Goal: Task Accomplishment & Management: Manage account settings

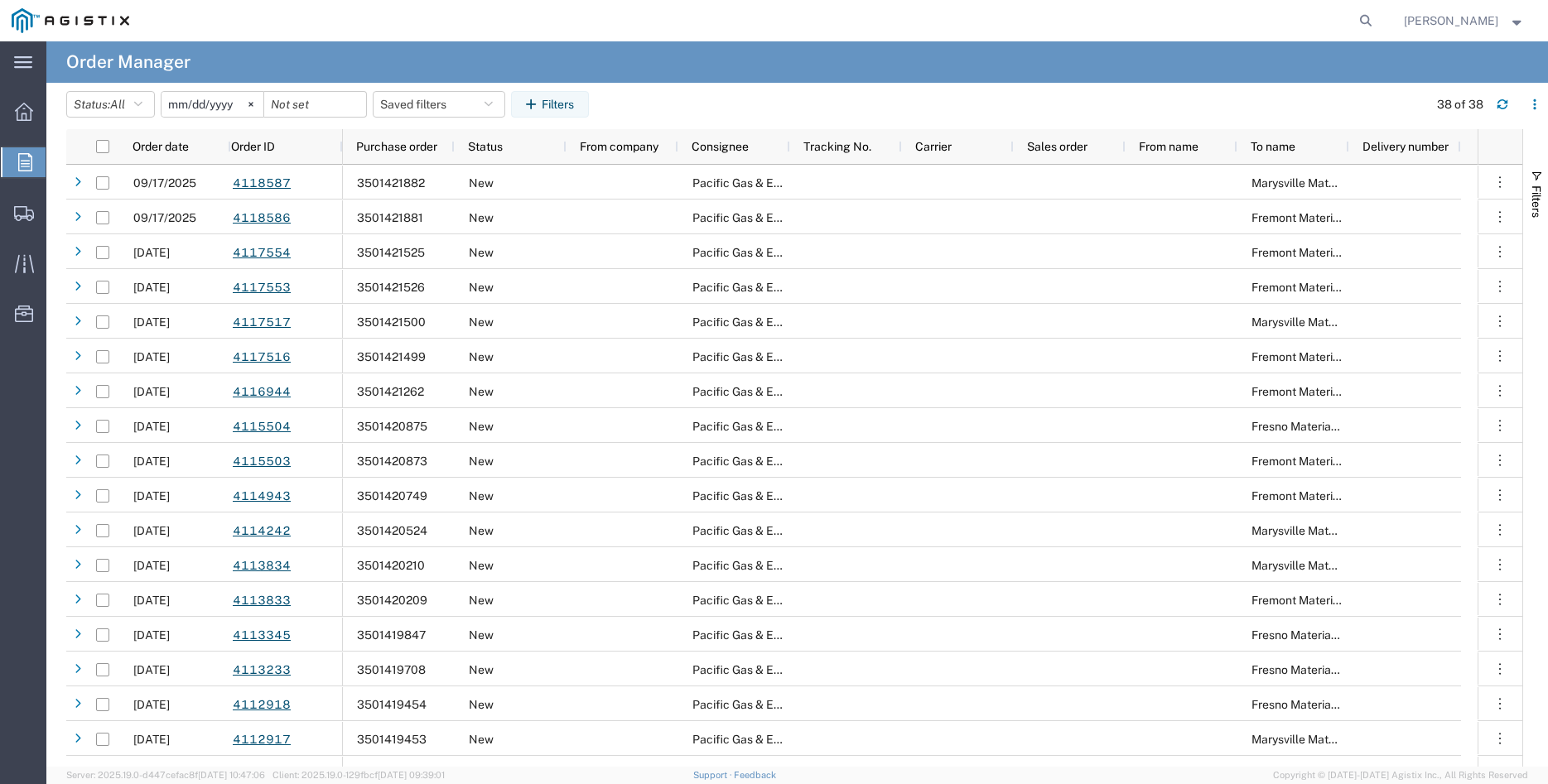
click at [883, 78] on agx-page-header "Order Manager" at bounding box center [797, 62] width 1501 height 41
click at [259, 103] on svg-icon at bounding box center [251, 105] width 25 height 25
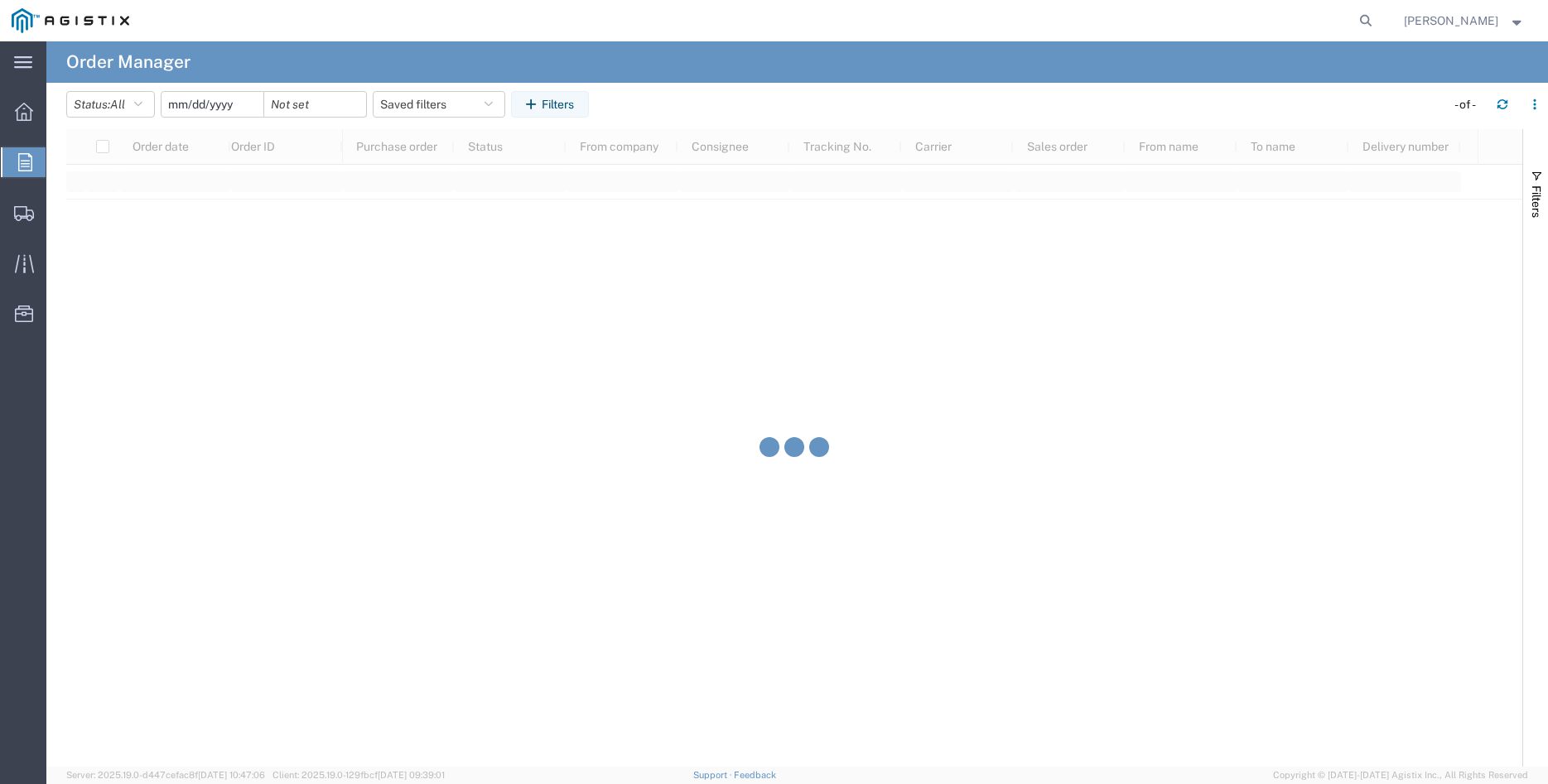
click at [215, 108] on input "date" at bounding box center [213, 105] width 102 height 25
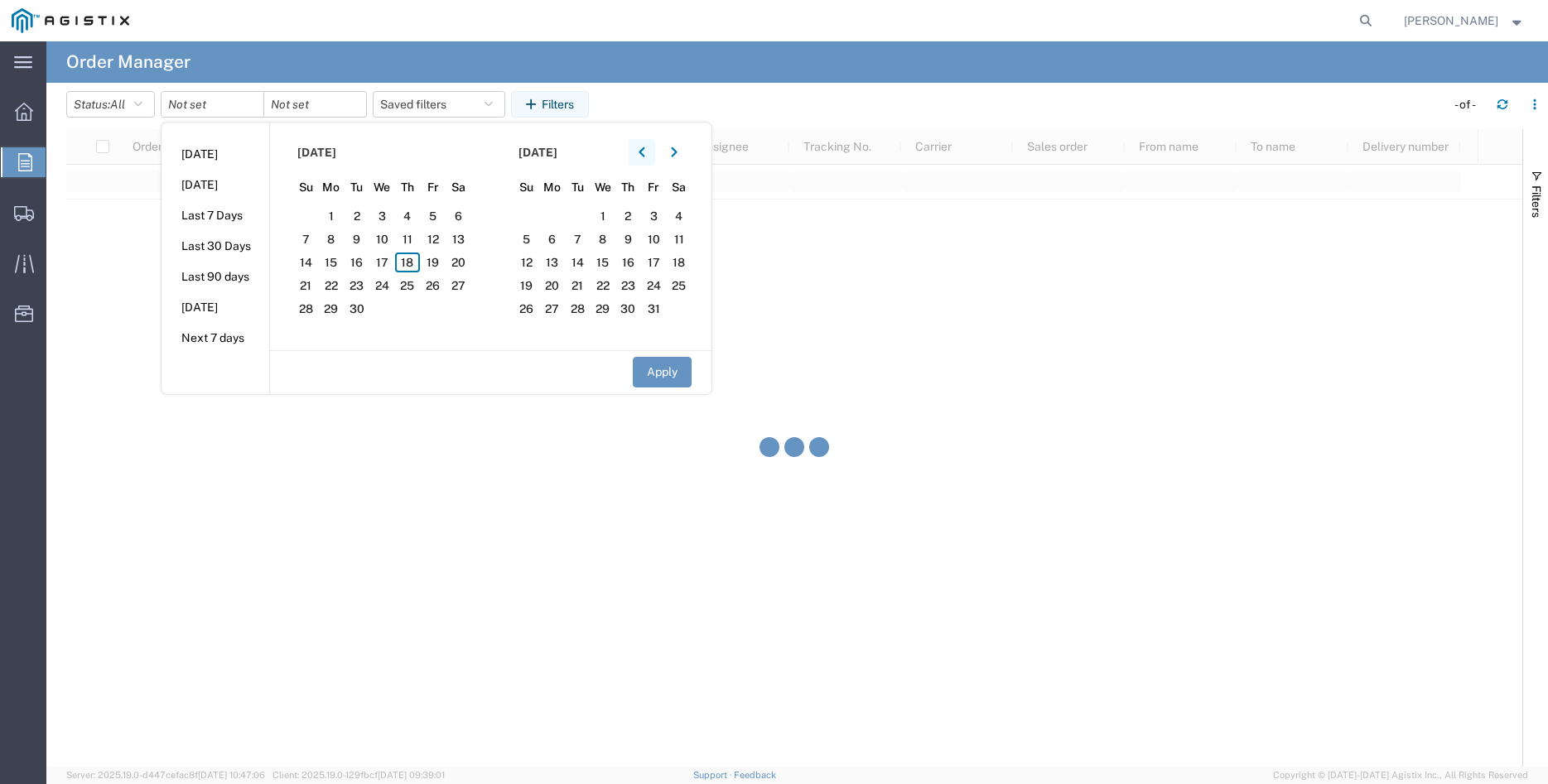
click at [655, 157] on button "button" at bounding box center [642, 153] width 27 height 27
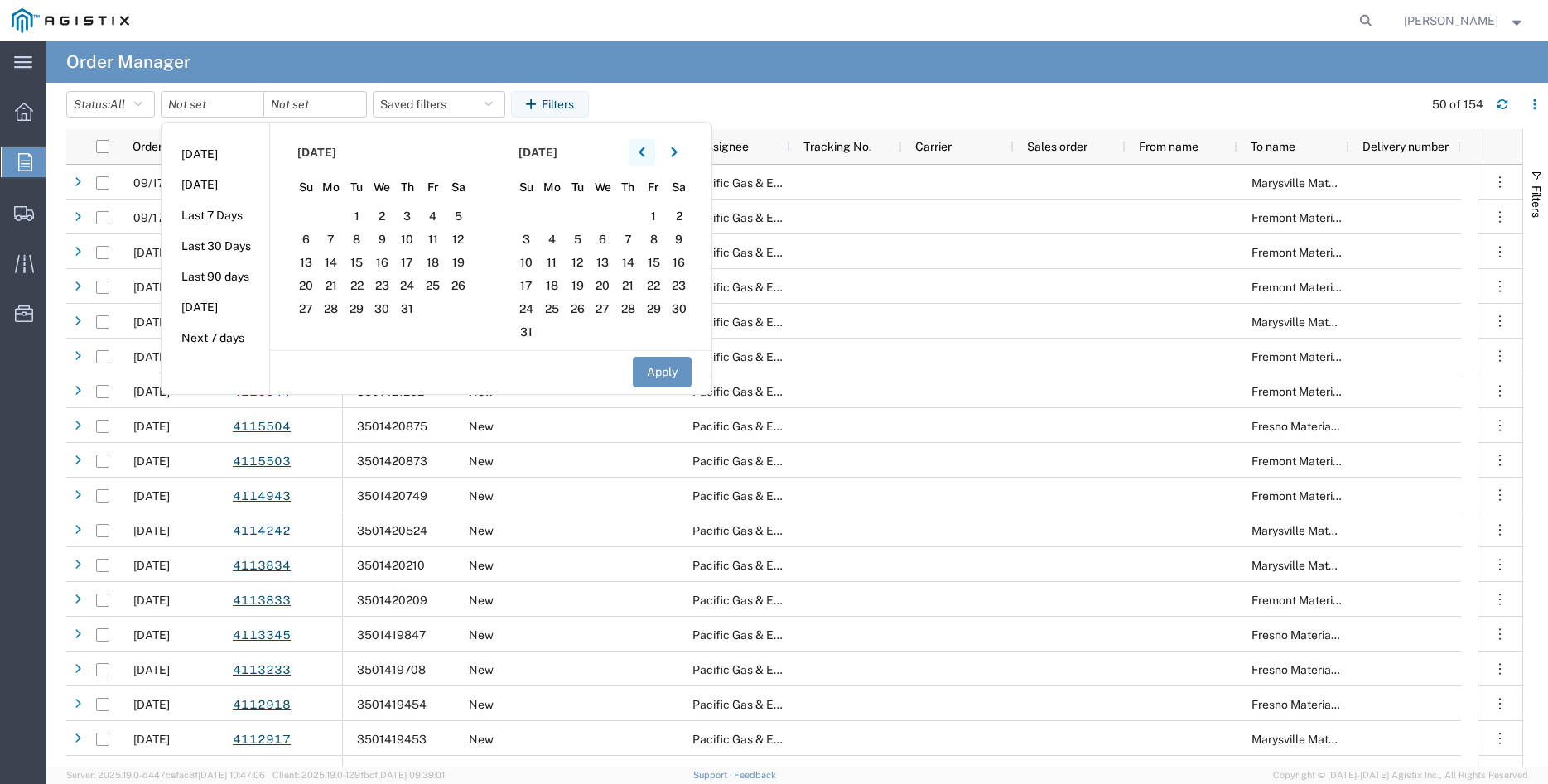
click at [655, 157] on button "button" at bounding box center [642, 153] width 27 height 27
click at [412, 285] on span "26" at bounding box center [408, 286] width 26 height 20
click at [662, 367] on button "Apply" at bounding box center [662, 372] width 59 height 31
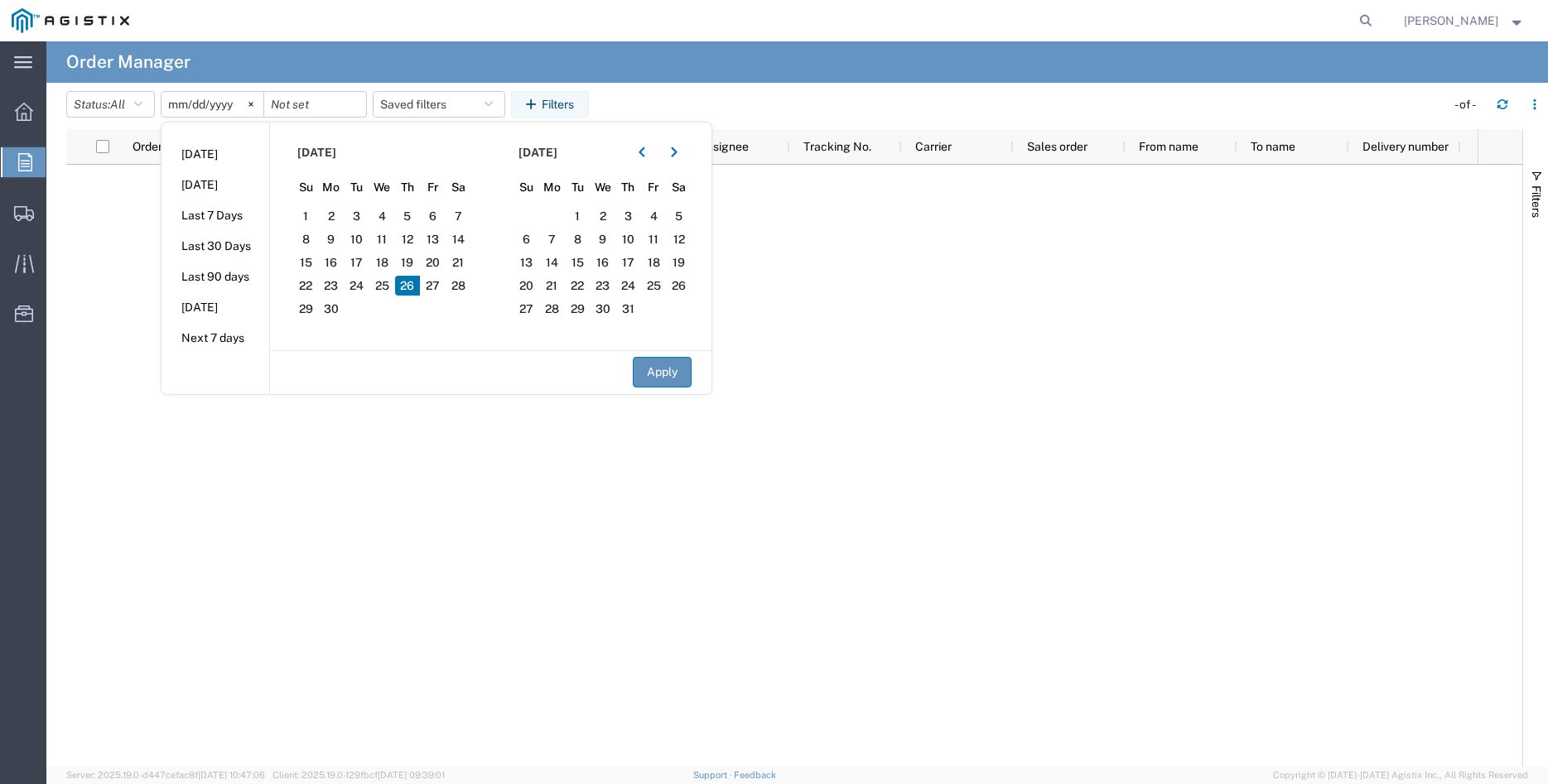
type input "2025-06-26"
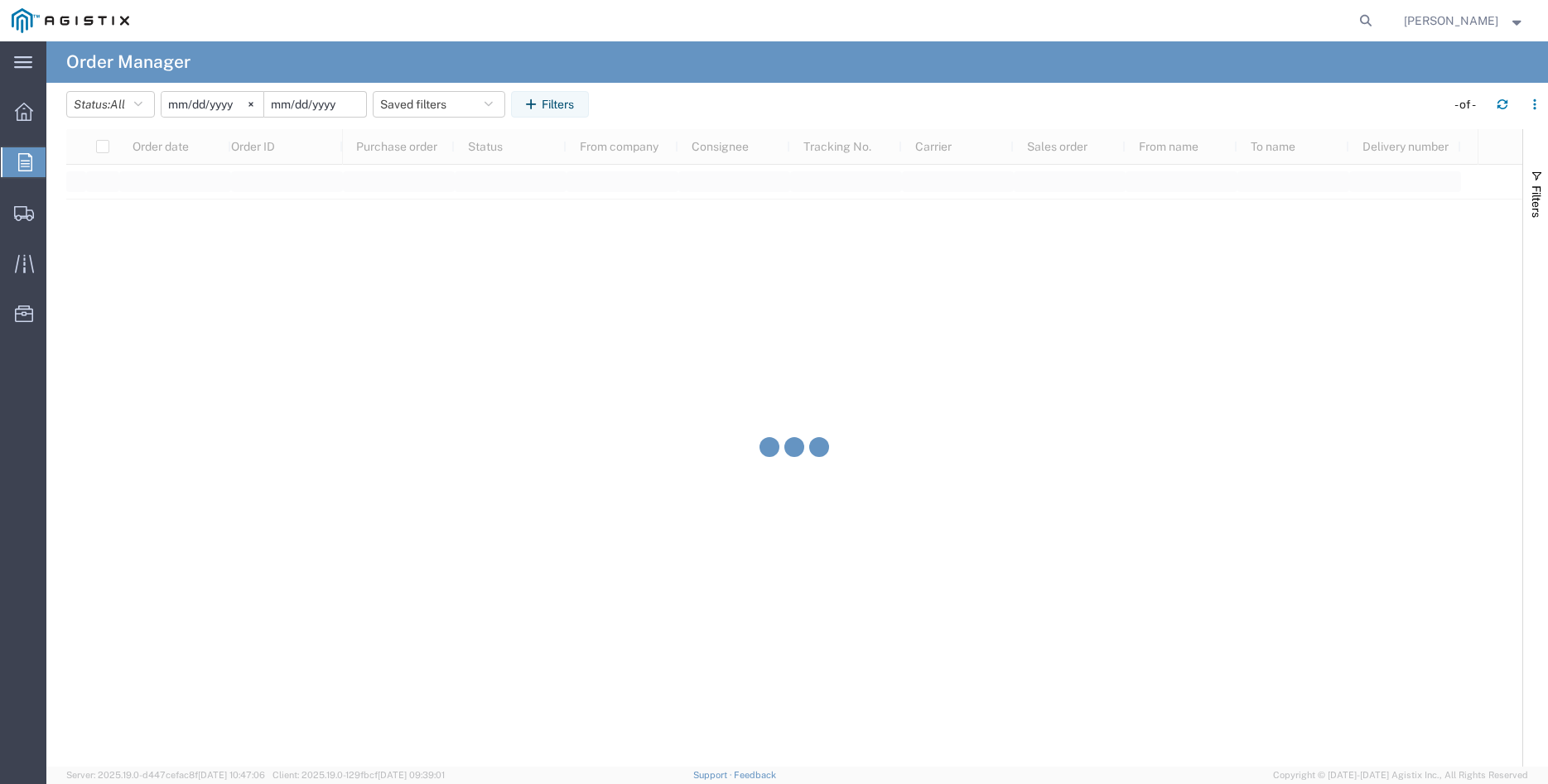
click at [315, 109] on input "date" at bounding box center [316, 105] width 102 height 25
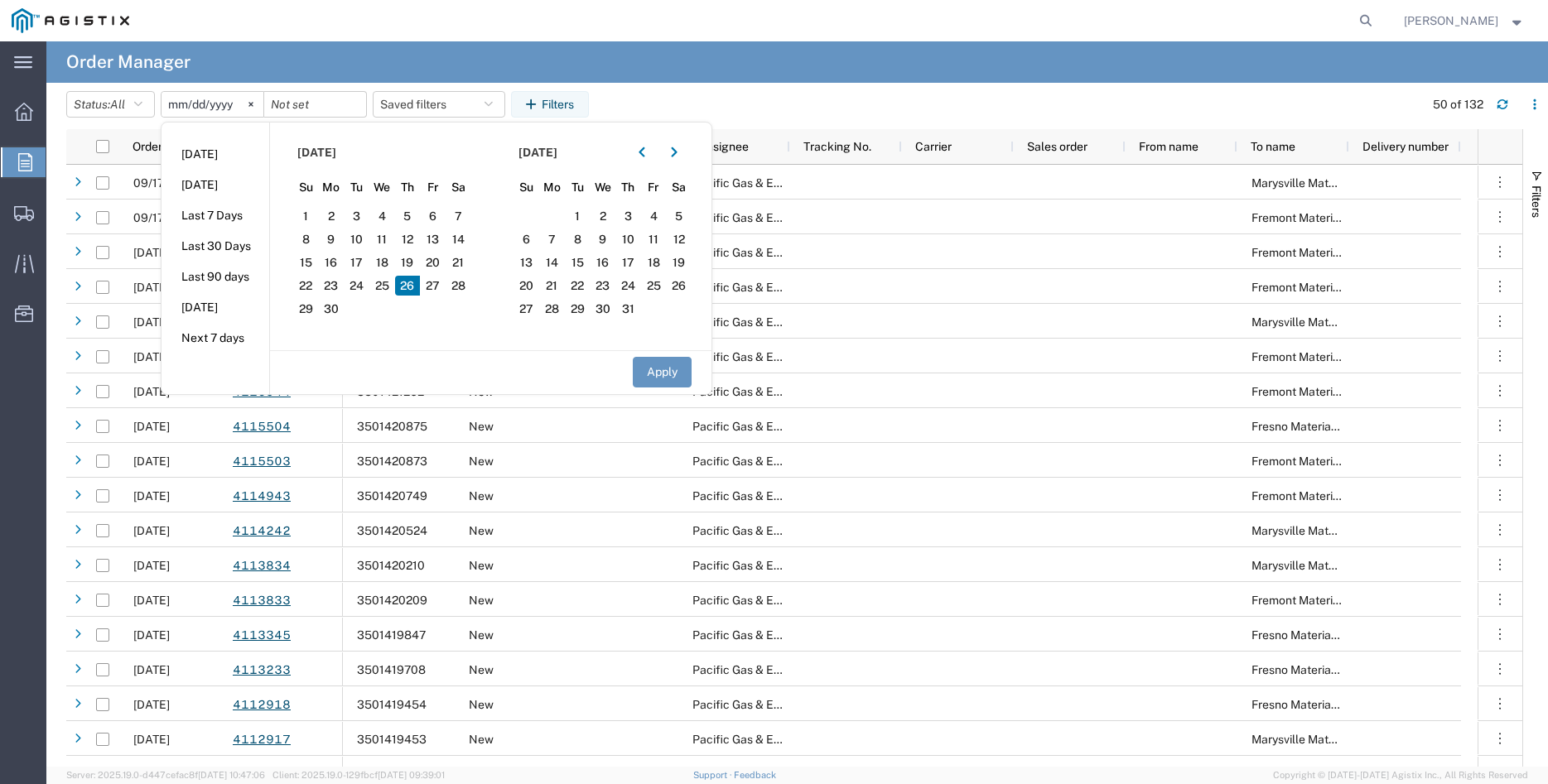
click at [411, 288] on span "26" at bounding box center [408, 286] width 26 height 20
click at [686, 371] on button "Apply" at bounding box center [662, 372] width 59 height 31
type input "2025-06-26"
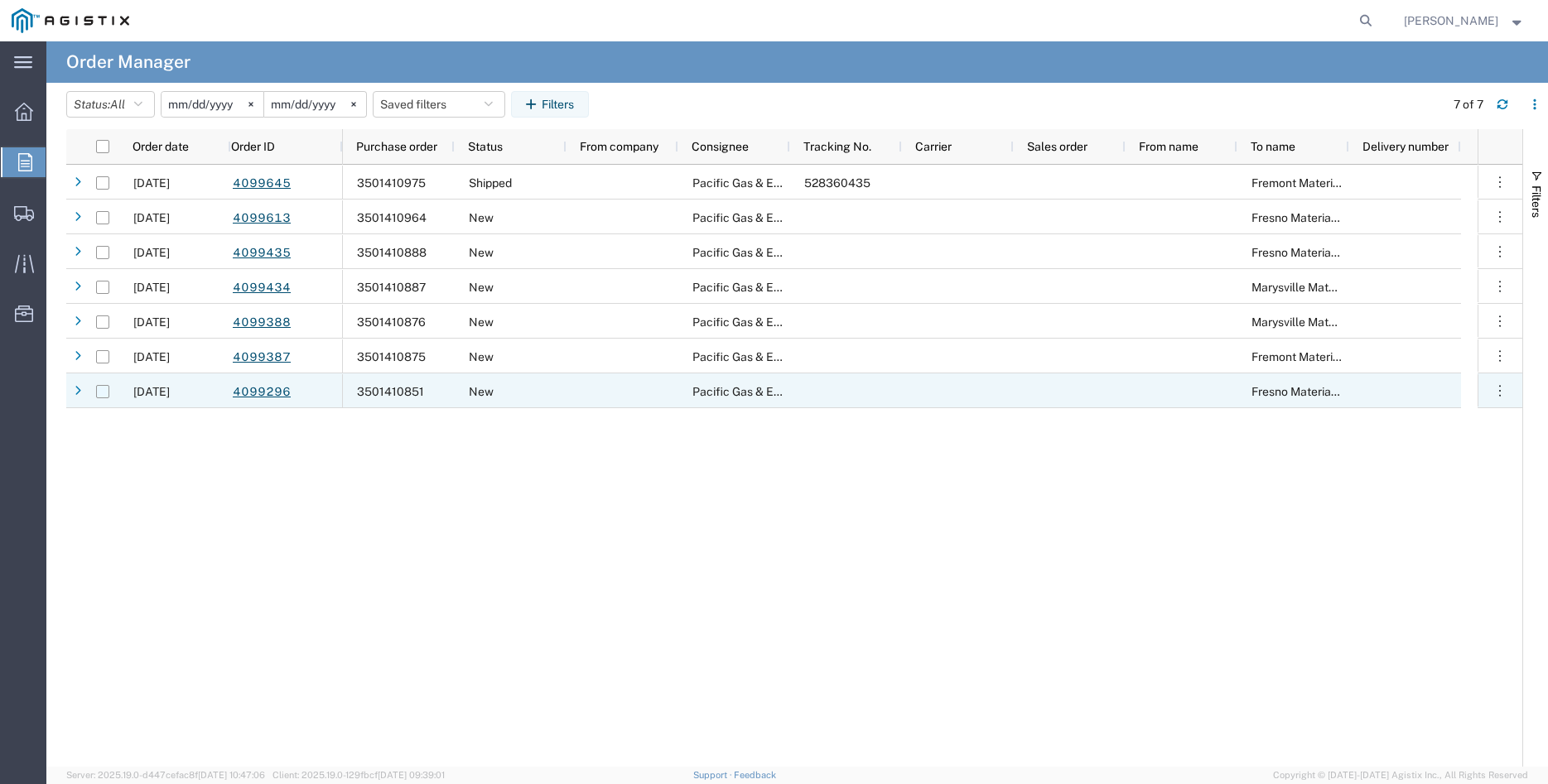
click at [98, 392] on input "Press Space to toggle row selection (unchecked)" at bounding box center [103, 392] width 13 height 13
checkbox input "true"
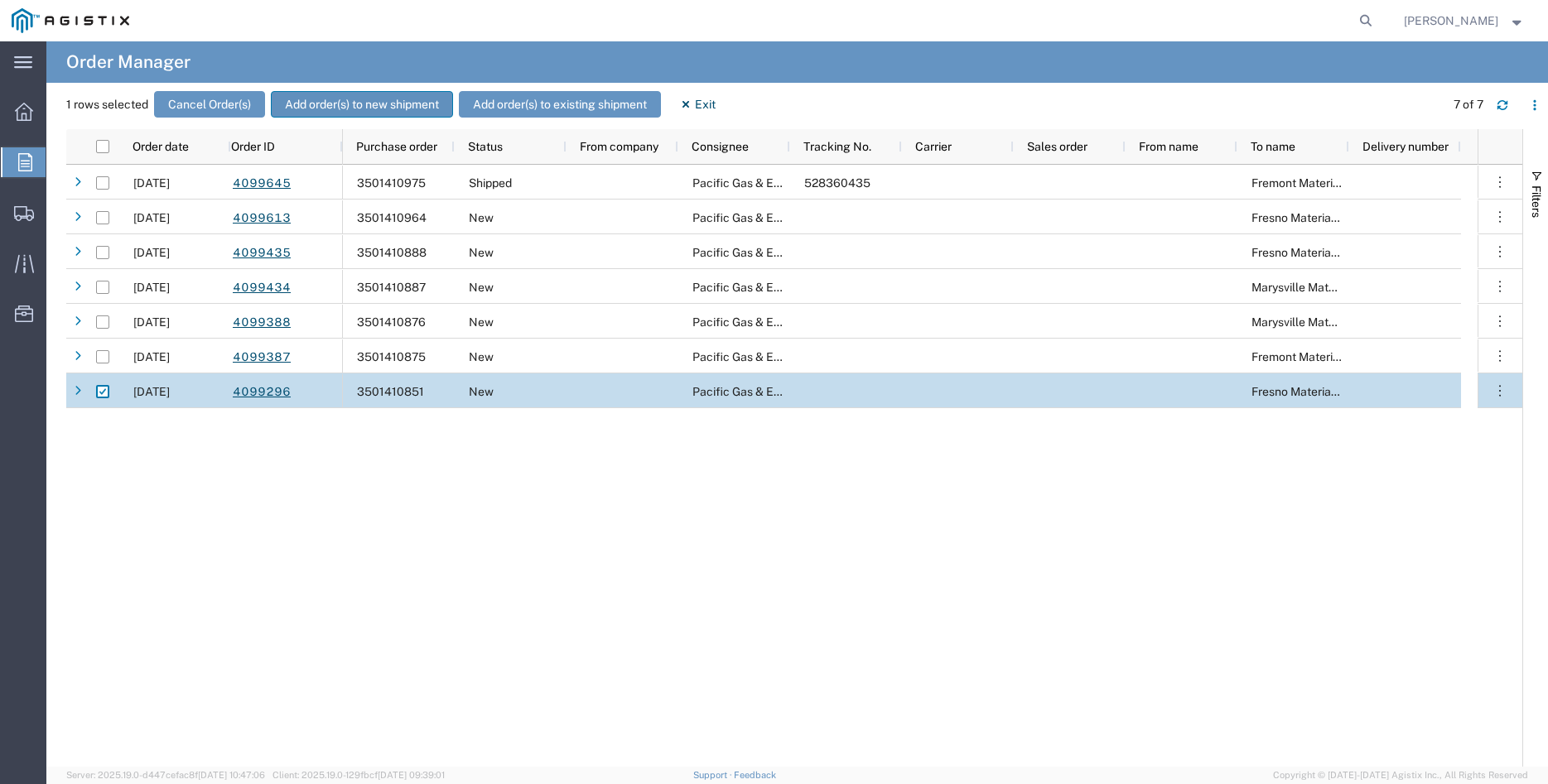
click at [393, 102] on button "Add order(s) to new shipment" at bounding box center [361, 105] width 182 height 27
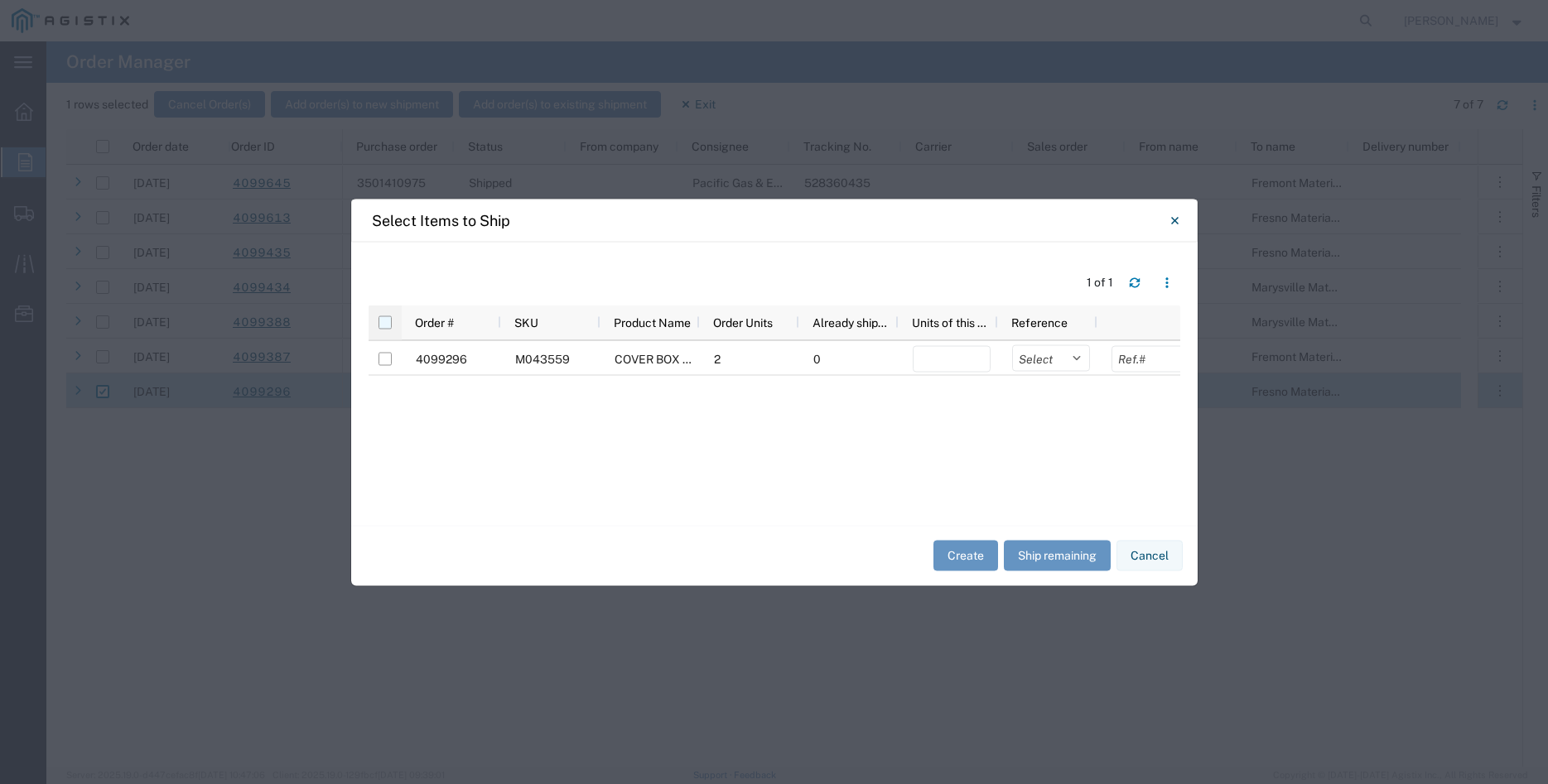
click at [389, 326] on input "checkbox" at bounding box center [385, 322] width 13 height 13
checkbox input "true"
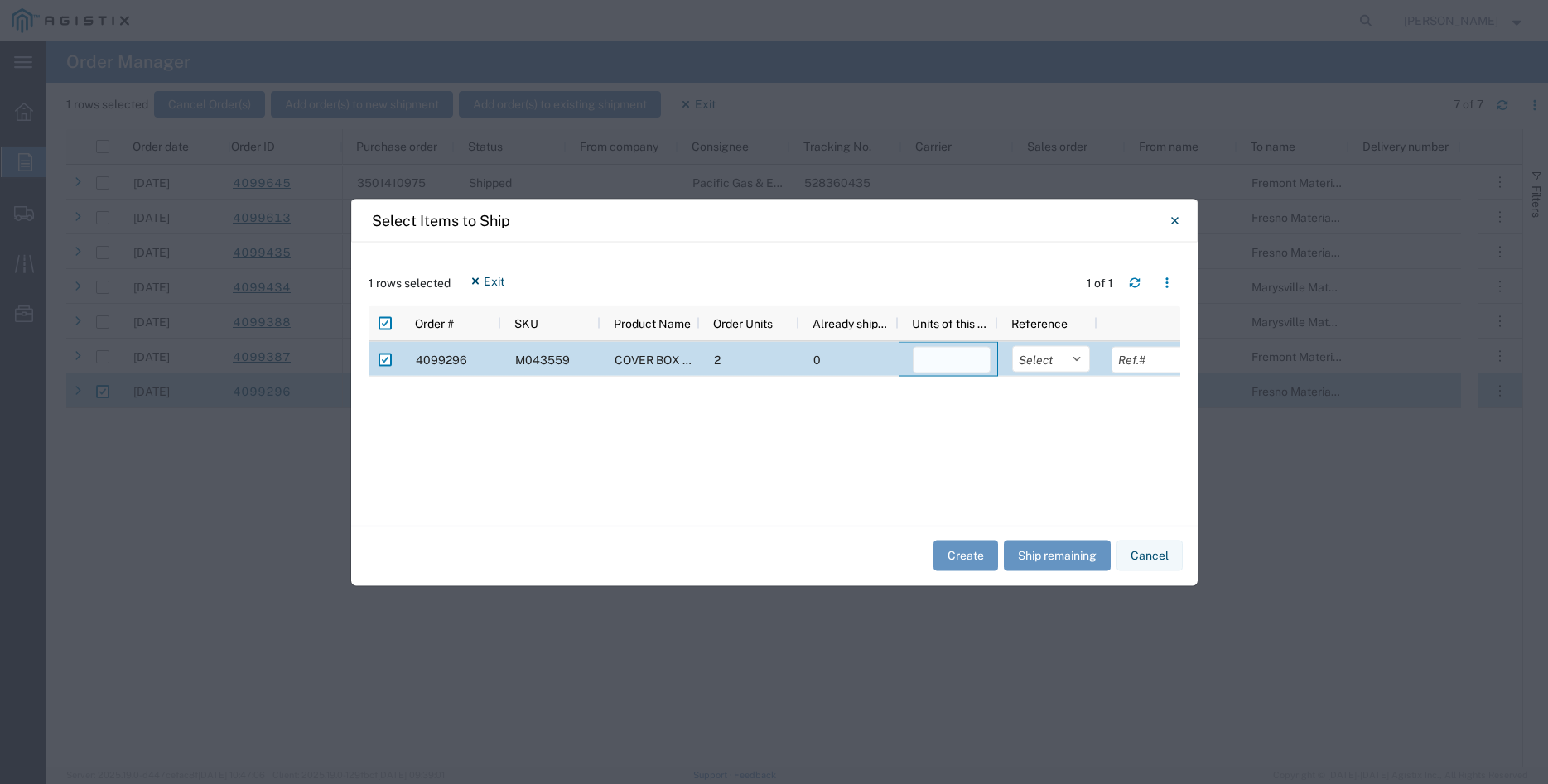
click at [929, 366] on input "number" at bounding box center [951, 360] width 78 height 27
type input "2"
click at [1012, 345] on select "Select Purchase Order Delivery Number" at bounding box center [1051, 359] width 78 height 27
select select "PURCHORD"
click option "Purchase Order" at bounding box center [0, 0] width 0 height 0
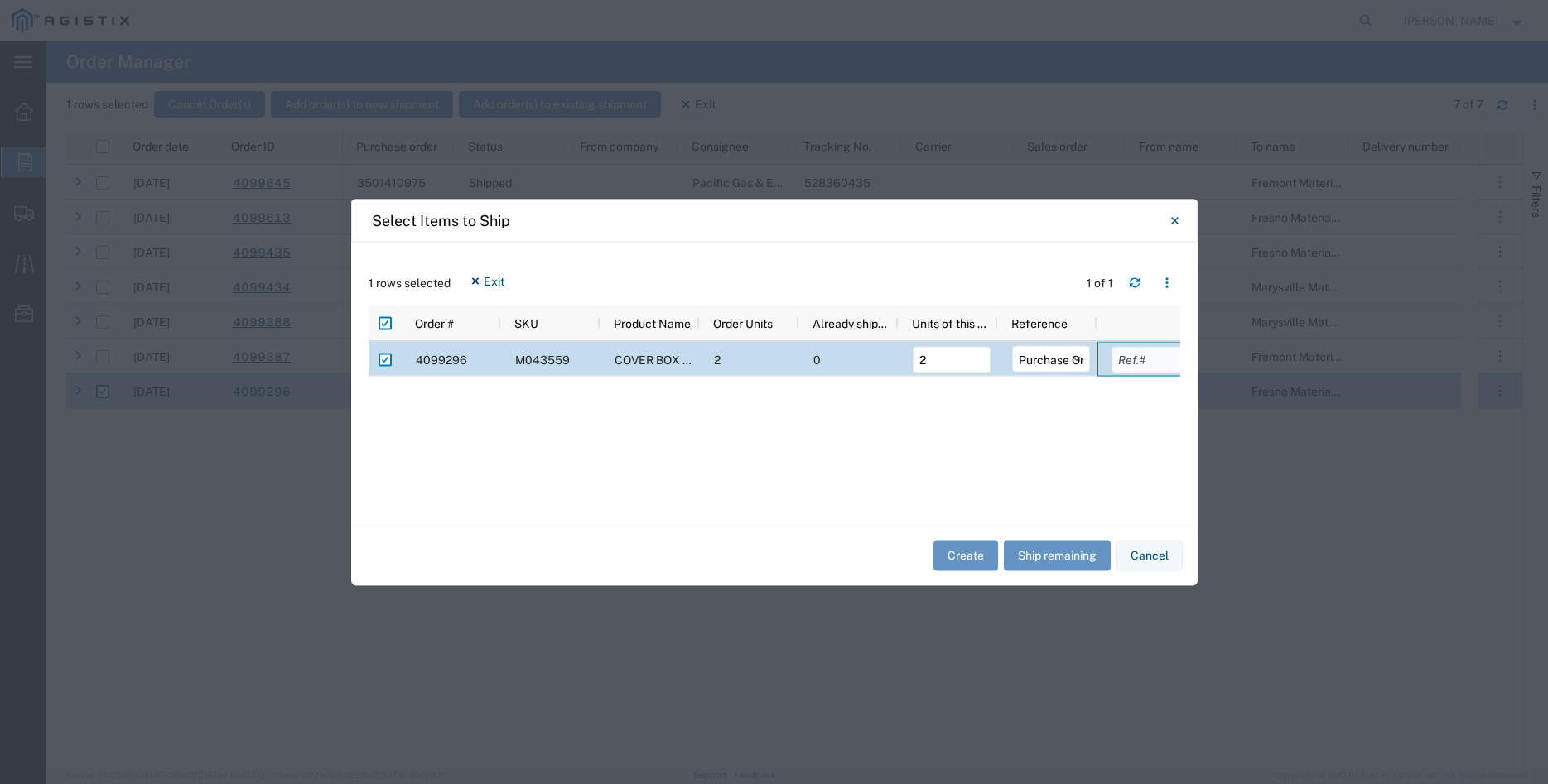
click at [1114, 362] on input "text" at bounding box center [1150, 360] width 78 height 27
type input "975.66"
click at [973, 552] on button "Create" at bounding box center [965, 556] width 64 height 31
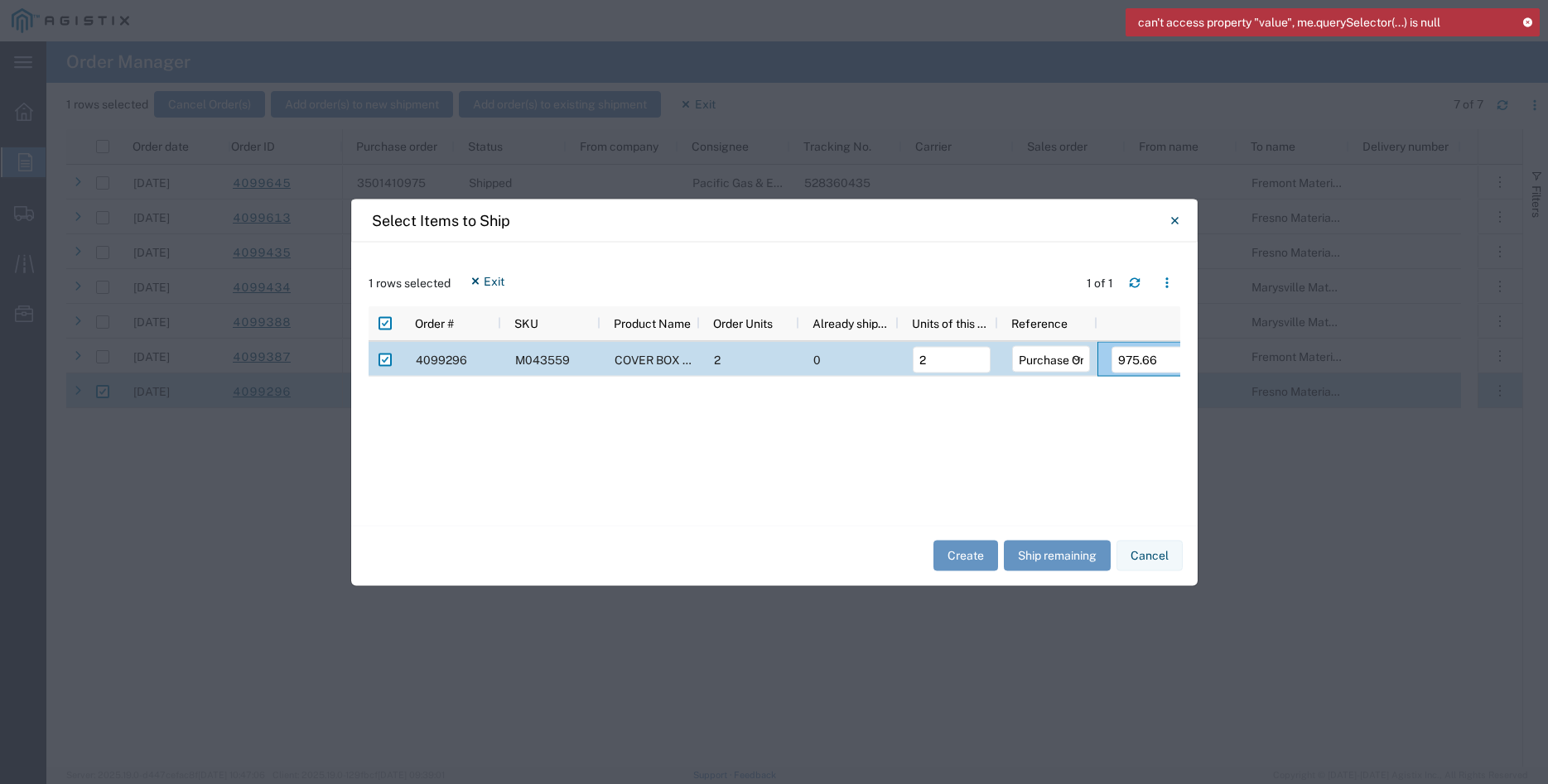
click at [1526, 21] on icon at bounding box center [1527, 21] width 12 height 9
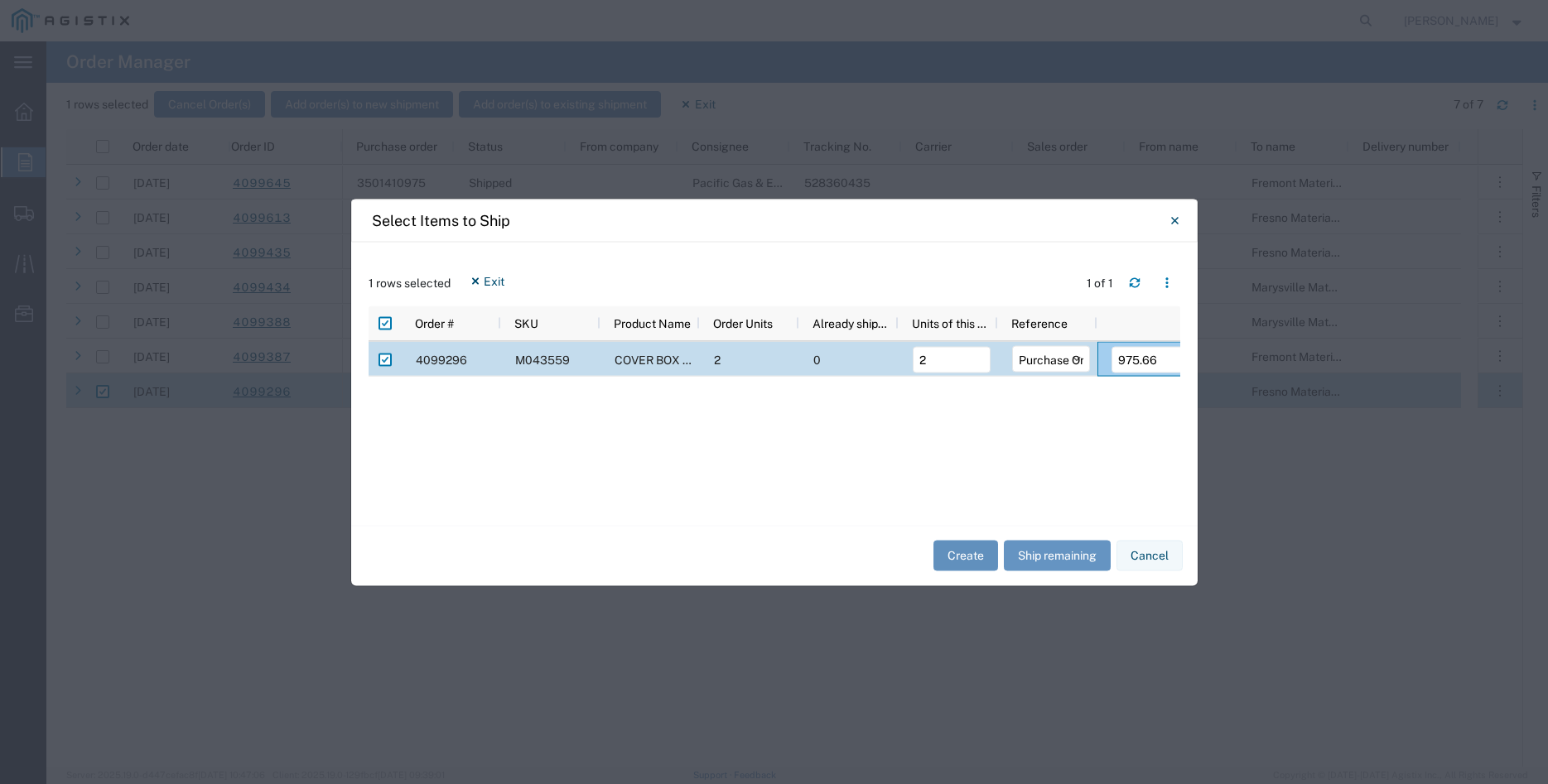
click at [968, 553] on button "Create" at bounding box center [965, 556] width 64 height 31
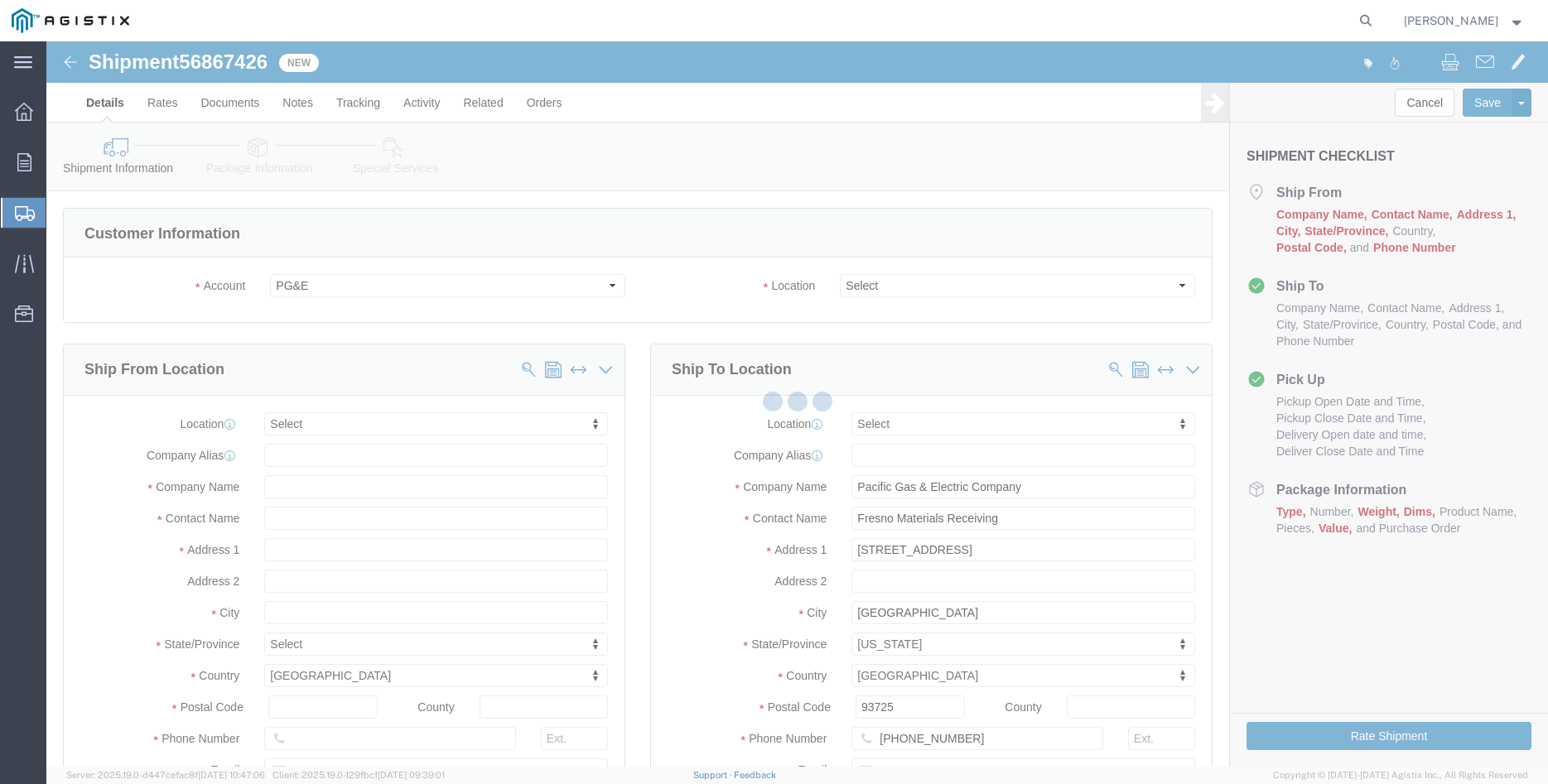
select select
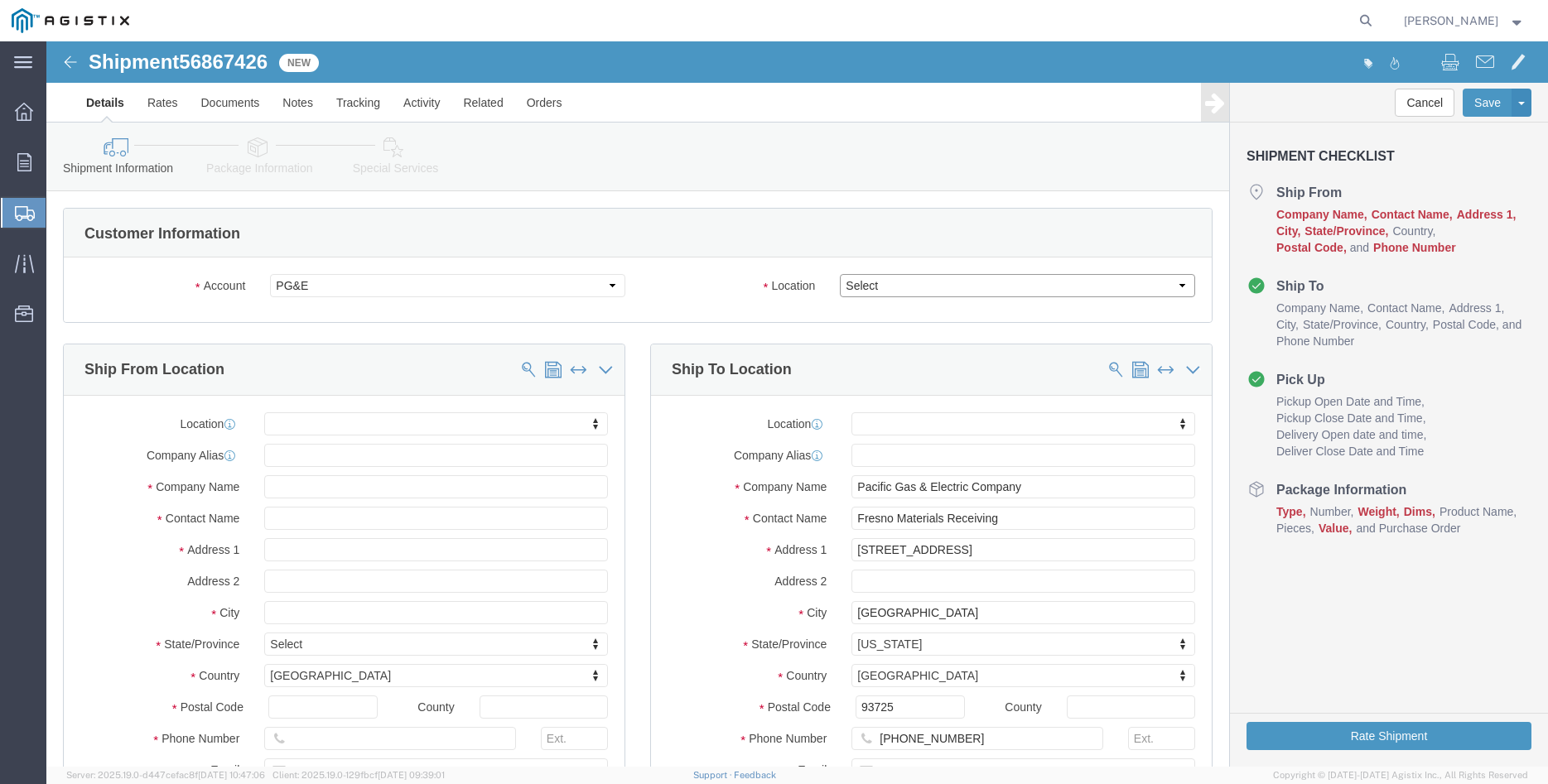
click select "Select All Others Fremont DC Fresno DC Wheatland DC"
select select "19745"
click option "Fresno DC"
click div "Location Select All Others Fremont DC Fresno DC Wheatland DC"
click body "Shipment 56867426 New Details Rates Documents Notes Tracking Activity Related O…"
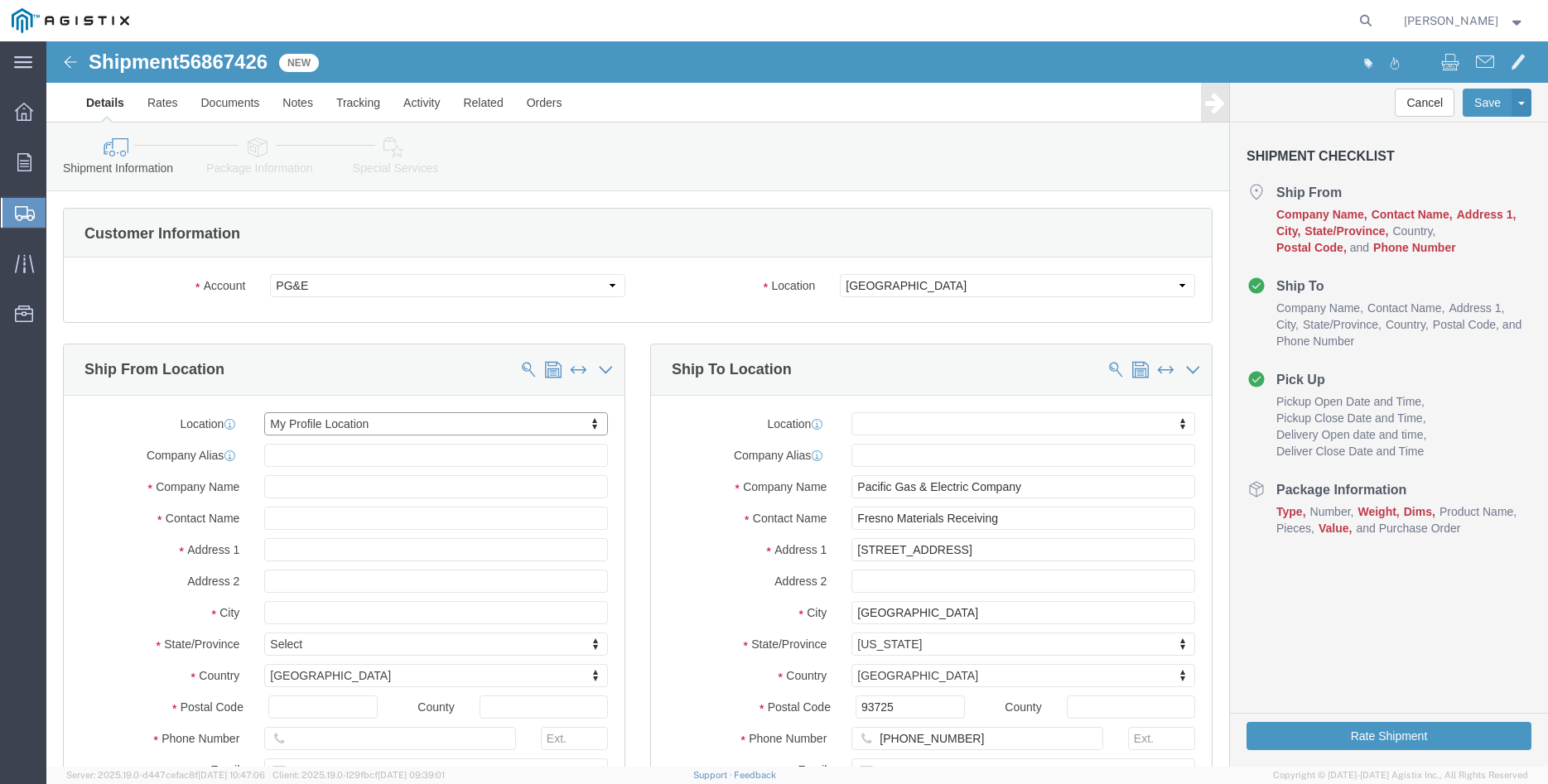
select select "MYPROFILE"
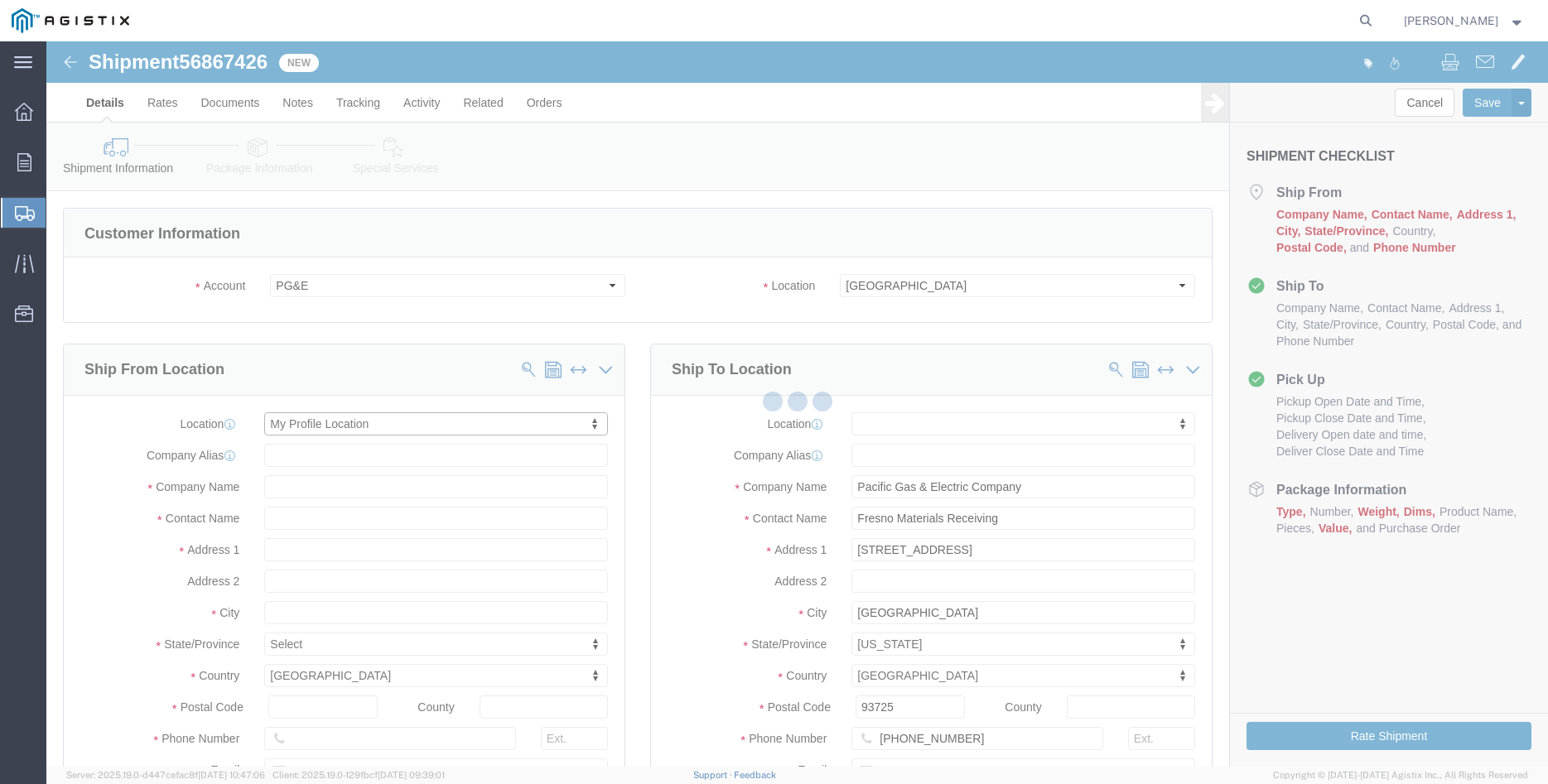
type input "305 GANDY DANCER DR"
type input "95377"
type input "209-832-7003"
type input "betty@madrugaironworks.com"
checkbox input "true"
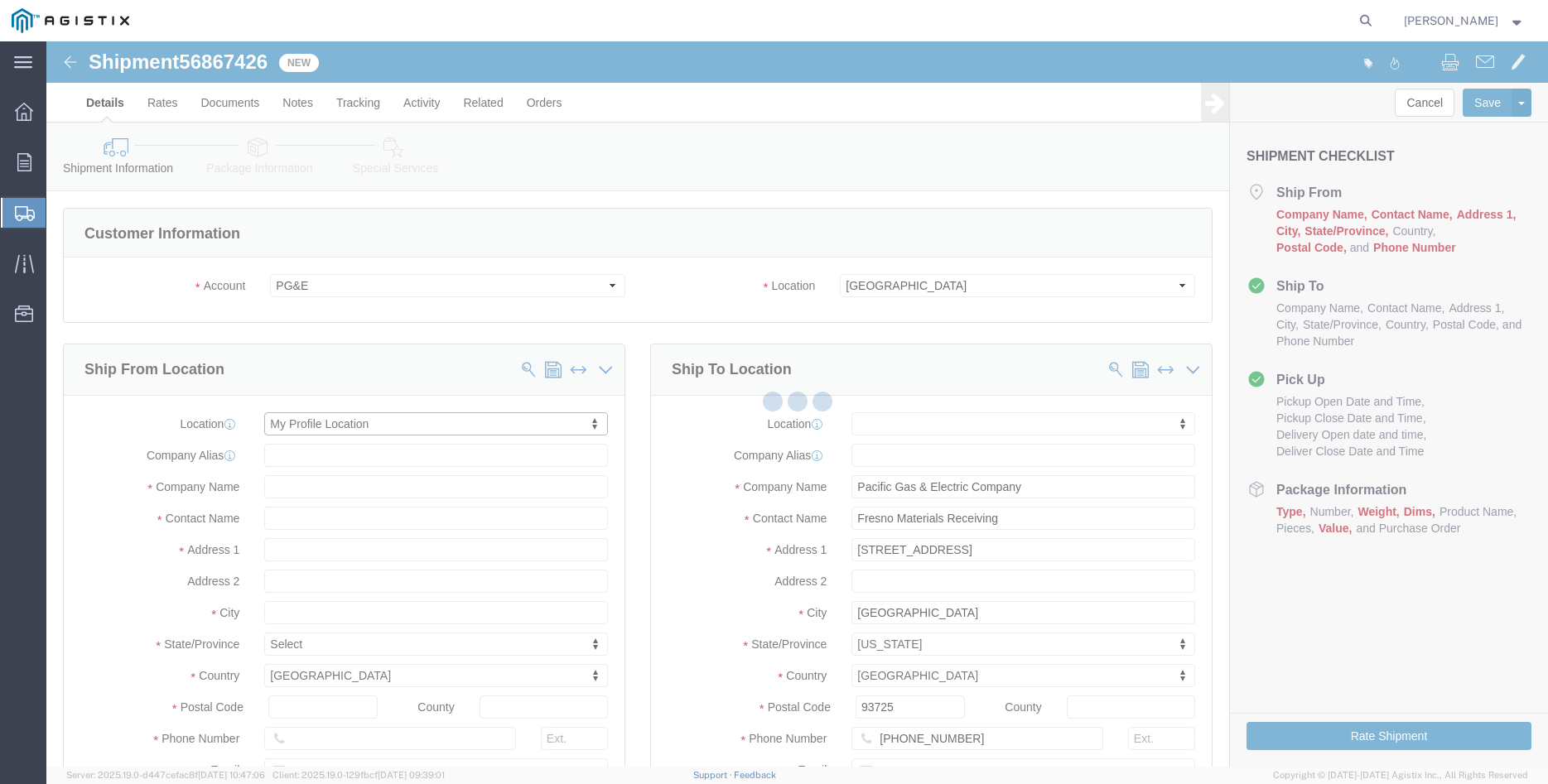
type input "Madruga Iron Works Inc"
type input "Betty Ortiz"
type input "TRACY"
select select "CA"
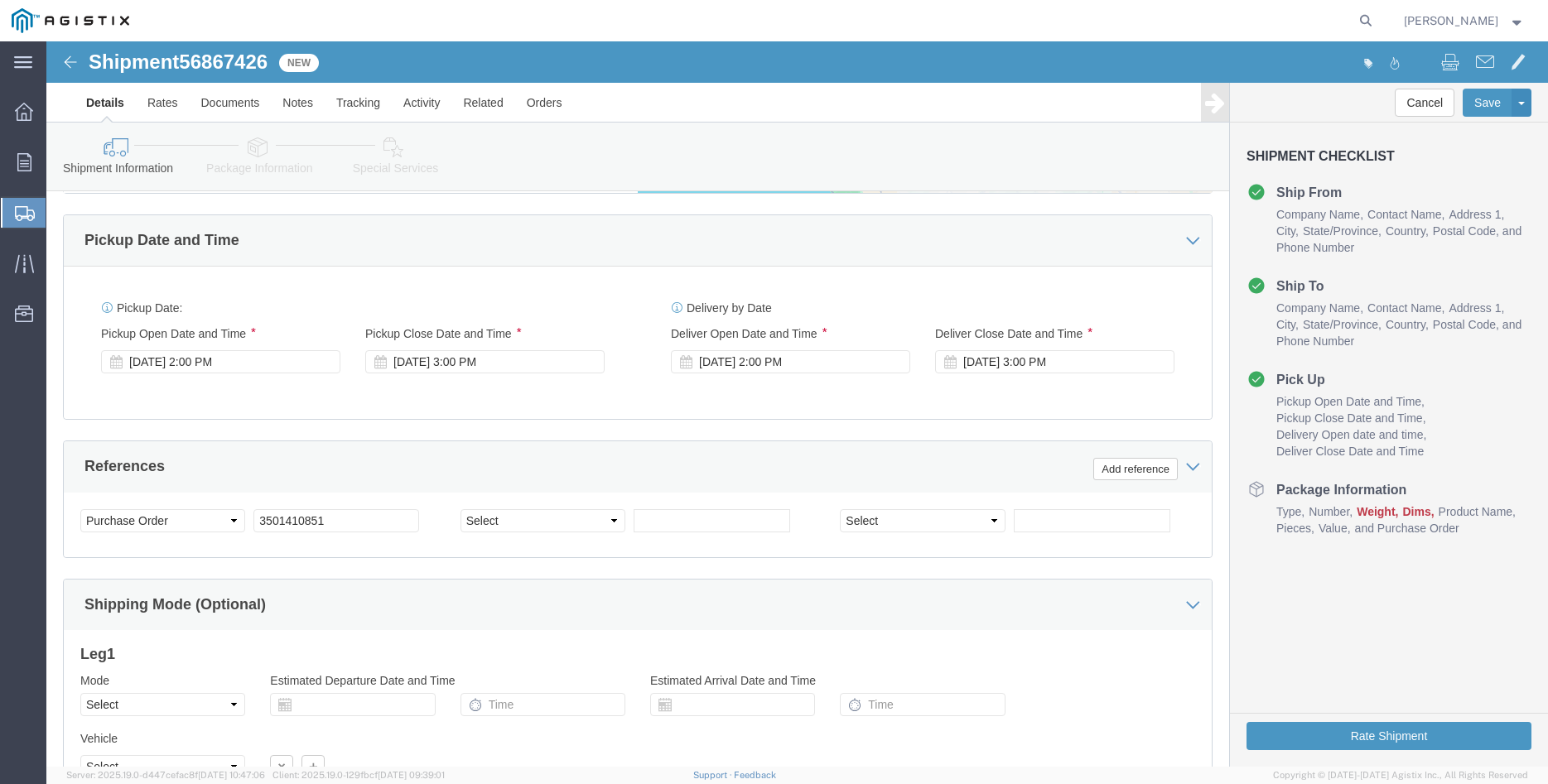
scroll to position [1013, 0]
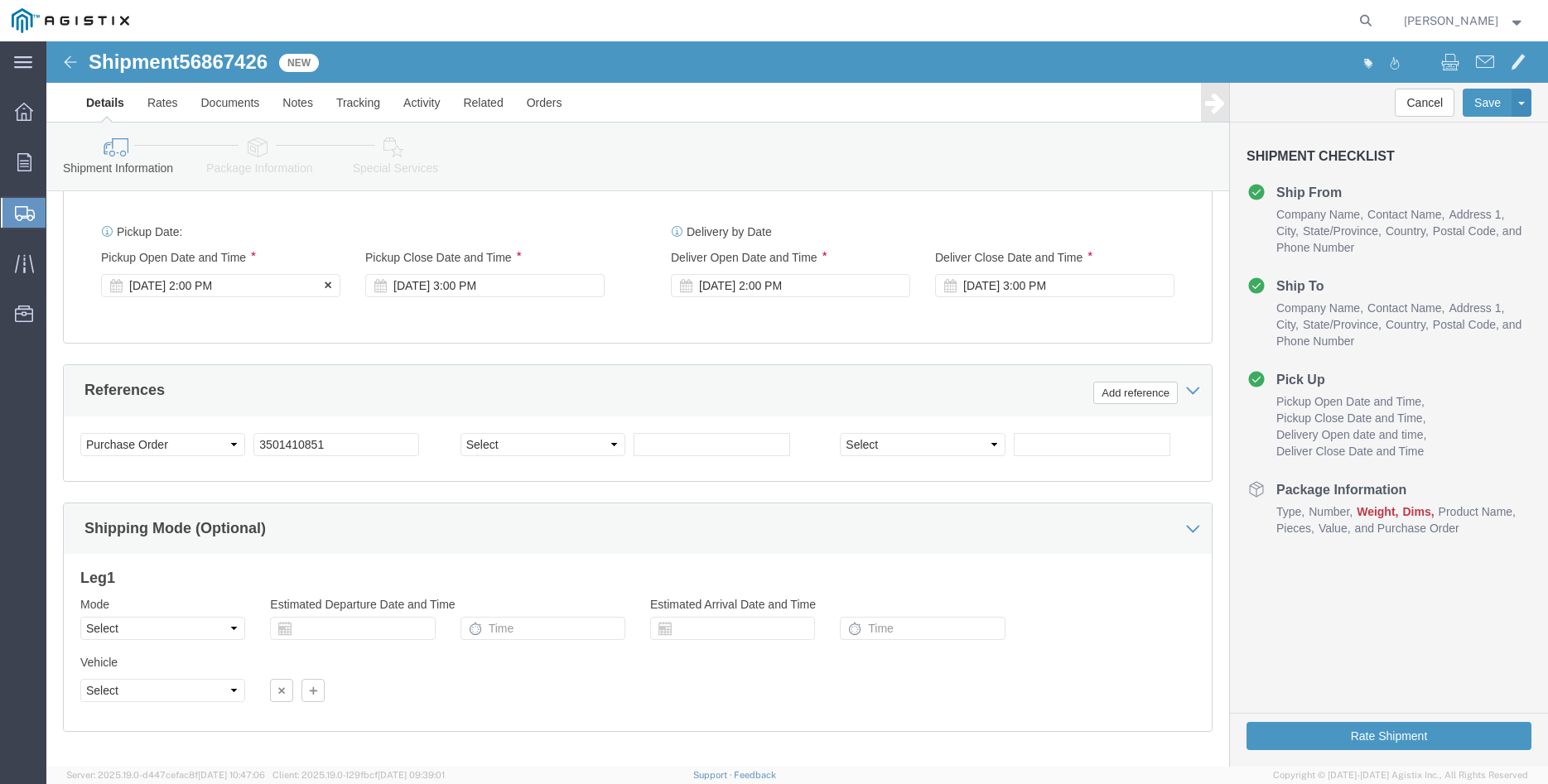
click div "Sep 18 2025 2:00 PM"
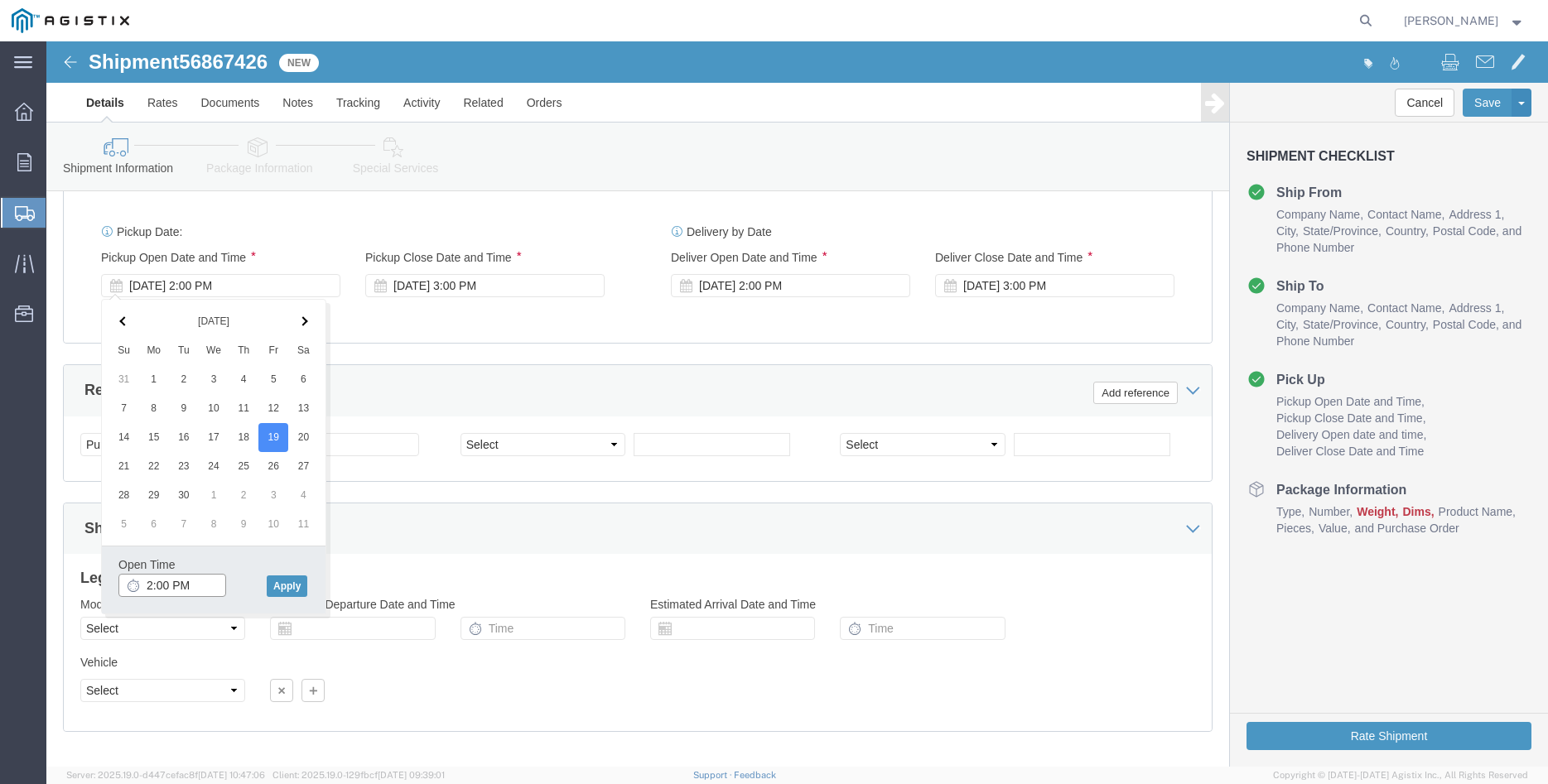
click input "2:00 PM"
type input "8:00 AM"
click button "Apply"
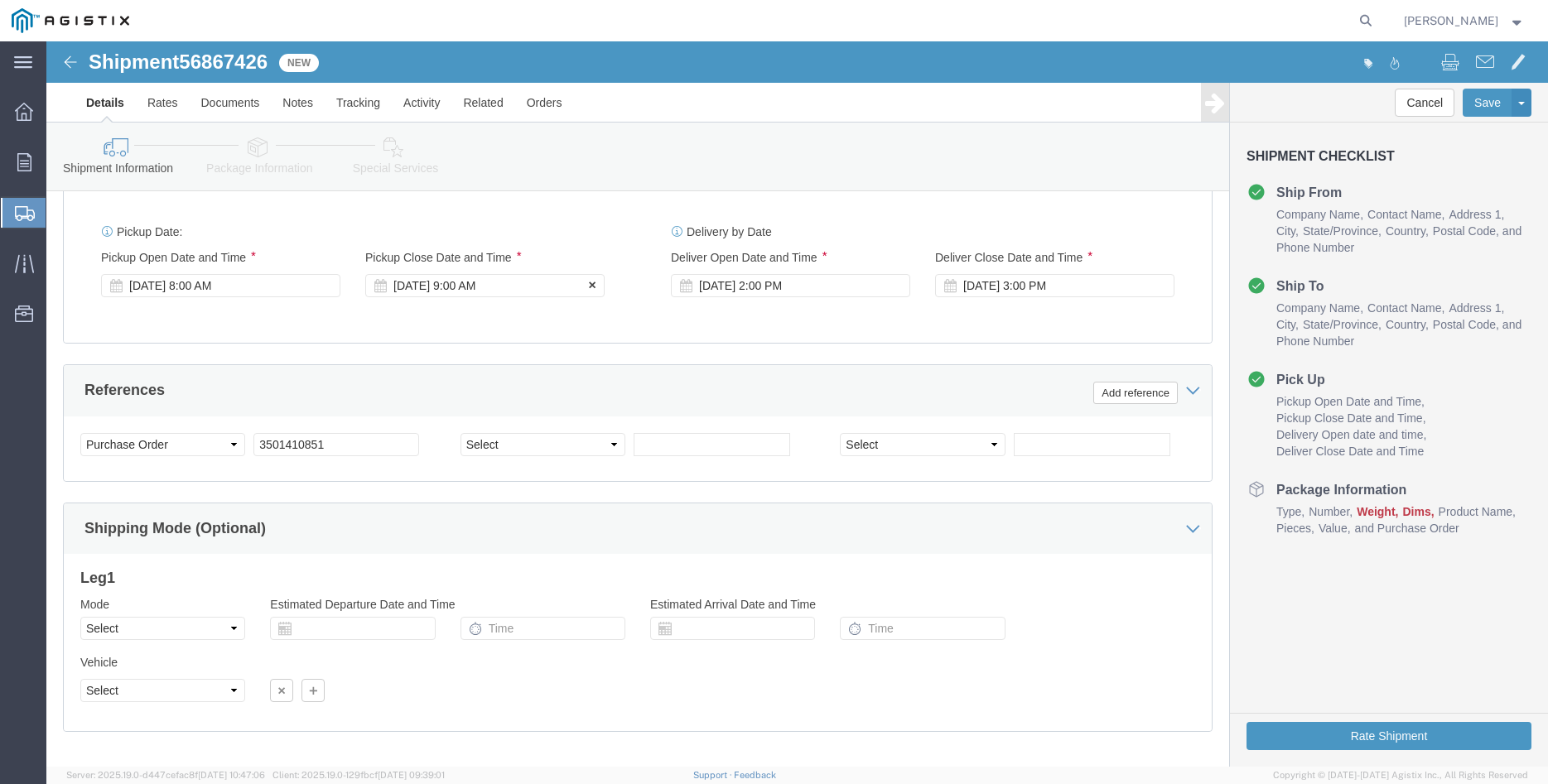
click div "Sep 19 2025 9:00 AM"
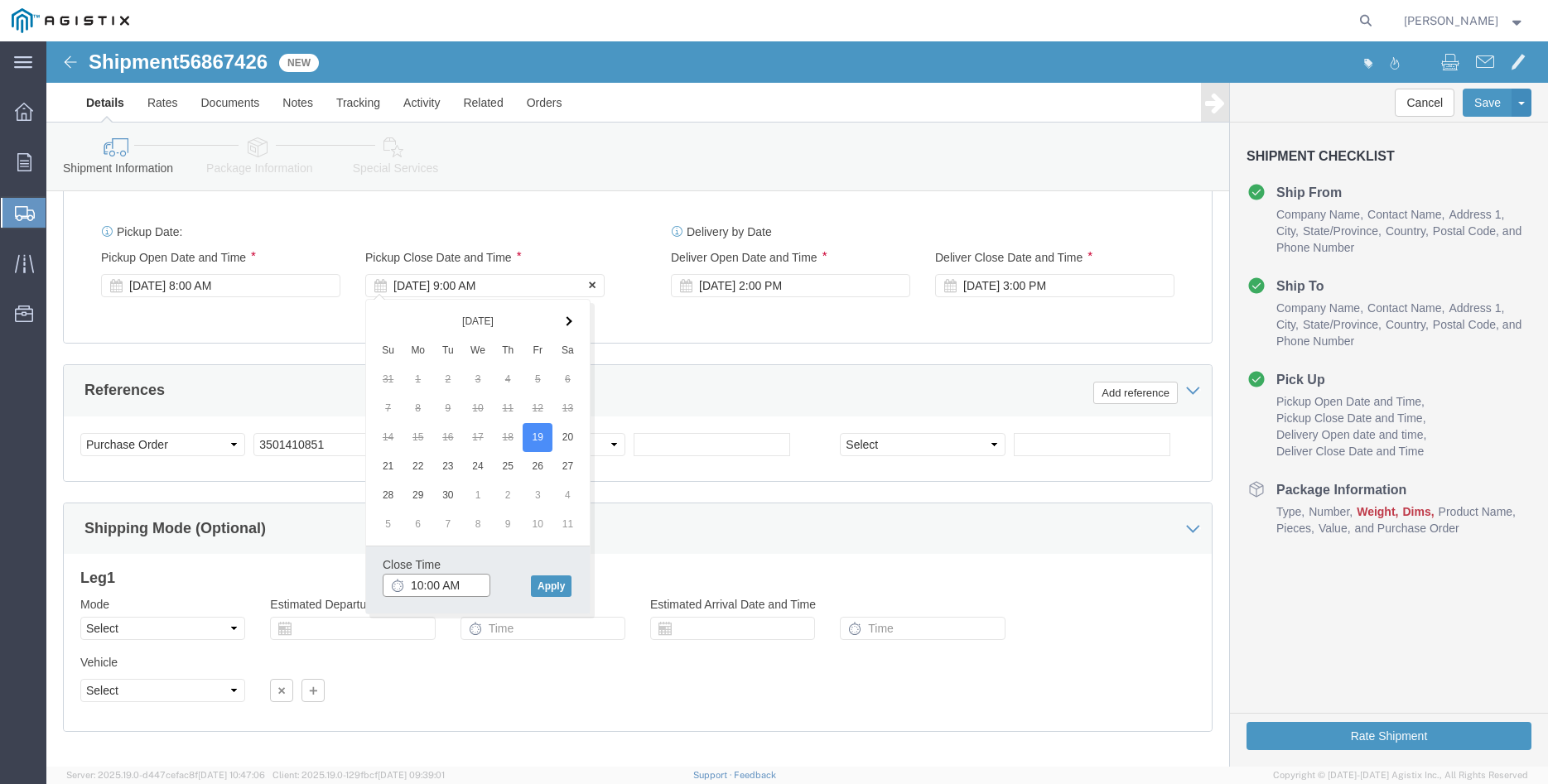
type input "10:00 AM"
click button "Apply"
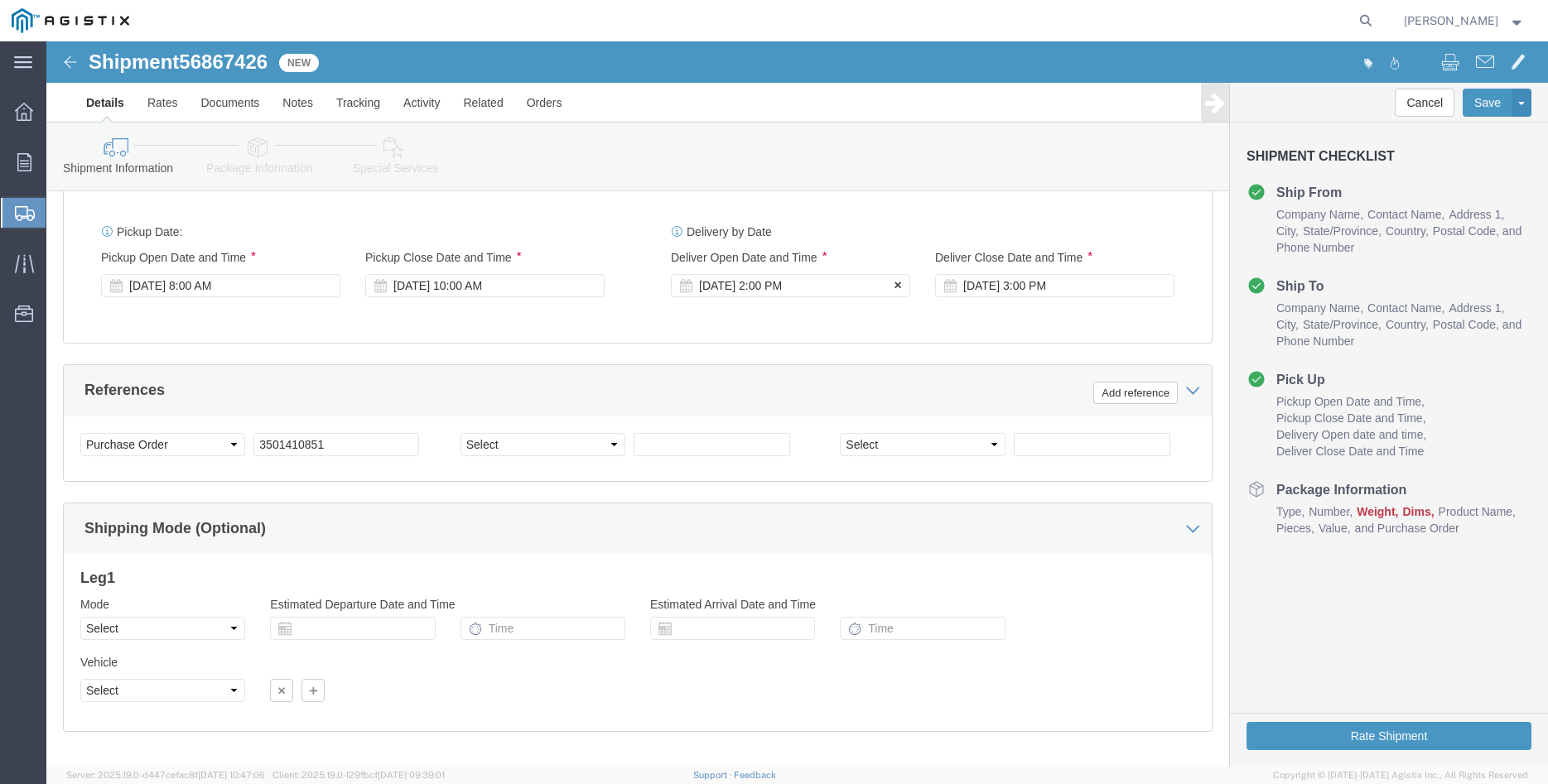
click div "Sep 29 2025 2:00 PM"
click input "2:00 PM"
type input "11:00 AM"
click button "Apply"
click div "Sep 29 2025 3:00 PM"
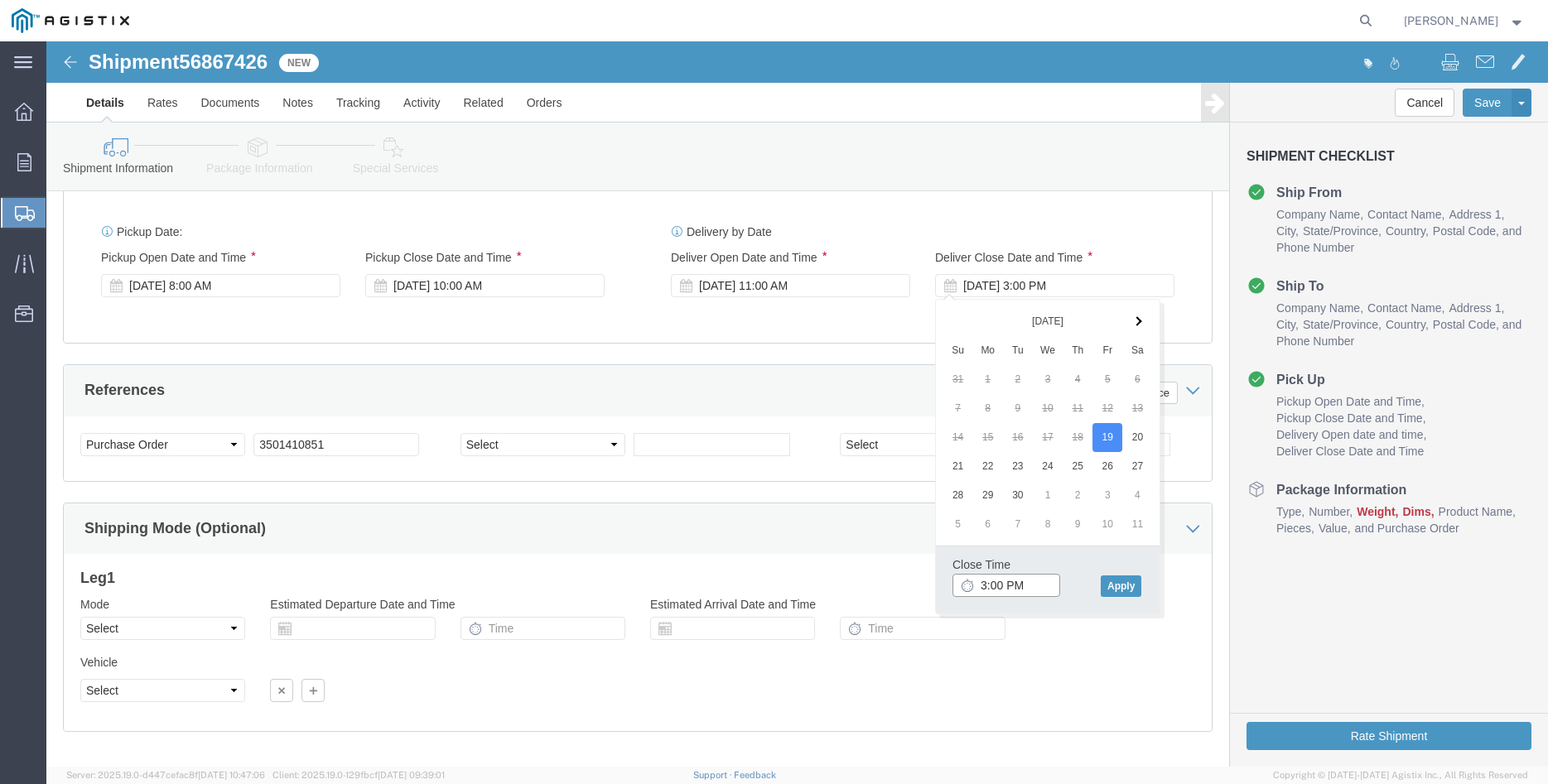
click input "3:00 PM"
click button "Apply"
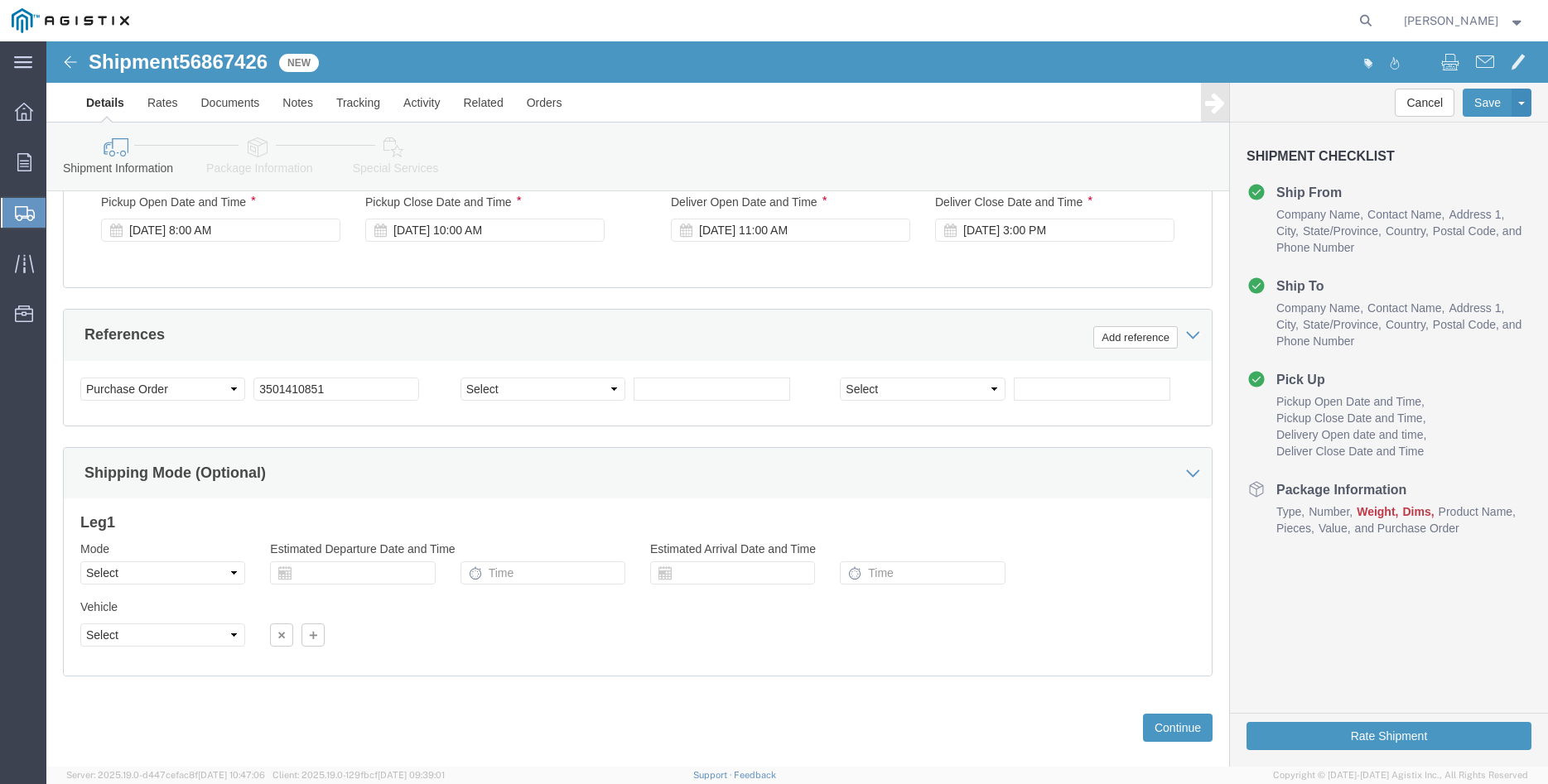
scroll to position [1094, 0]
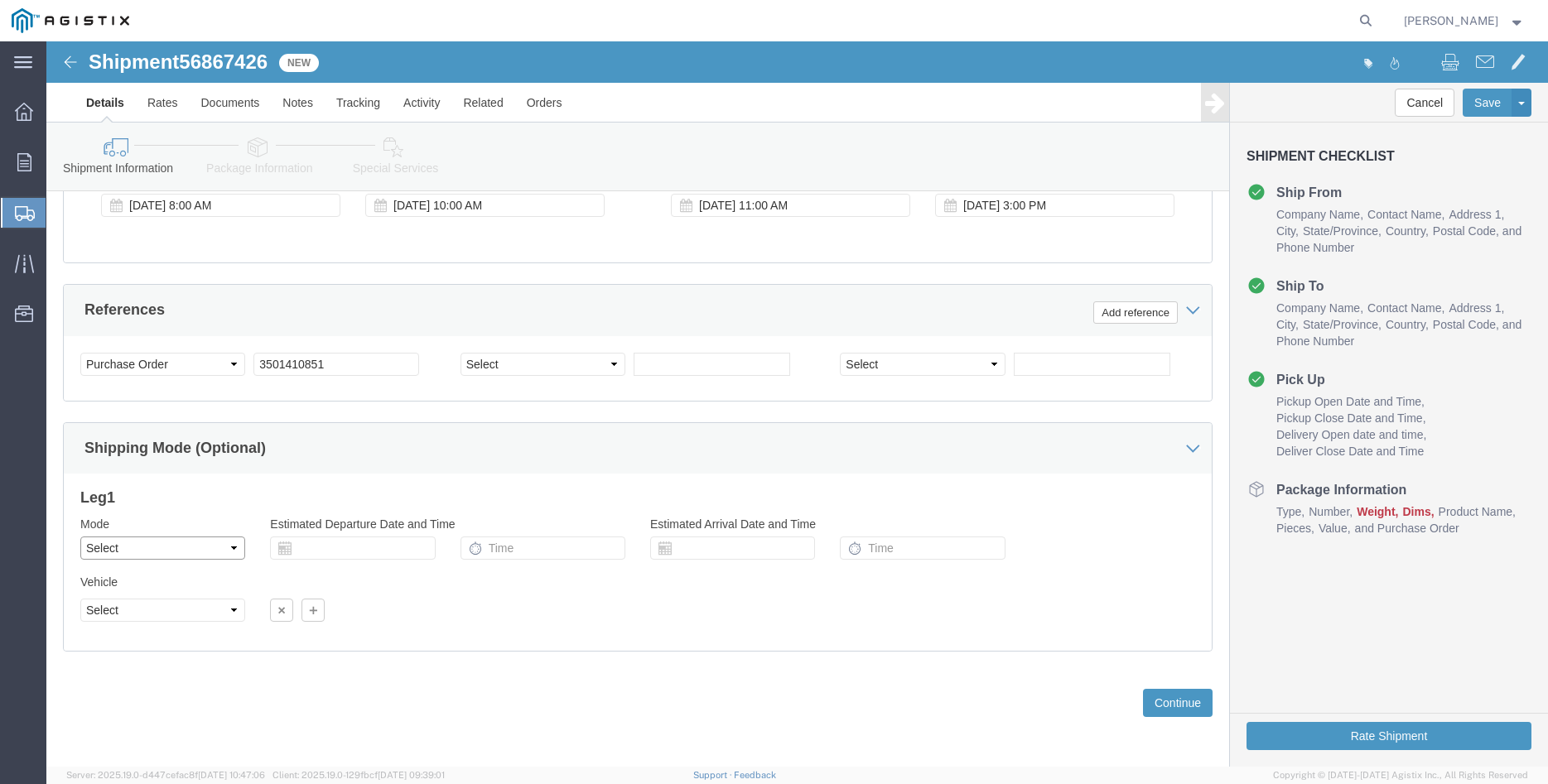
click select "Select Air Less than Truckload Multi-Leg Ocean Freight Rail Small Parcel Truckl…"
select select "LTL"
click option "Less than Truckload"
click select "Select Straight Truck"
select select "STTR"
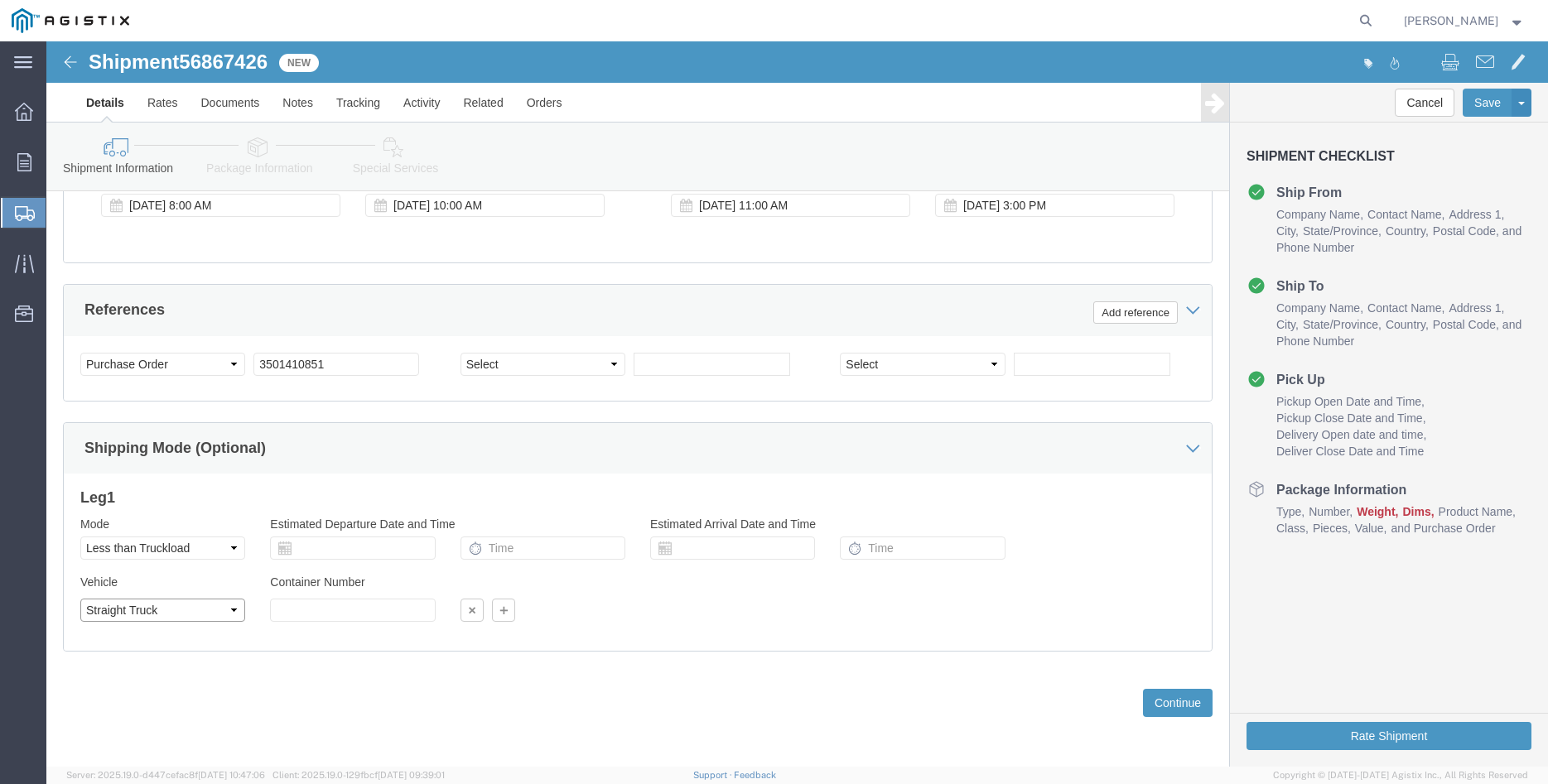
click option "Straight Truck"
click div "Previous Continue"
click button "Continue"
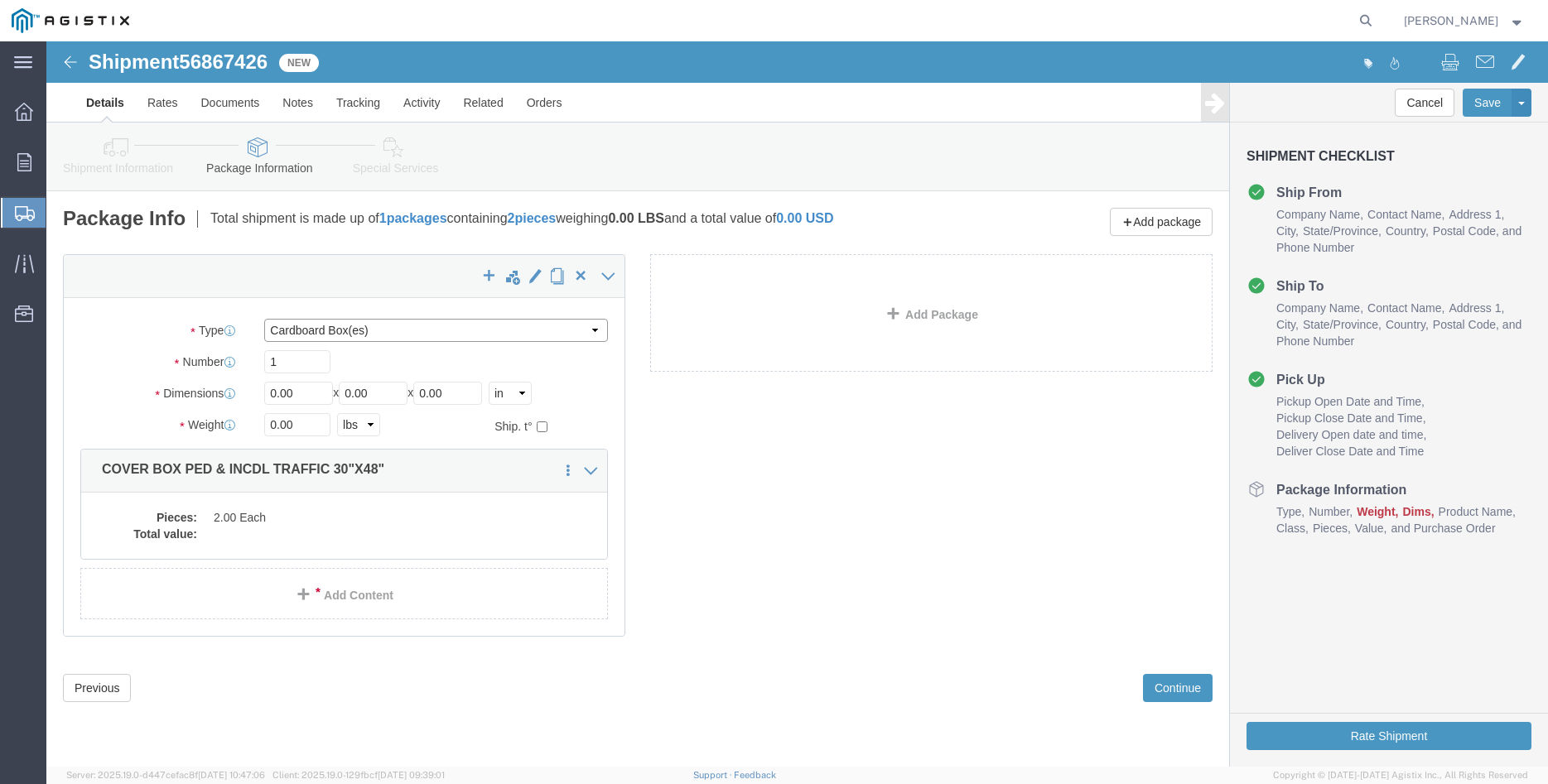
click select "Select Bulk Bundle(s) Cardboard Box(es) Carton(s) Crate(s) Drum(s) (Fiberboard)…"
select select "PONS"
click option "Pallet(s) Oversized (Not Stackable)"
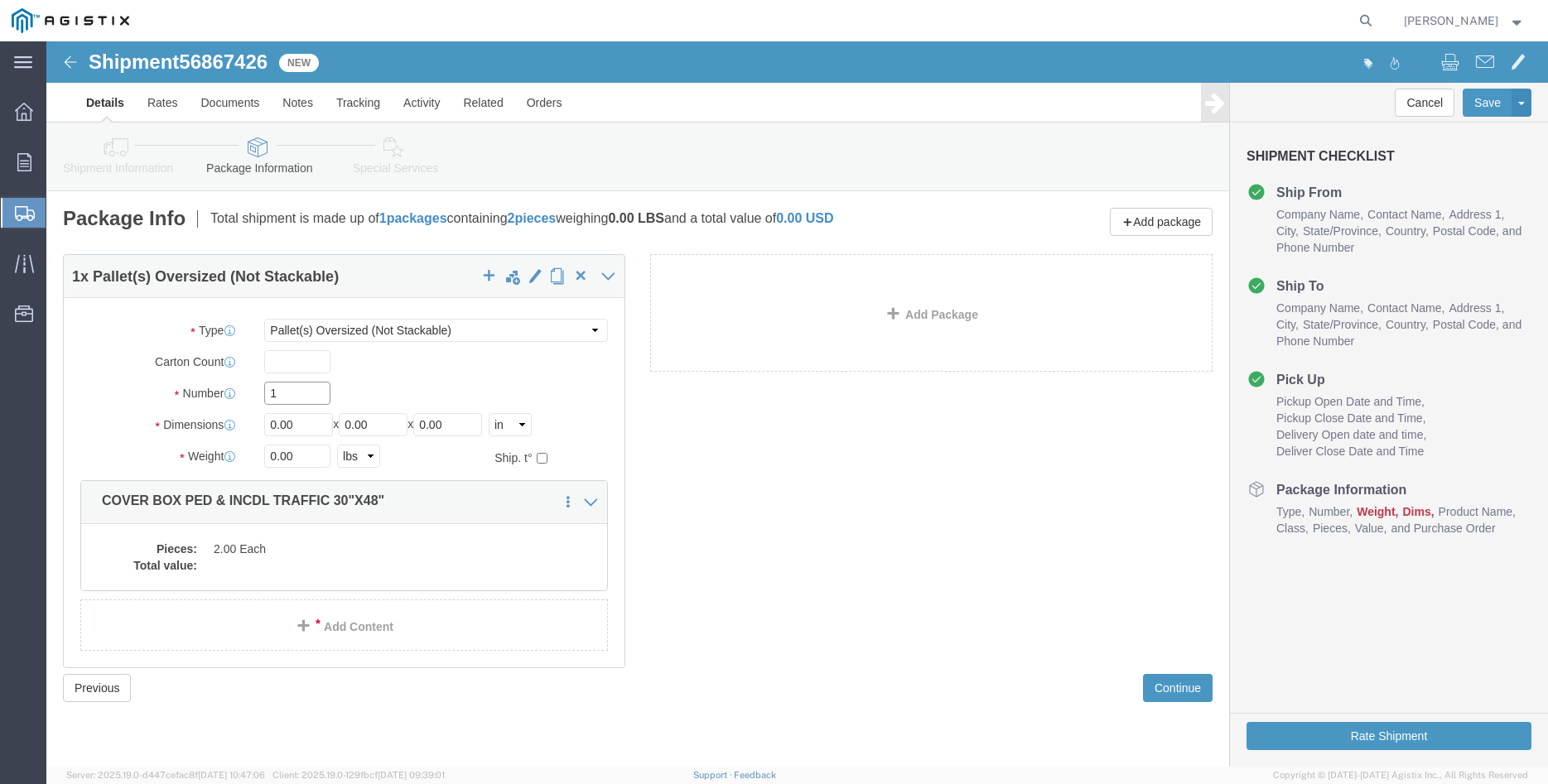
click input "1"
click div "1"
click input "0.00"
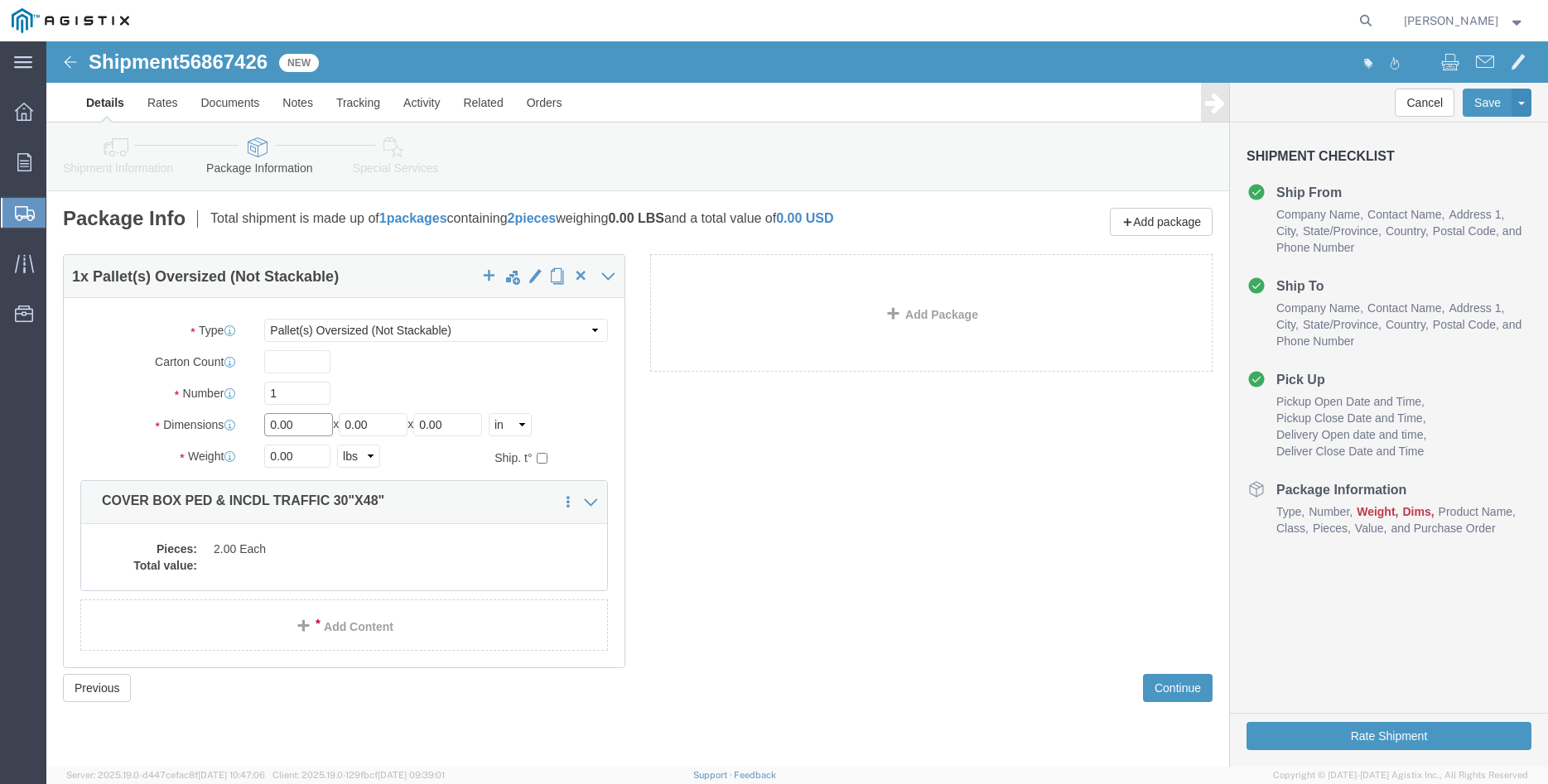
click input "0.00"
type input "40"
type input "50"
type input "12"
click input "0.00"
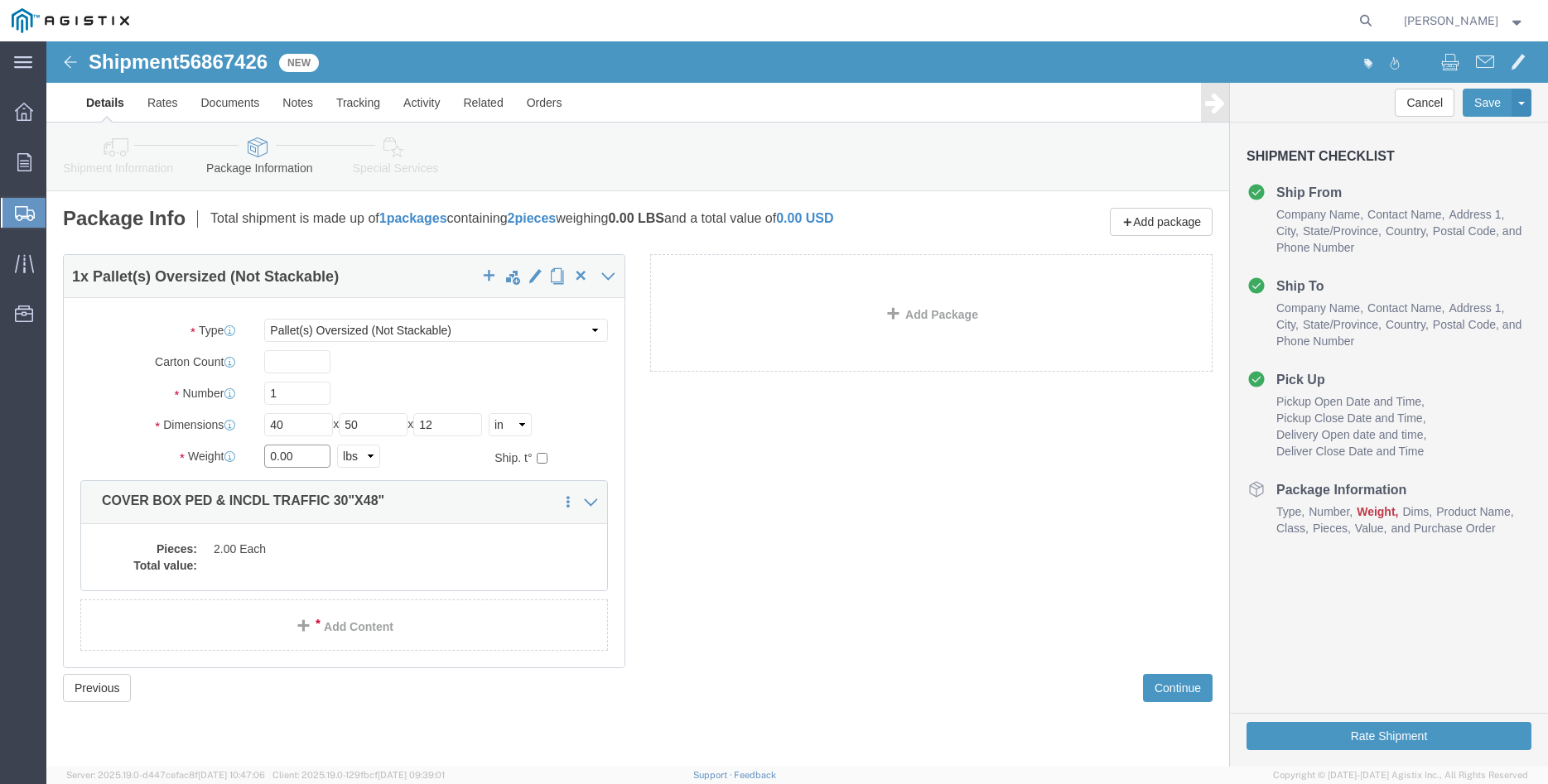
click input "0.00"
type input "300"
click dd "2.00 Each"
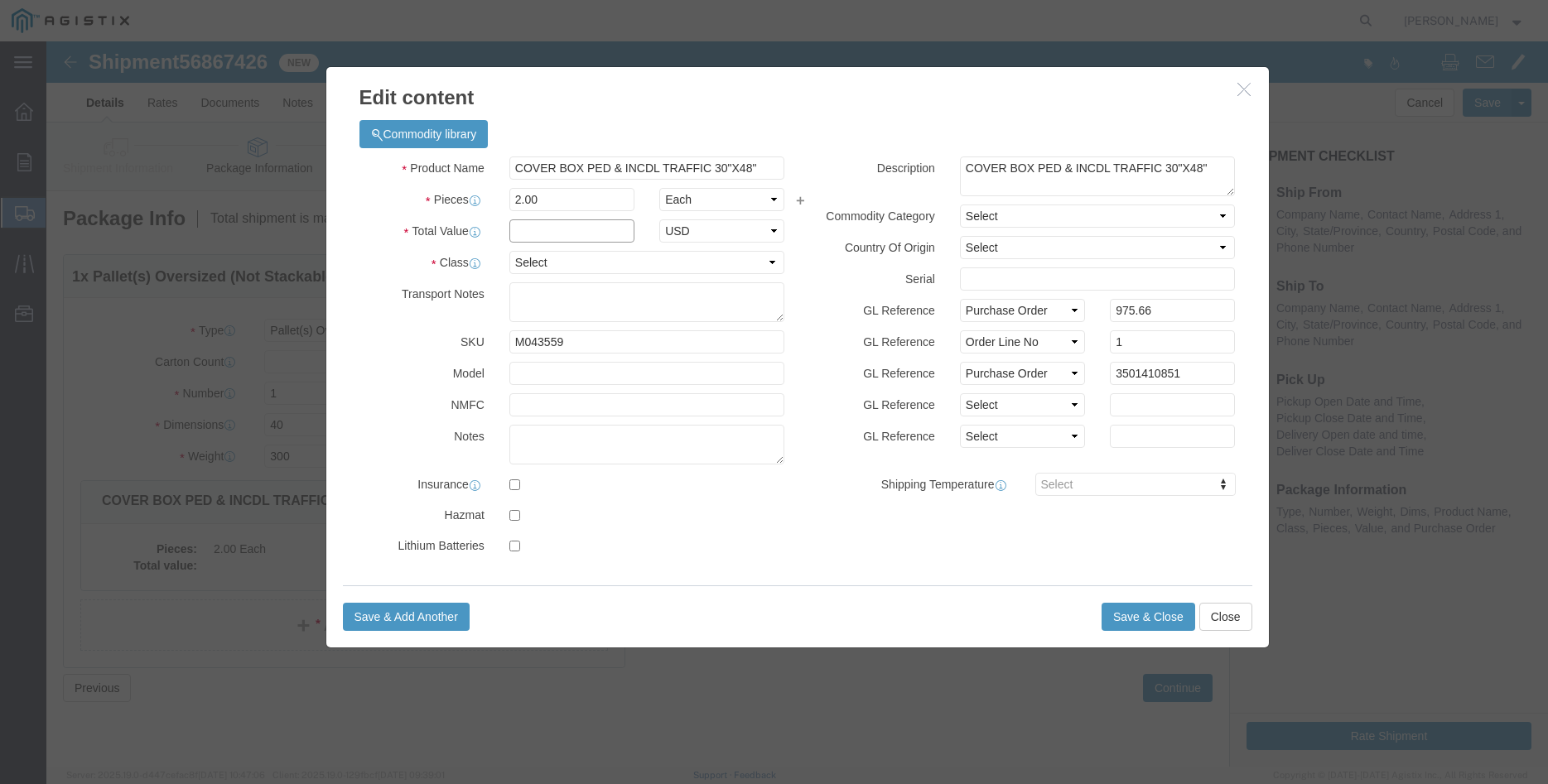
click input "text"
type input "975.66"
click select "Select 50 55 60 65 70 85 92.5 100 125 175 250 300 400"
select select "100"
click option "100"
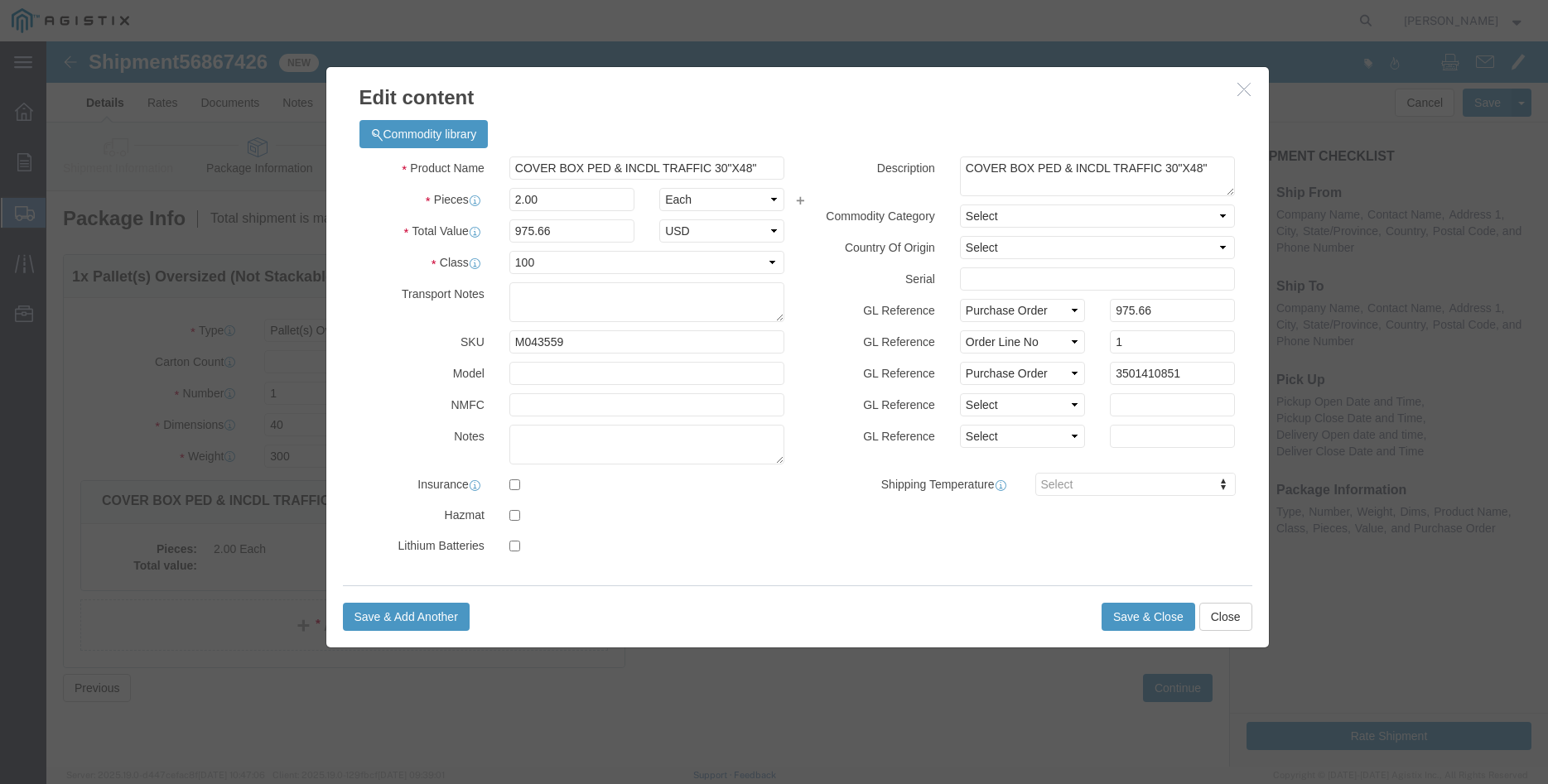
click div "GL Reference Select Account Type Activity ID Airline Appointment Number ASN Bat…"
click button "Save & Close"
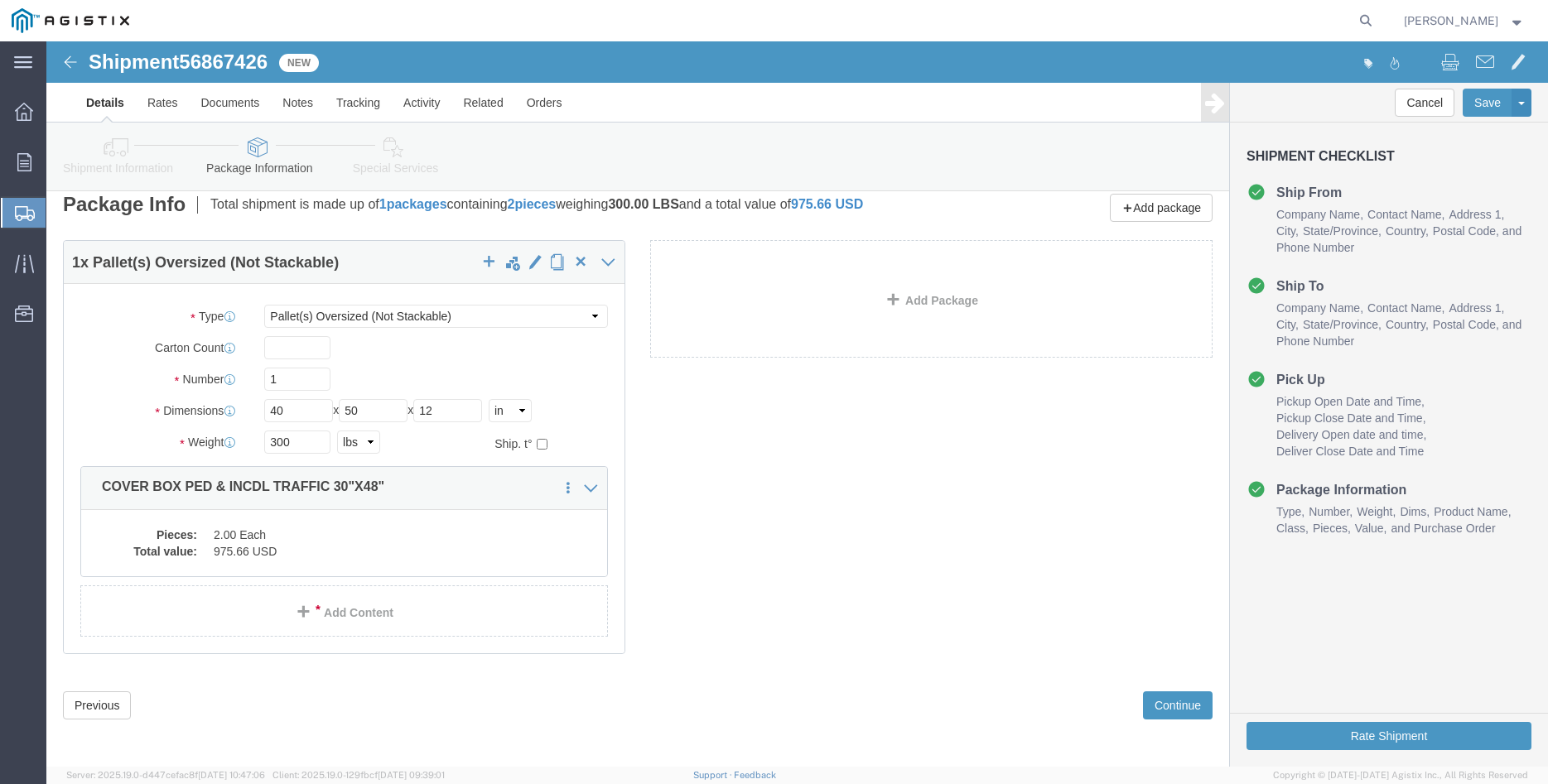
scroll to position [17, 0]
click button "Continue"
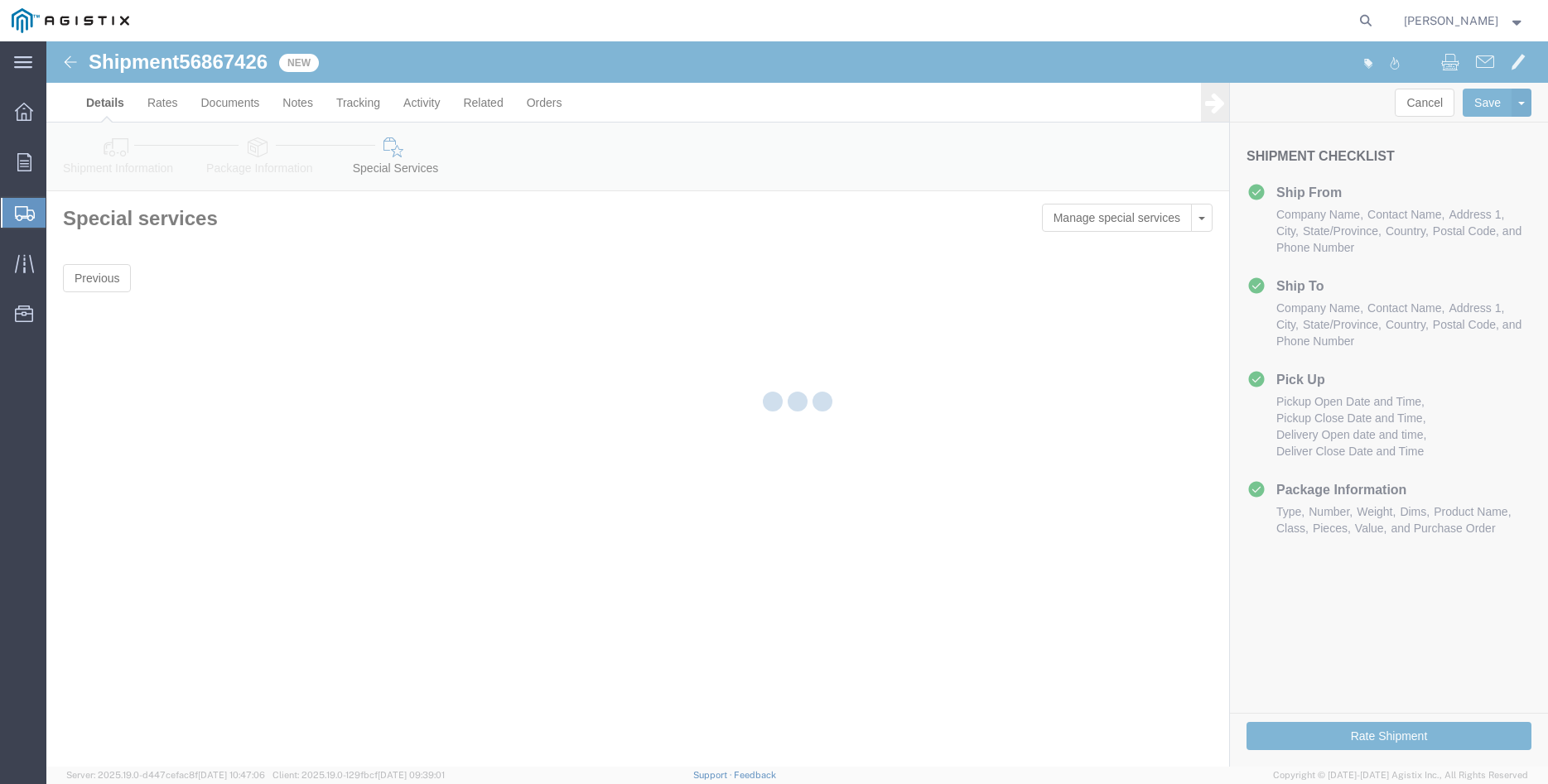
scroll to position [0, 0]
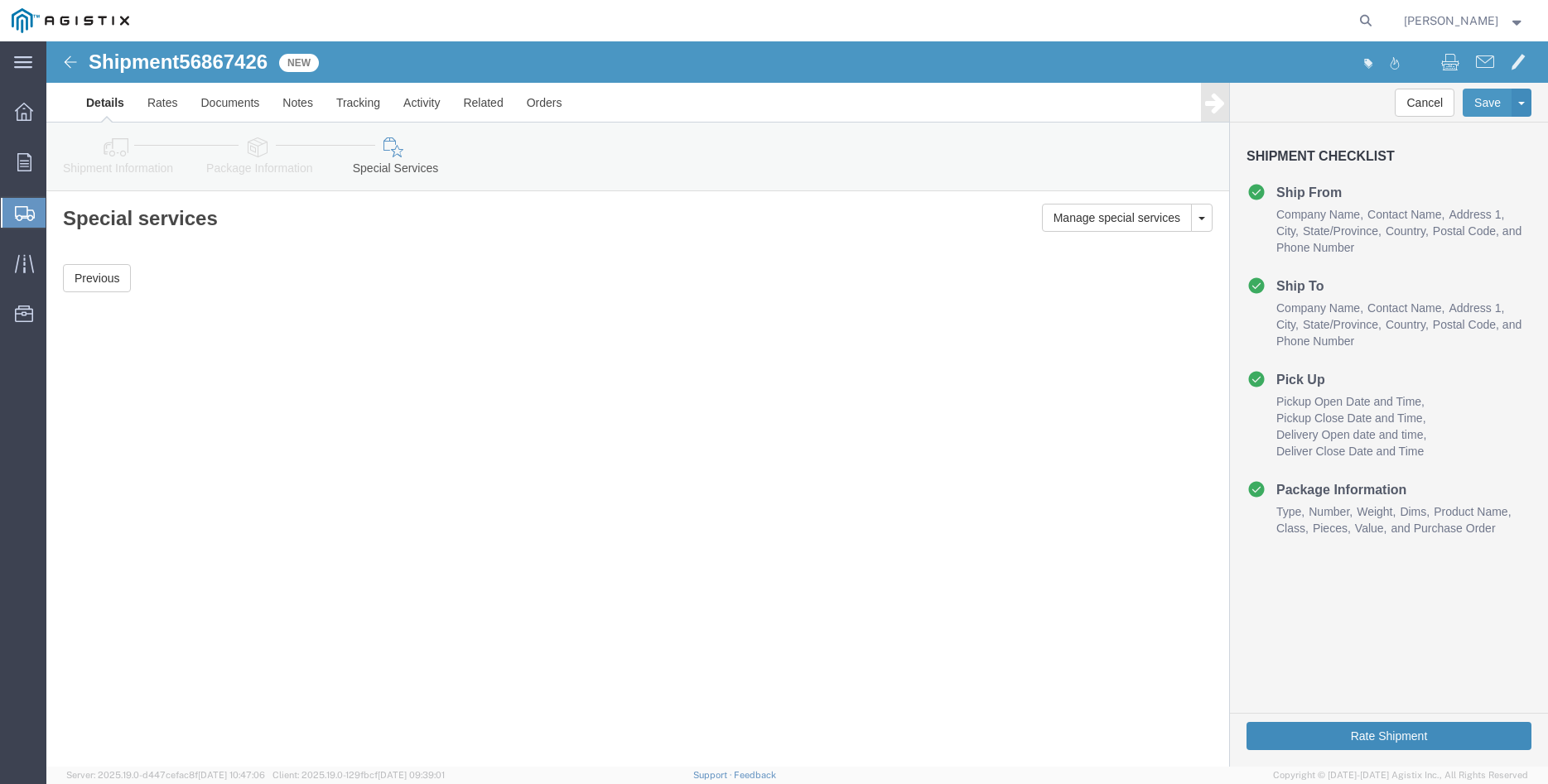
click button "Rate Shipment"
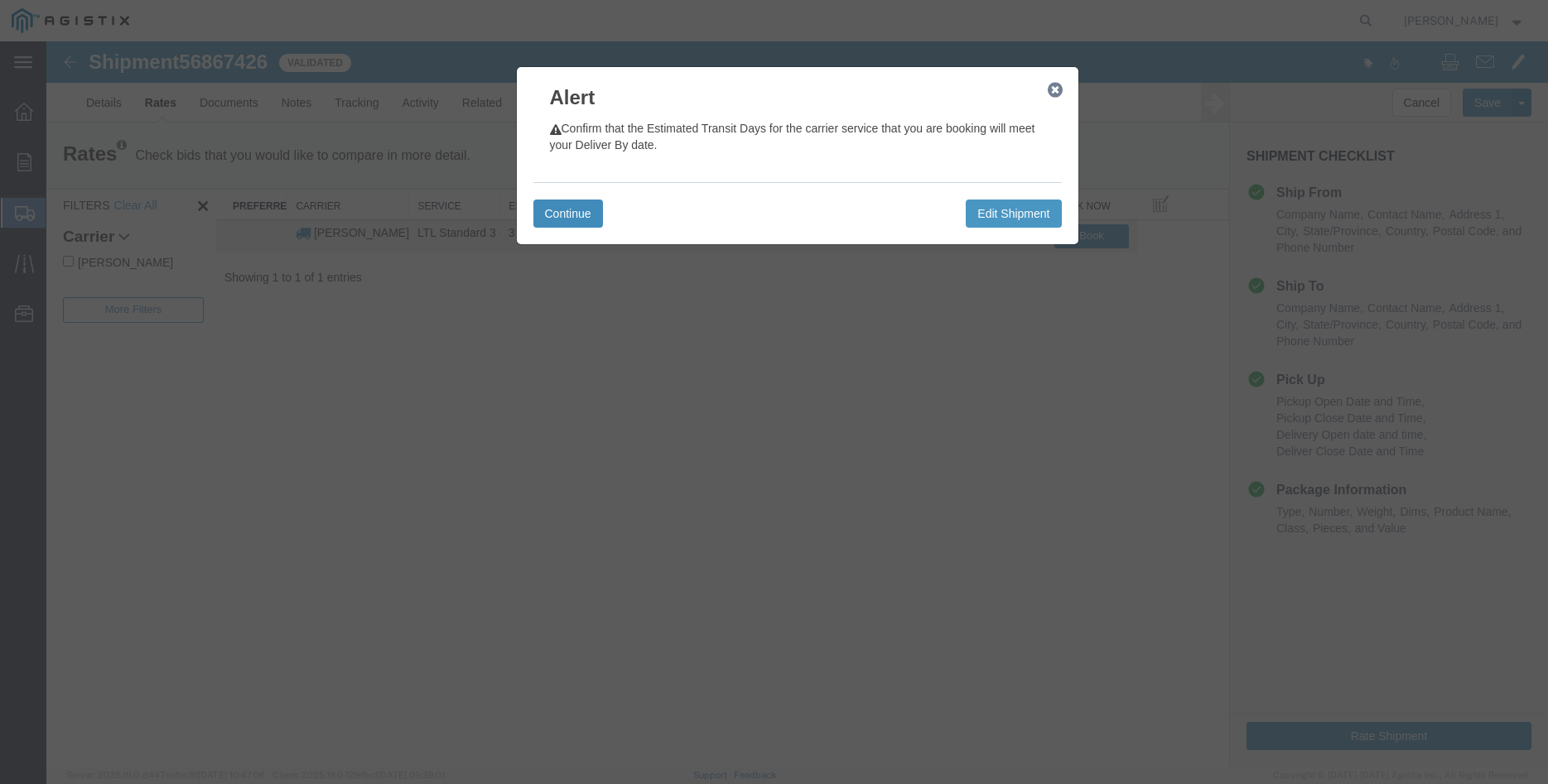
click at [563, 215] on button "Continue" at bounding box center [568, 213] width 69 height 28
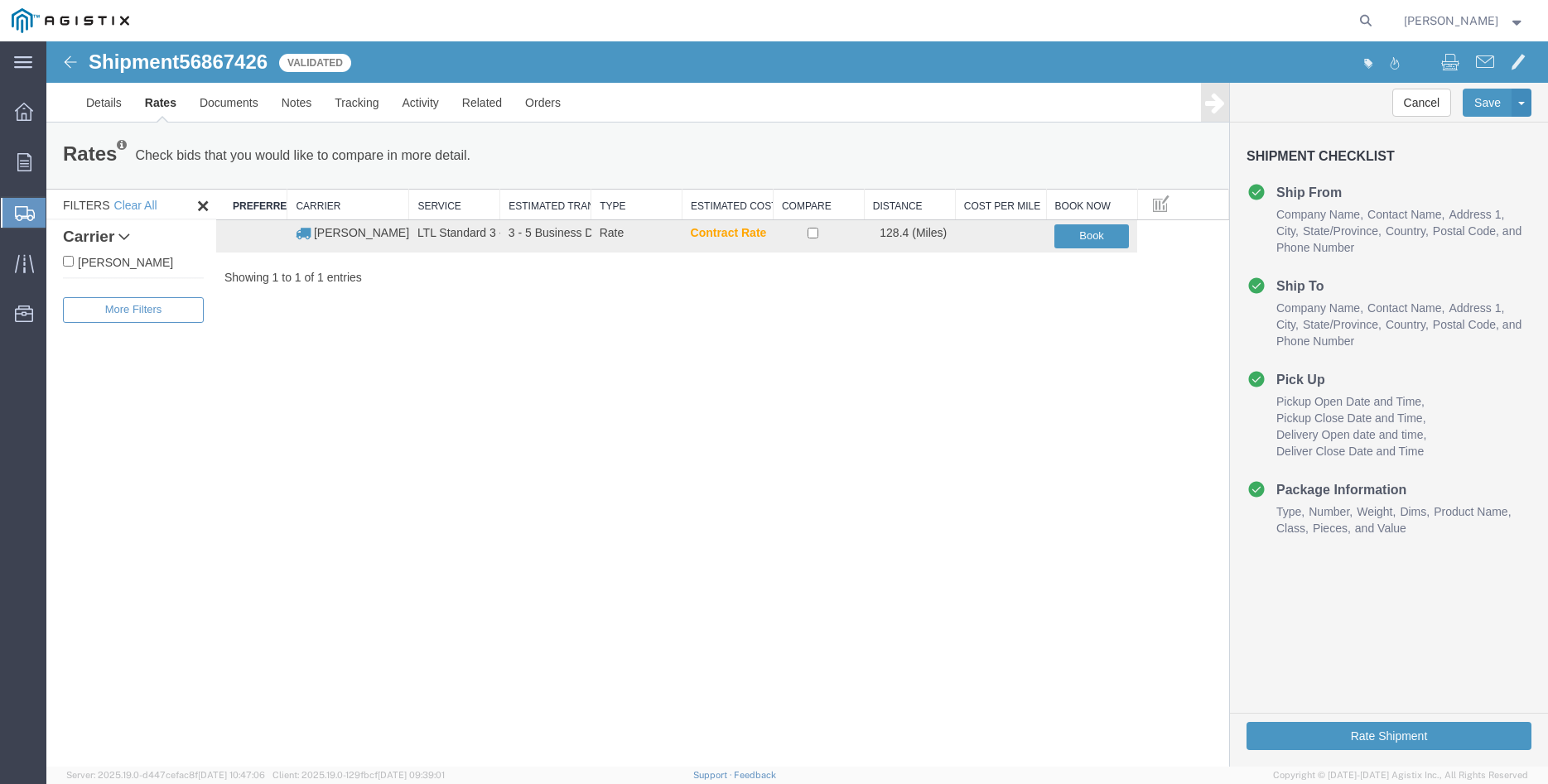
click at [124, 266] on label "C.H. Robinson" at bounding box center [133, 262] width 140 height 18
click at [74, 266] on input "C.H. Robinson" at bounding box center [67, 261] width 11 height 11
checkbox input "true"
click at [811, 234] on input "checkbox" at bounding box center [812, 233] width 11 height 11
checkbox input "true"
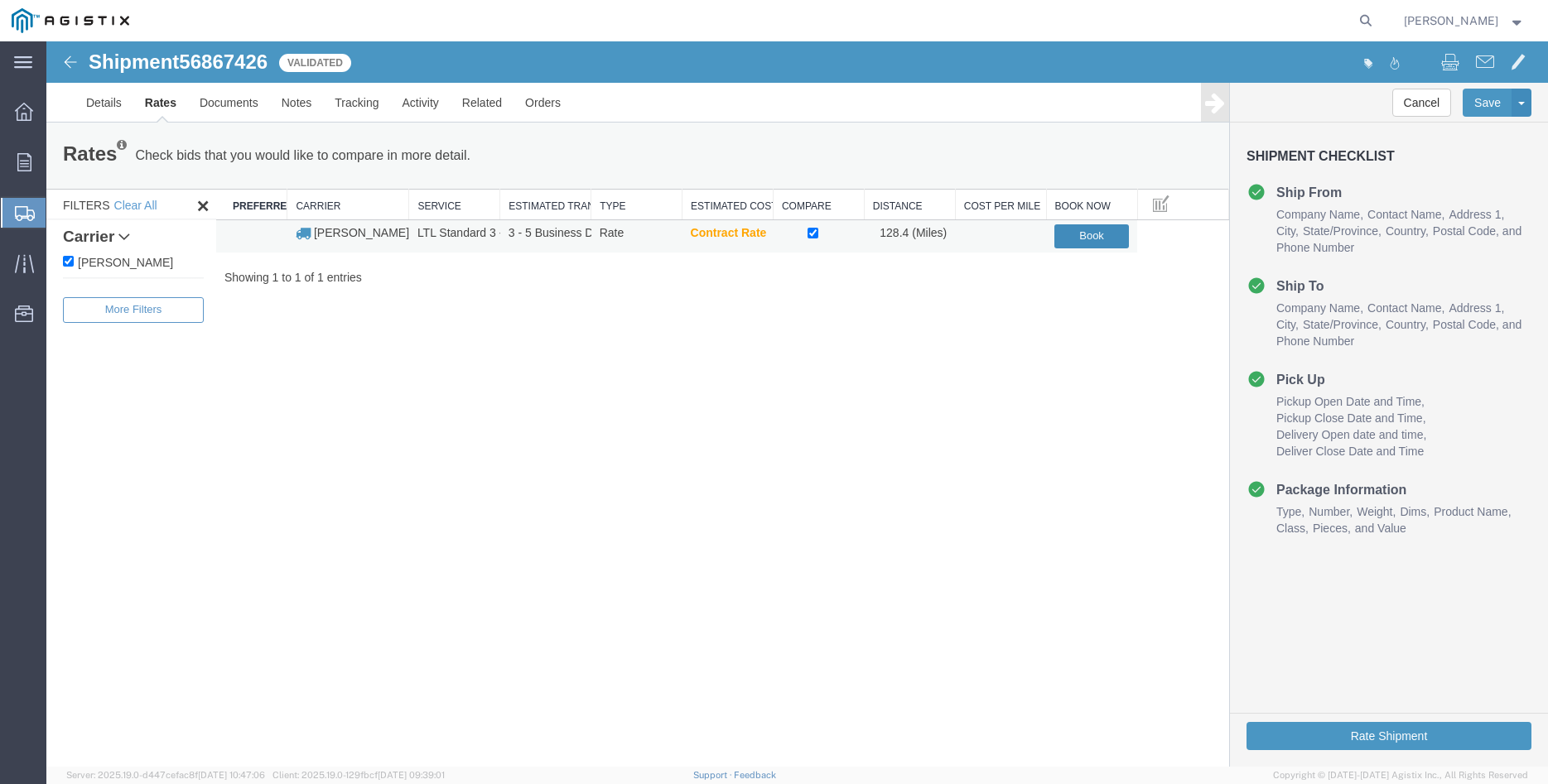
click at [1090, 235] on button "Book" at bounding box center [1091, 236] width 74 height 24
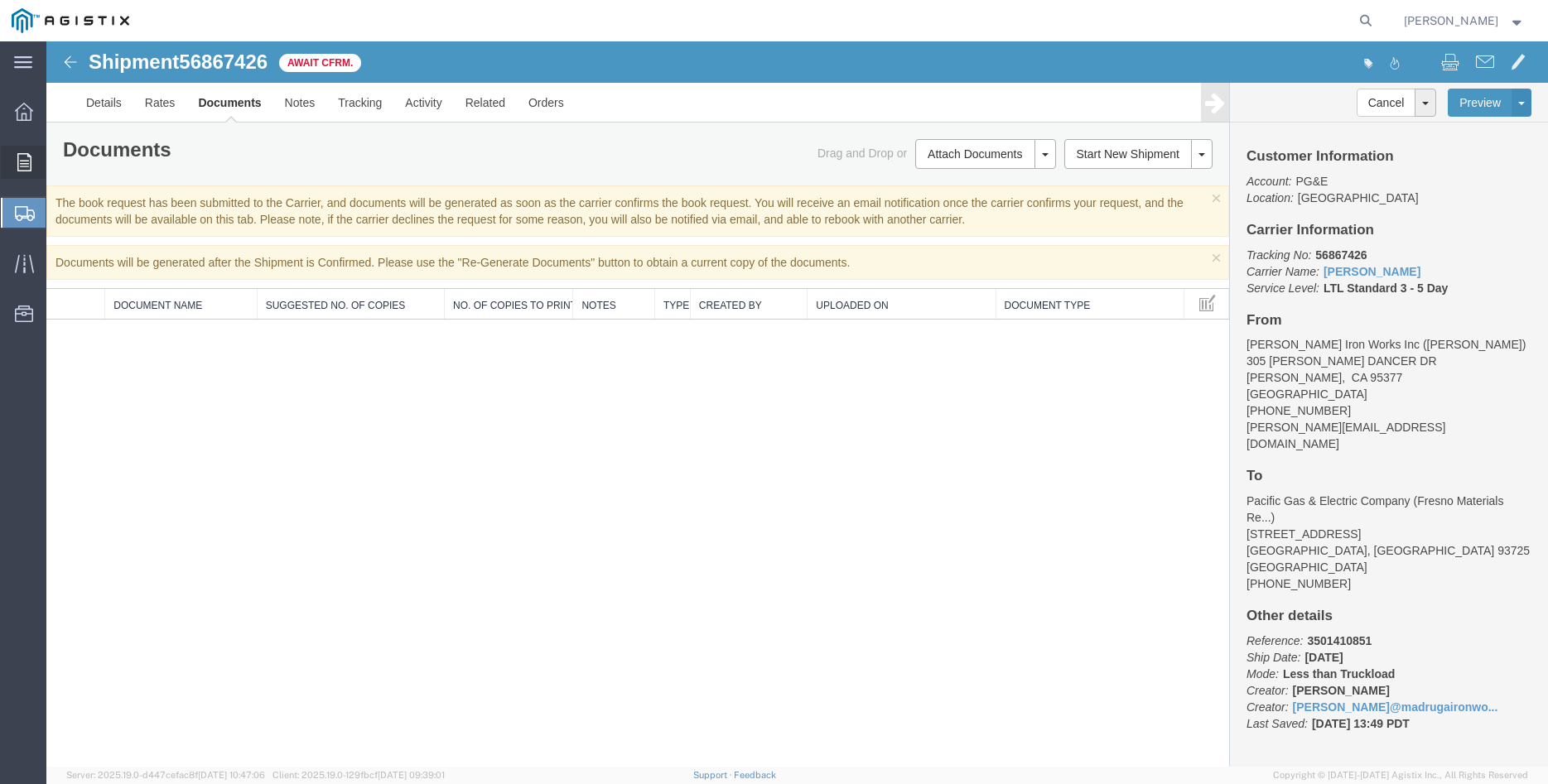
click at [31, 164] on icon at bounding box center [24, 162] width 14 height 18
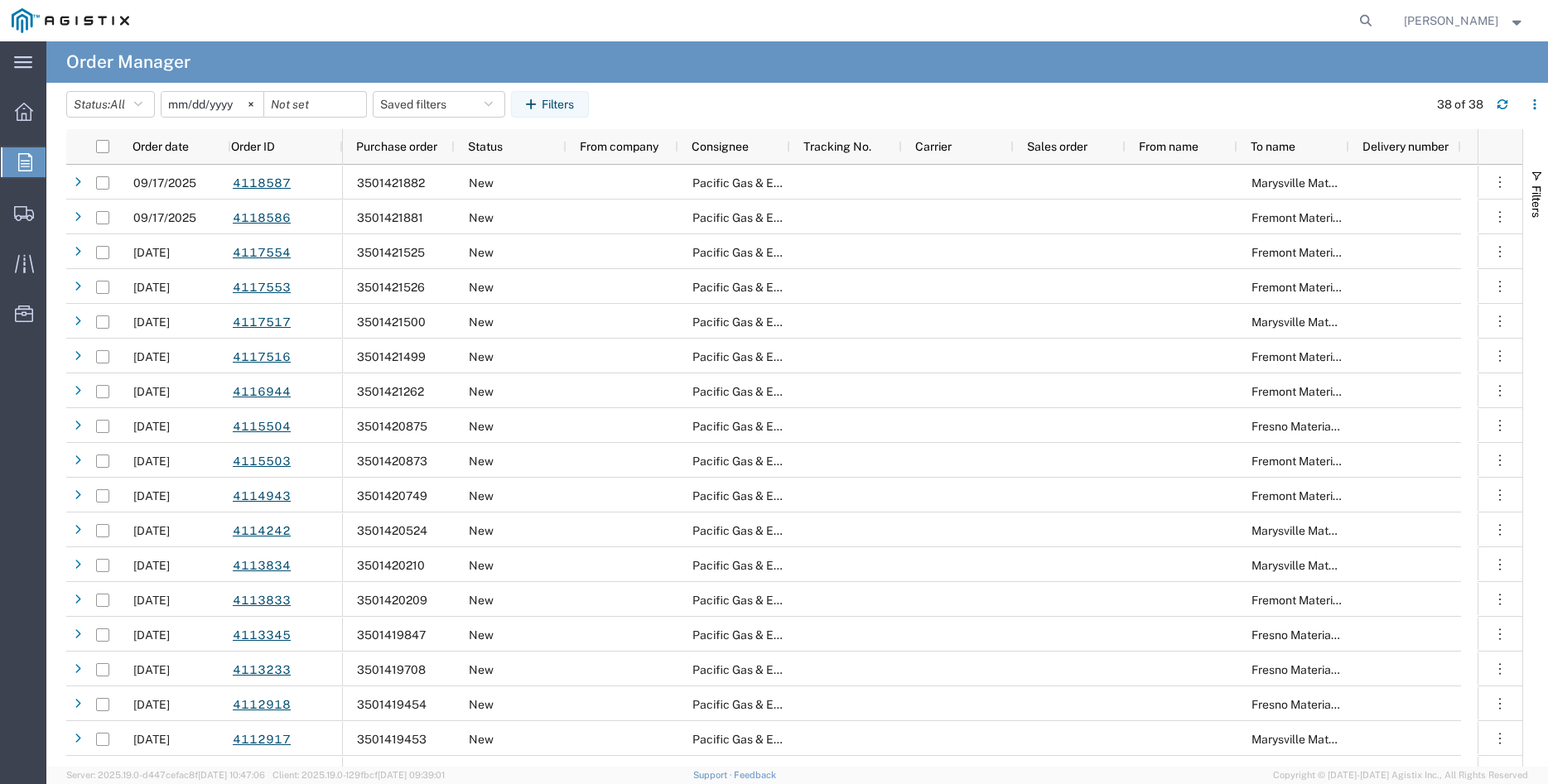
drag, startPoint x: 265, startPoint y: 104, endPoint x: 228, endPoint y: 113, distance: 38.1
click at [253, 103] on icon at bounding box center [250, 104] width 5 height 5
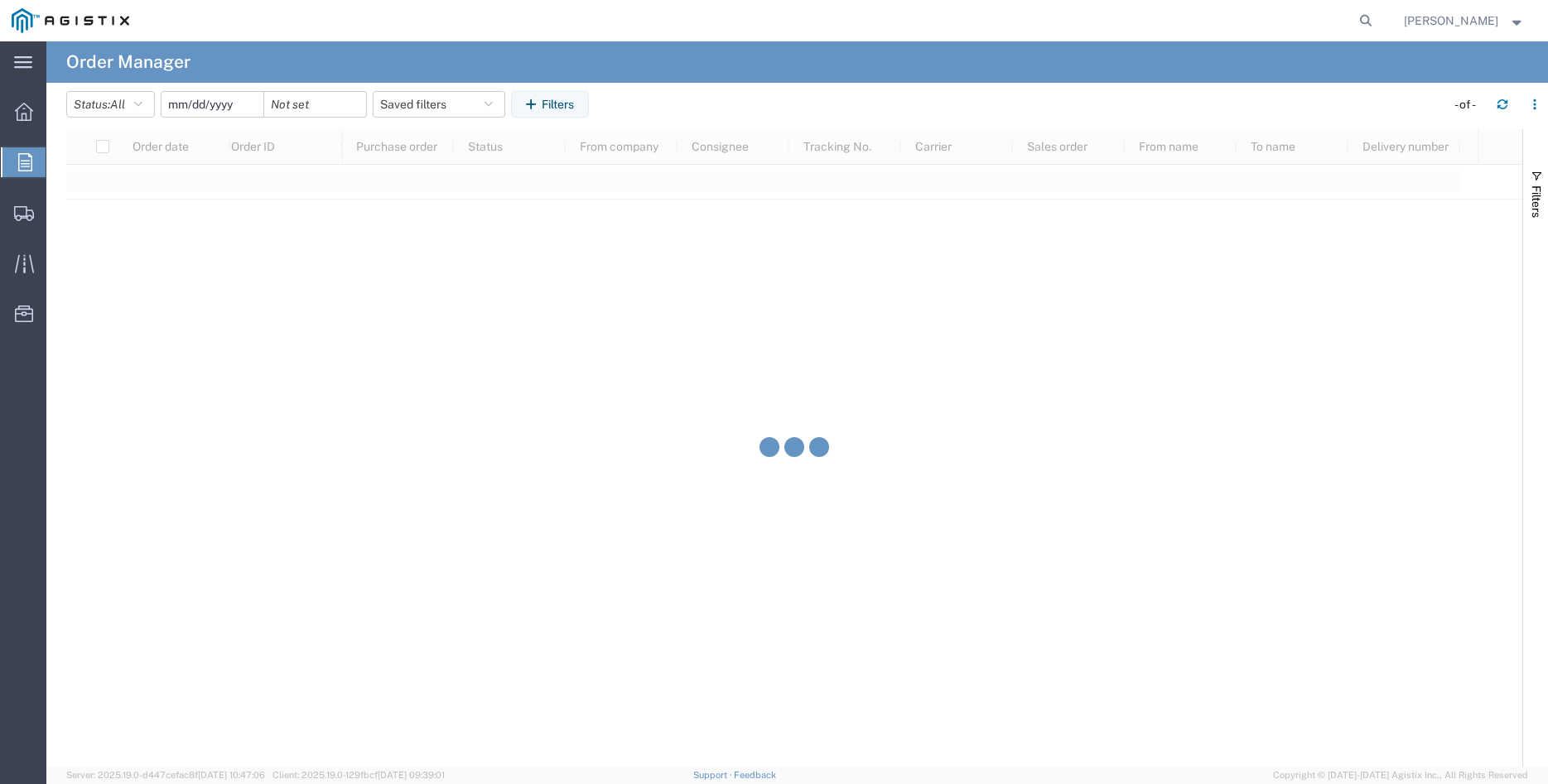
click at [203, 109] on input "date" at bounding box center [213, 105] width 102 height 25
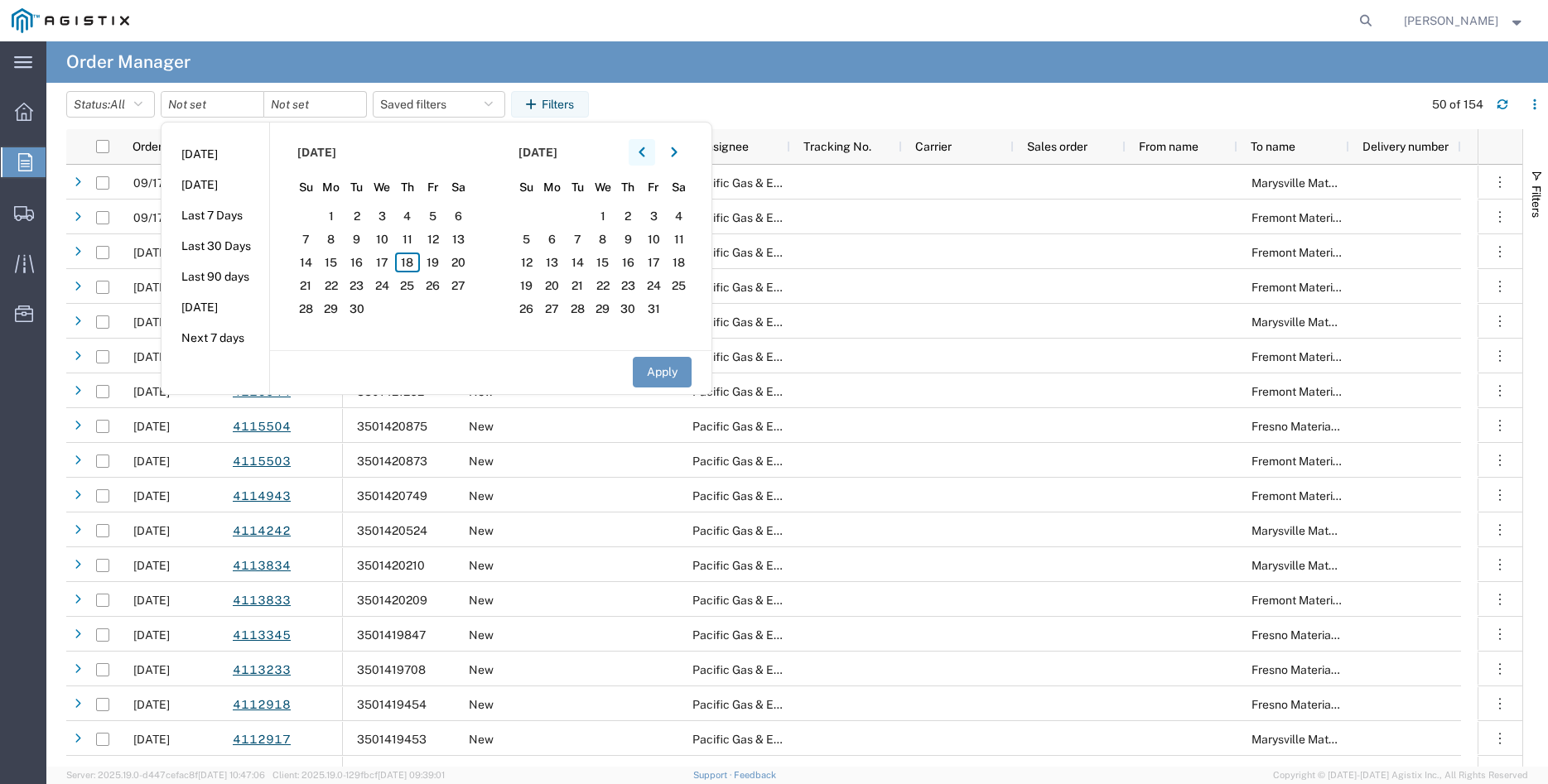
click at [645, 153] on icon "button" at bounding box center [642, 152] width 6 height 10
click at [439, 311] on span "30" at bounding box center [432, 309] width 26 height 20
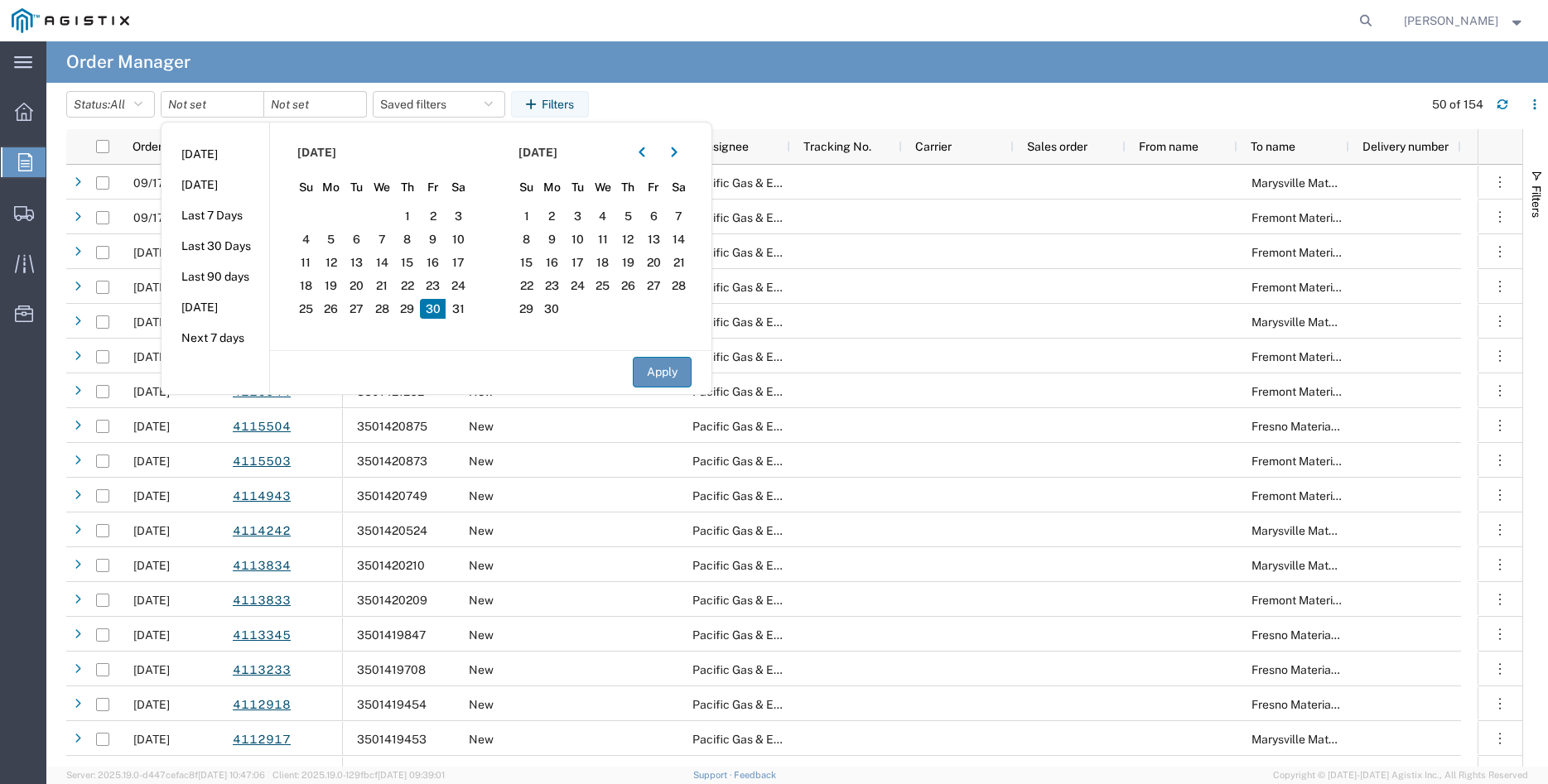
click at [672, 367] on button "Apply" at bounding box center [662, 372] width 59 height 31
type input "2025-05-30"
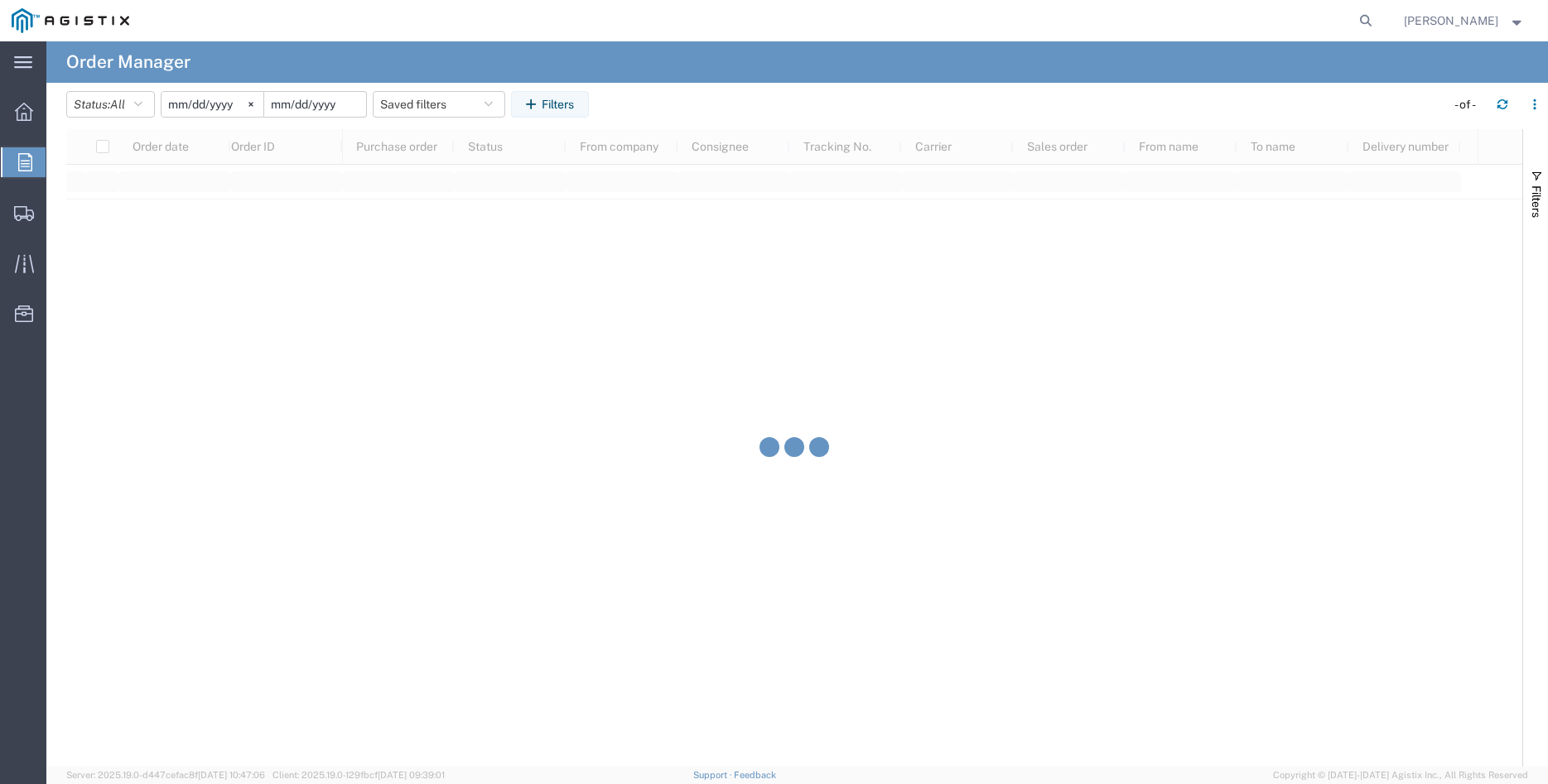
click at [317, 104] on input "date" at bounding box center [316, 105] width 102 height 25
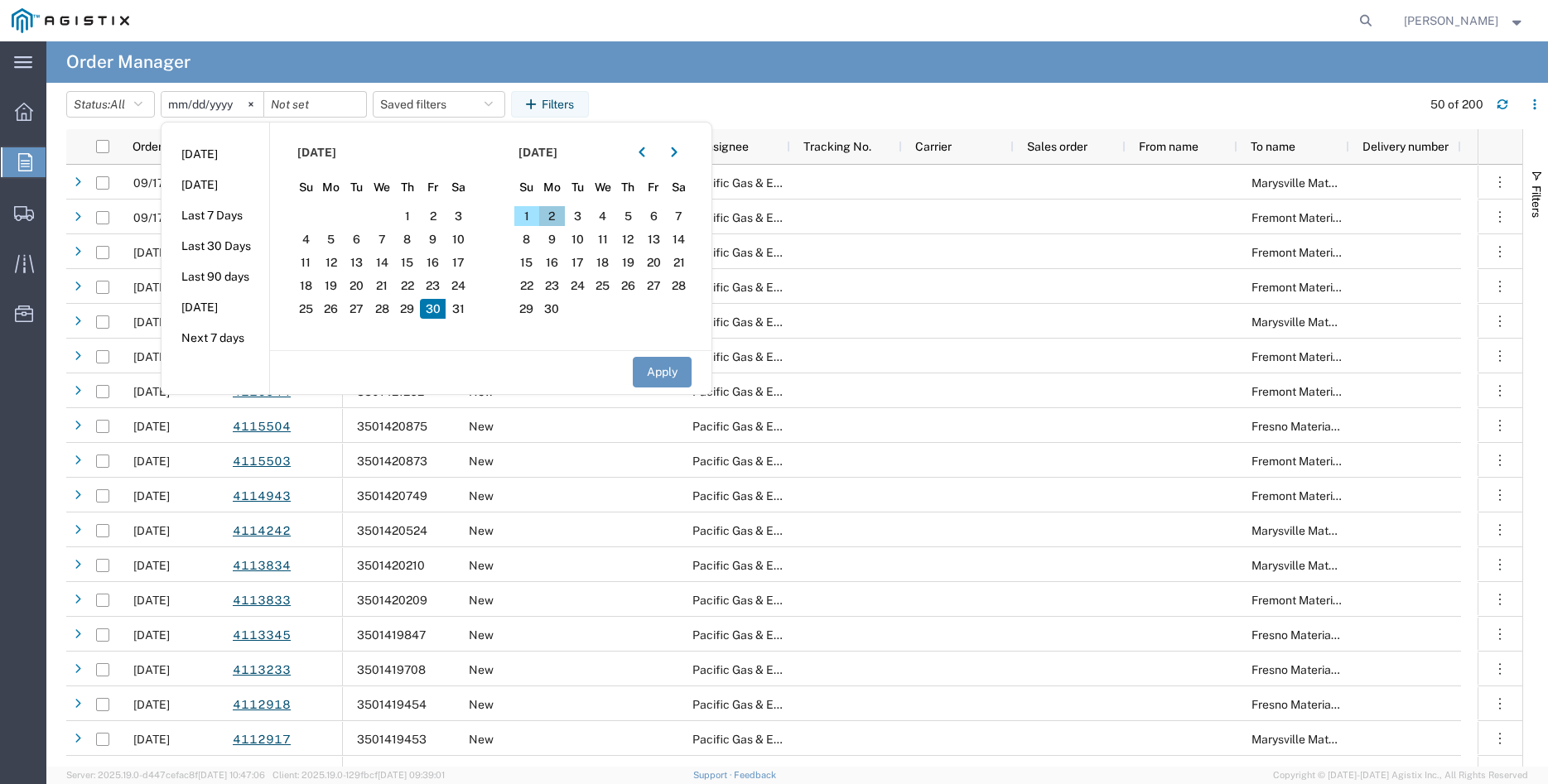
click at [562, 216] on span "2" at bounding box center [551, 215] width 26 height 20
click at [656, 370] on button "Apply" at bounding box center [662, 372] width 59 height 31
type input "2025-06-02"
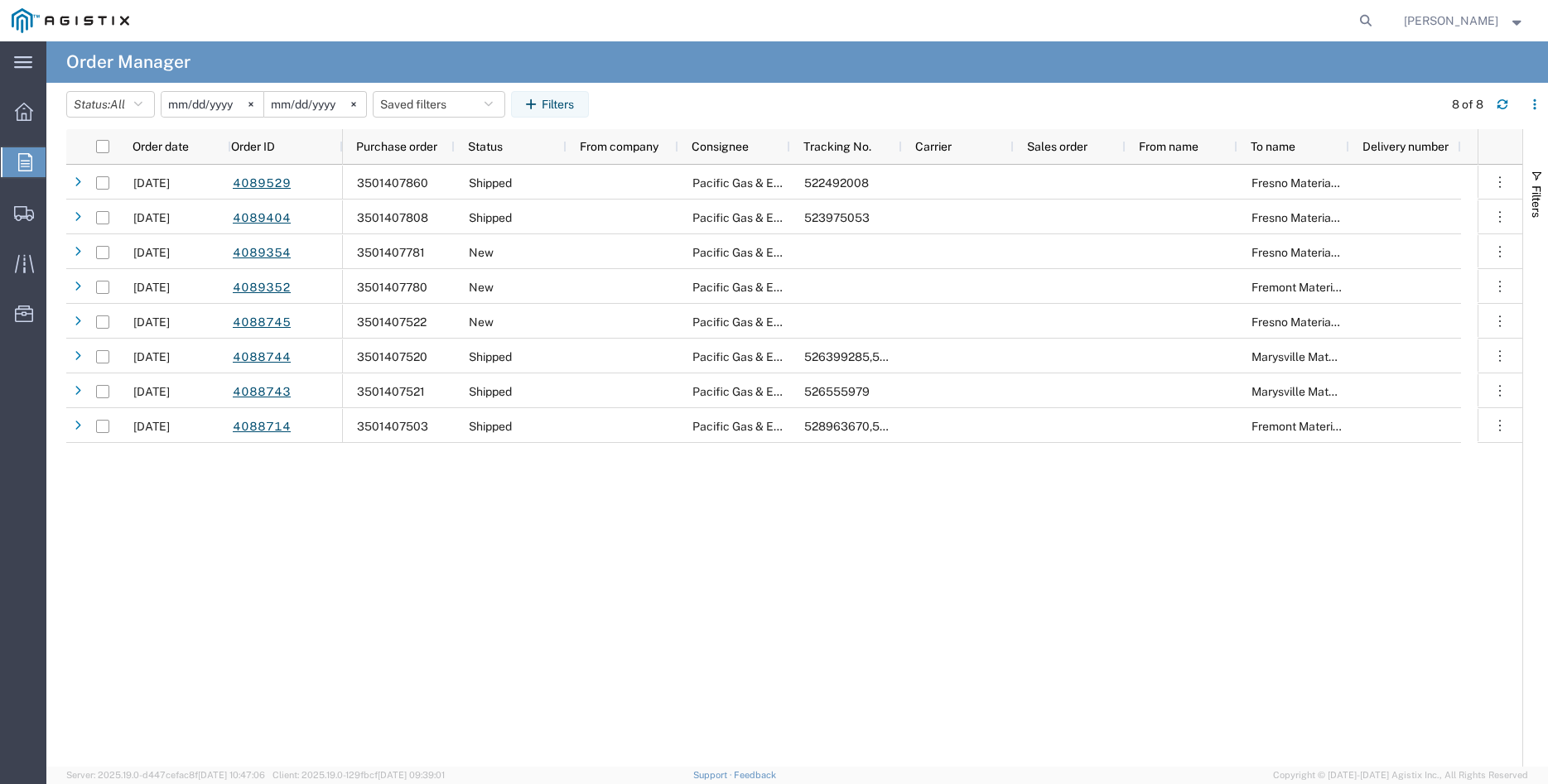
click at [105, 588] on div "06/02/2025 4089529 06/02/2025 4089404 06/02/2025 4089354 06/02/2025 4089352 05/…" at bounding box center [794, 466] width 1456 height 602
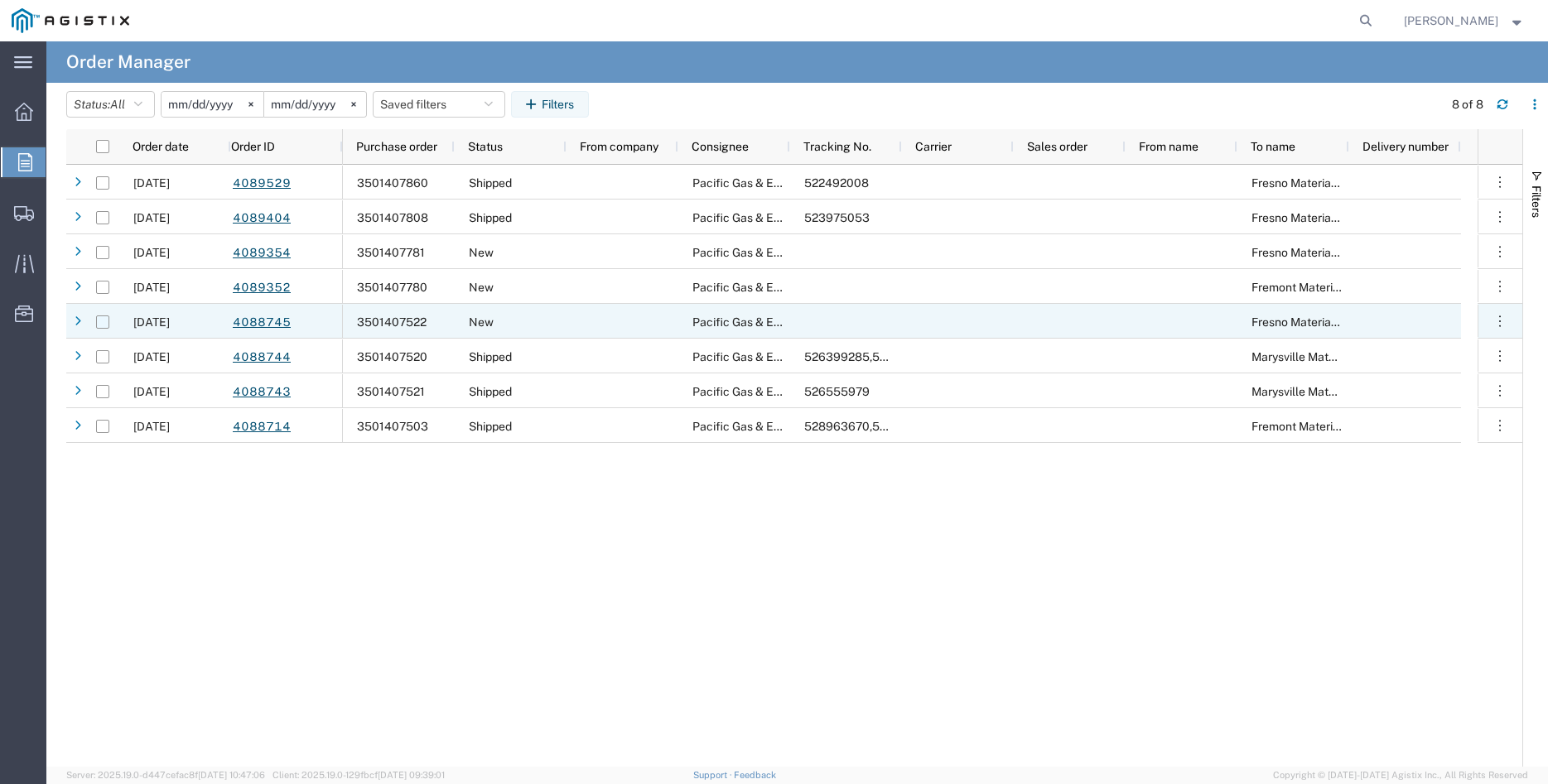
click at [108, 318] on input "Press Space to toggle row selection (unchecked)" at bounding box center [103, 322] width 13 height 13
checkbox input "true"
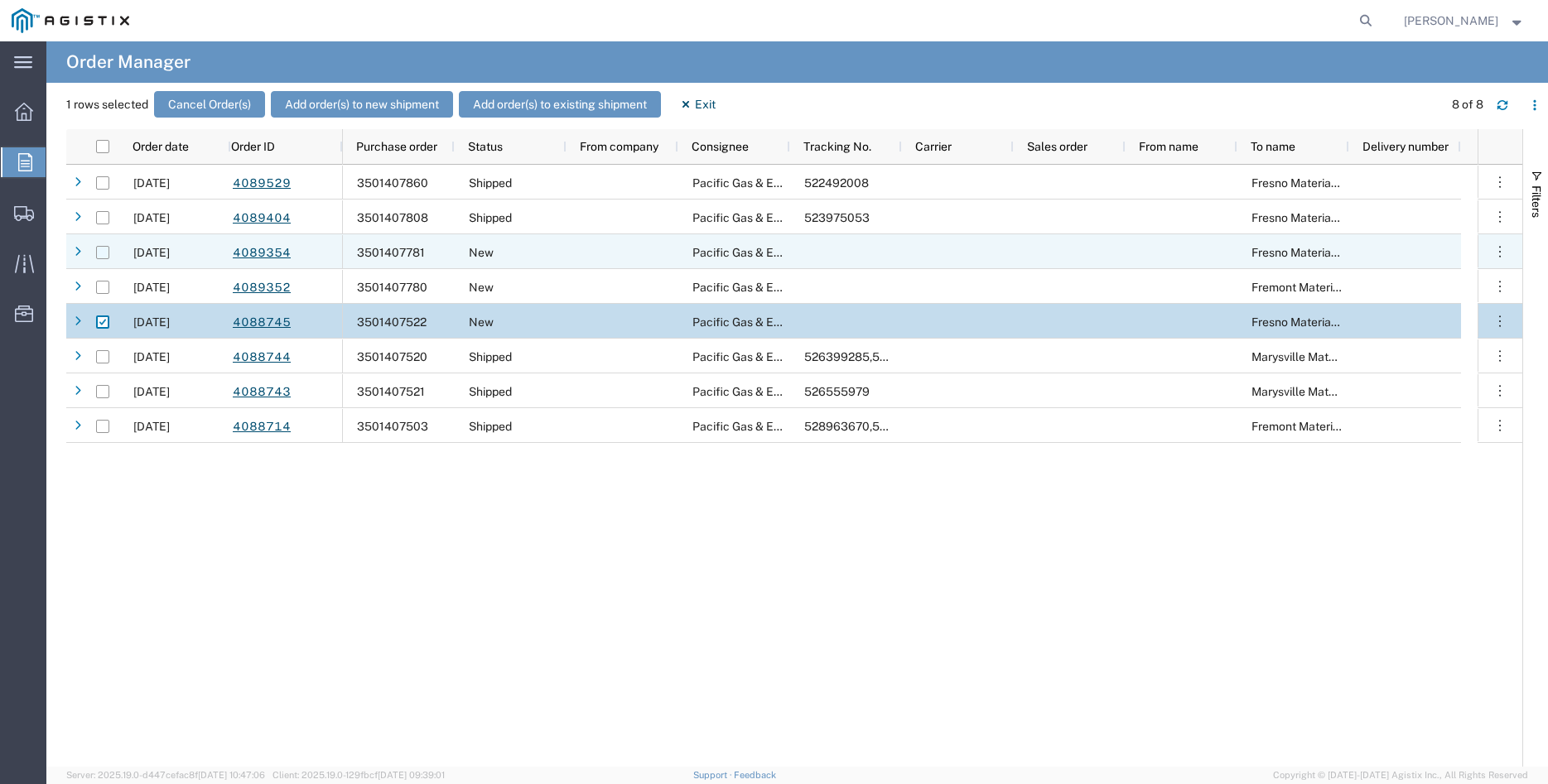
click at [101, 257] on input "Press Space to toggle row selection (unchecked)" at bounding box center [103, 253] width 13 height 13
checkbox input "true"
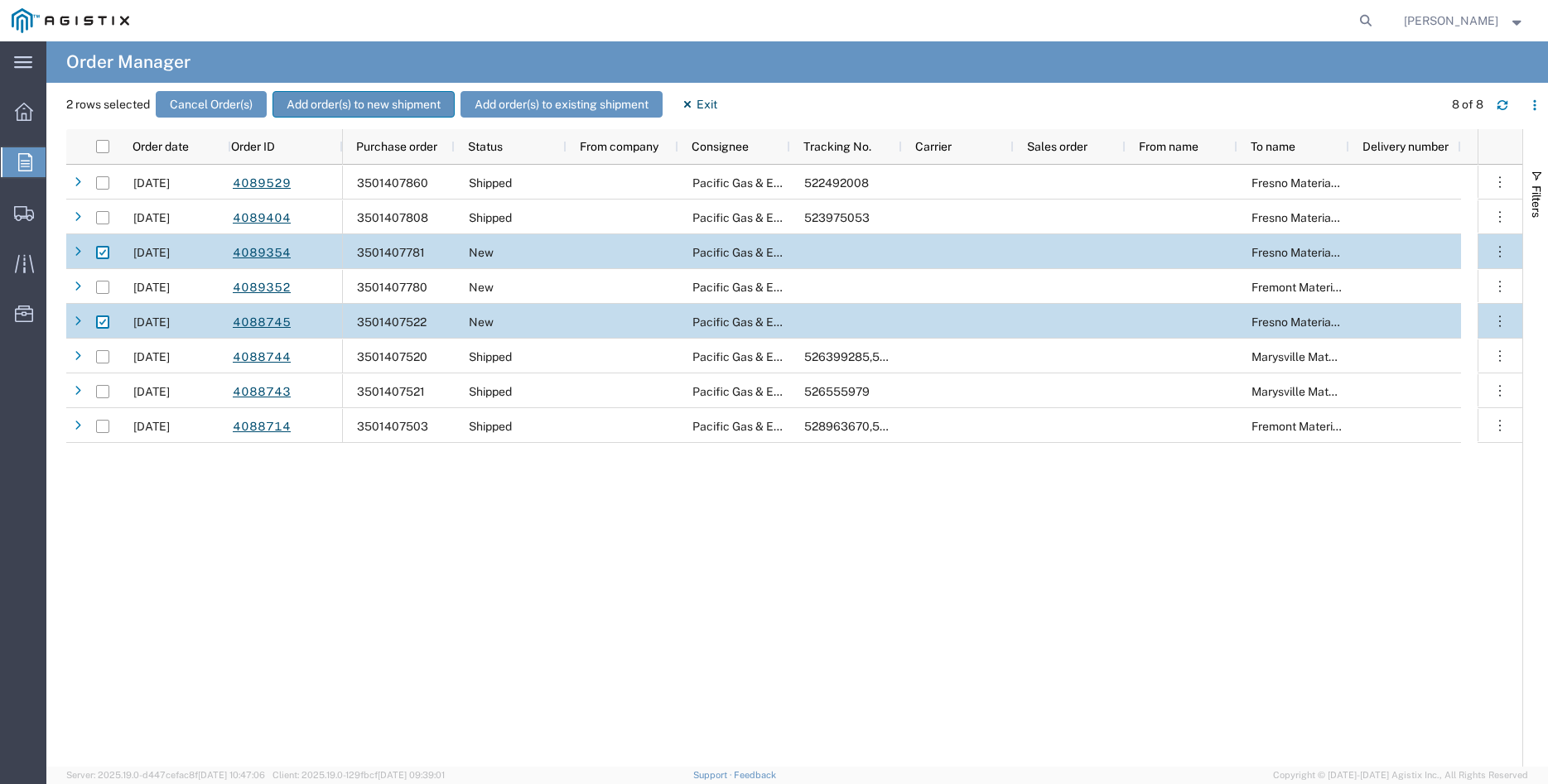
click at [371, 95] on button "Add order(s) to new shipment" at bounding box center [363, 105] width 182 height 27
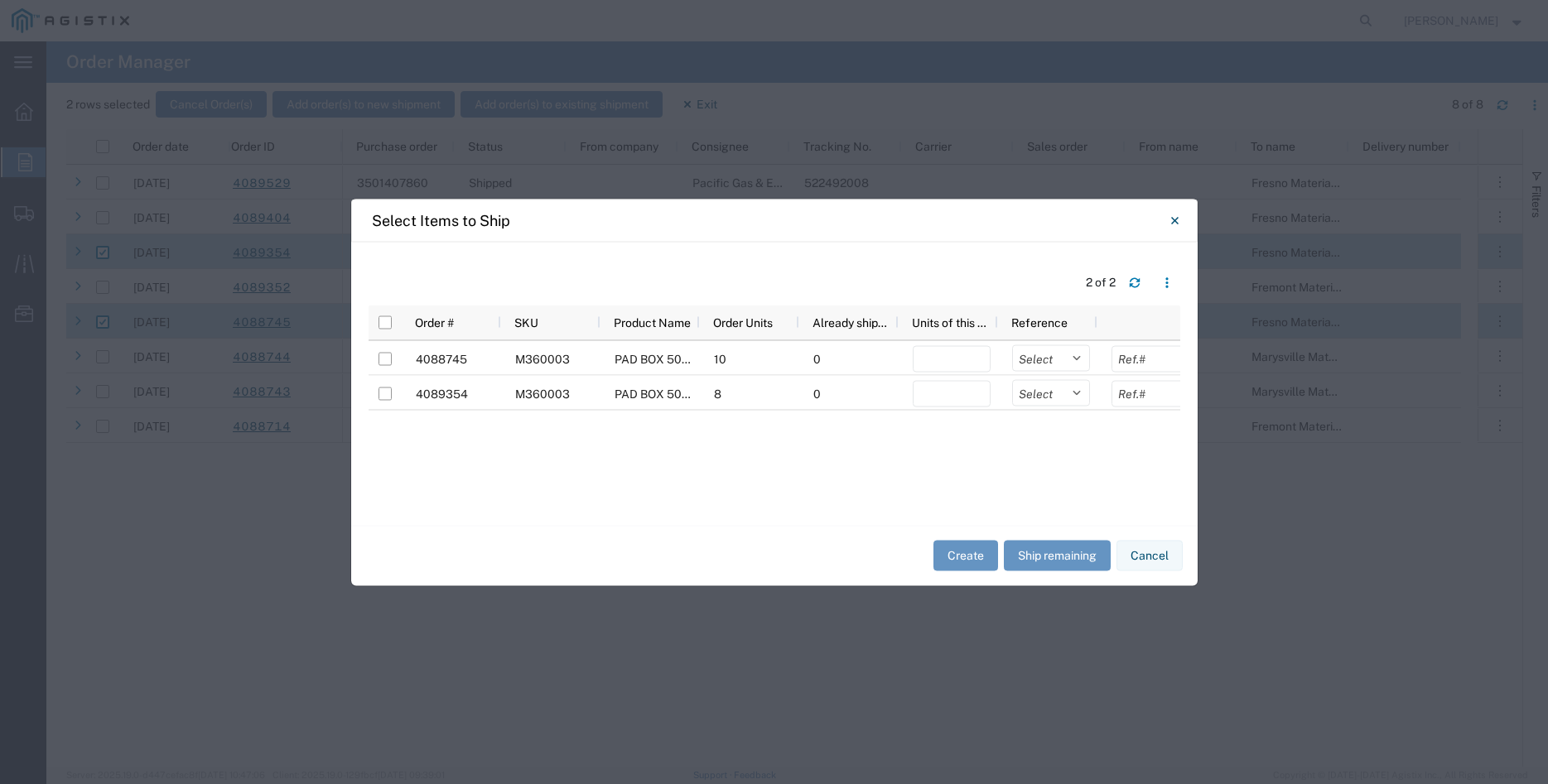
click at [14, 564] on div "Select Items to Ship 2 of 2 Order # SKU Product Name Order Units Already shippe…" at bounding box center [774, 392] width 1548 height 784
click at [635, 468] on div "4088745 M360003 PAD BOX 50" X 52" X 18" 3-WIRE XFMR 10 0 Select Purchase Order …" at bounding box center [774, 424] width 811 height 167
click at [382, 324] on input "checkbox" at bounding box center [385, 322] width 13 height 13
checkbox input "true"
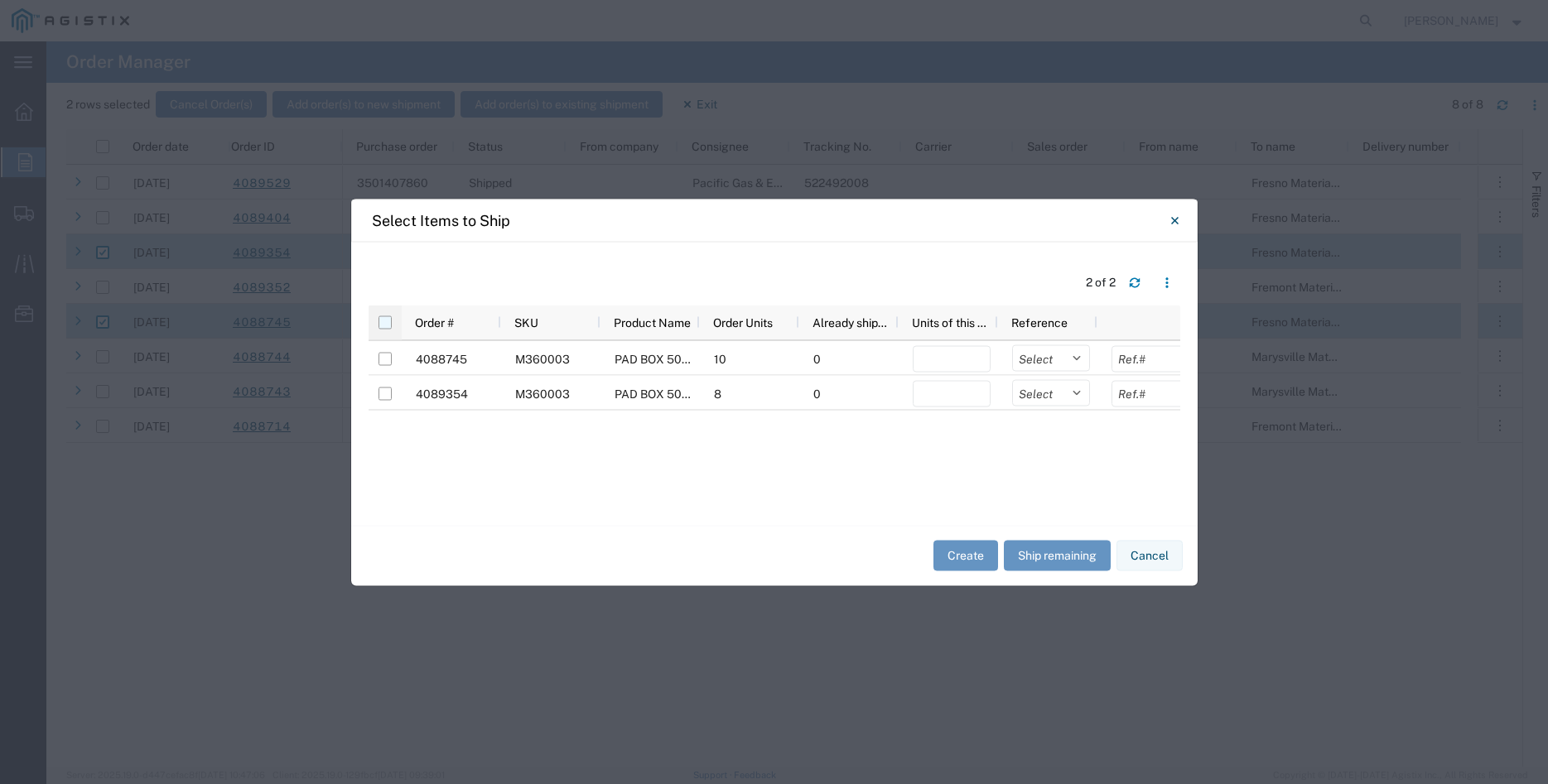
checkbox input "true"
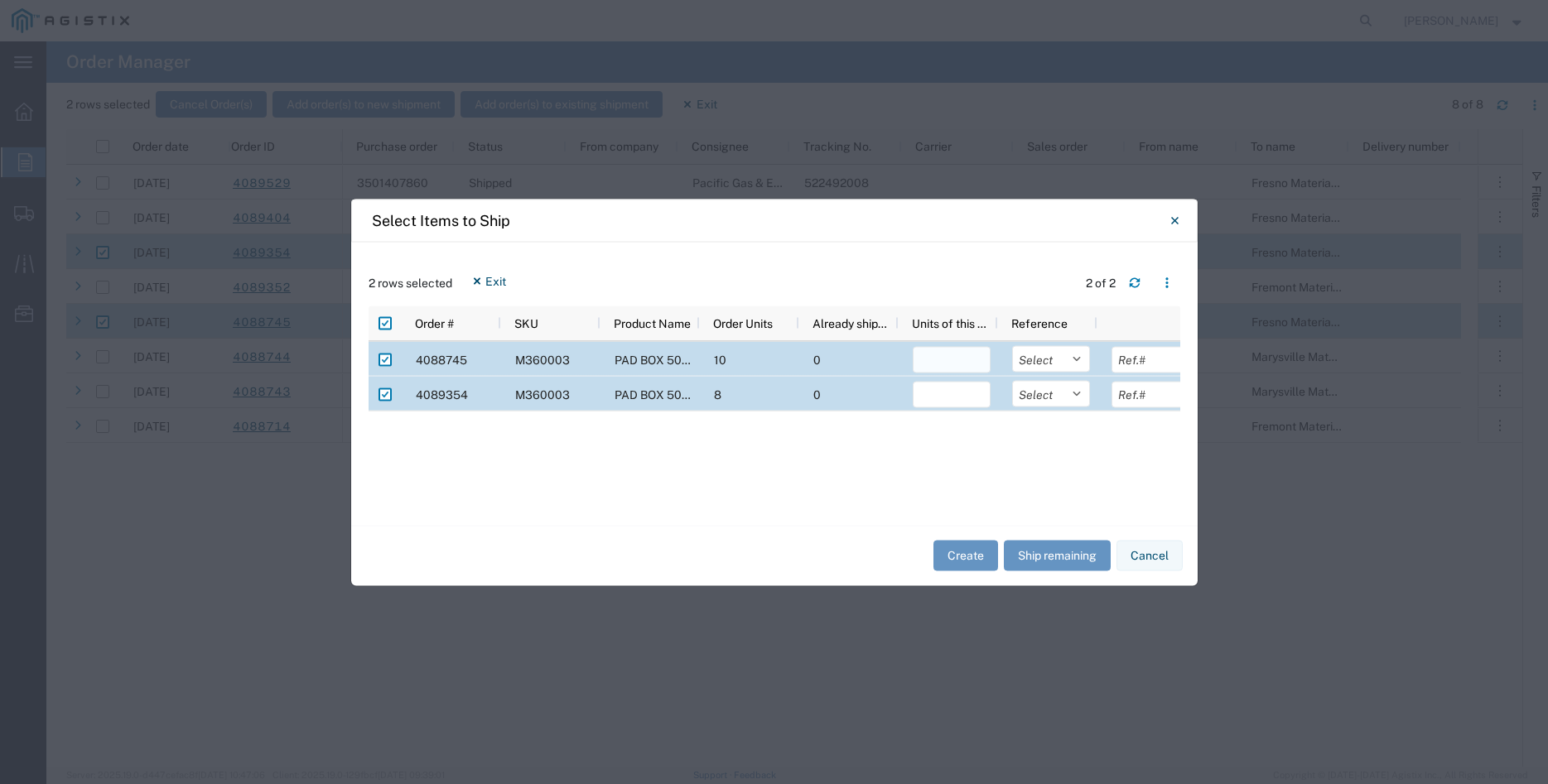
click at [914, 363] on input "number" at bounding box center [951, 360] width 78 height 27
type input "10"
click at [918, 398] on input "number" at bounding box center [951, 394] width 78 height 27
type input "8"
click at [1012, 345] on select "Select Purchase Order Delivery Number" at bounding box center [1051, 359] width 78 height 27
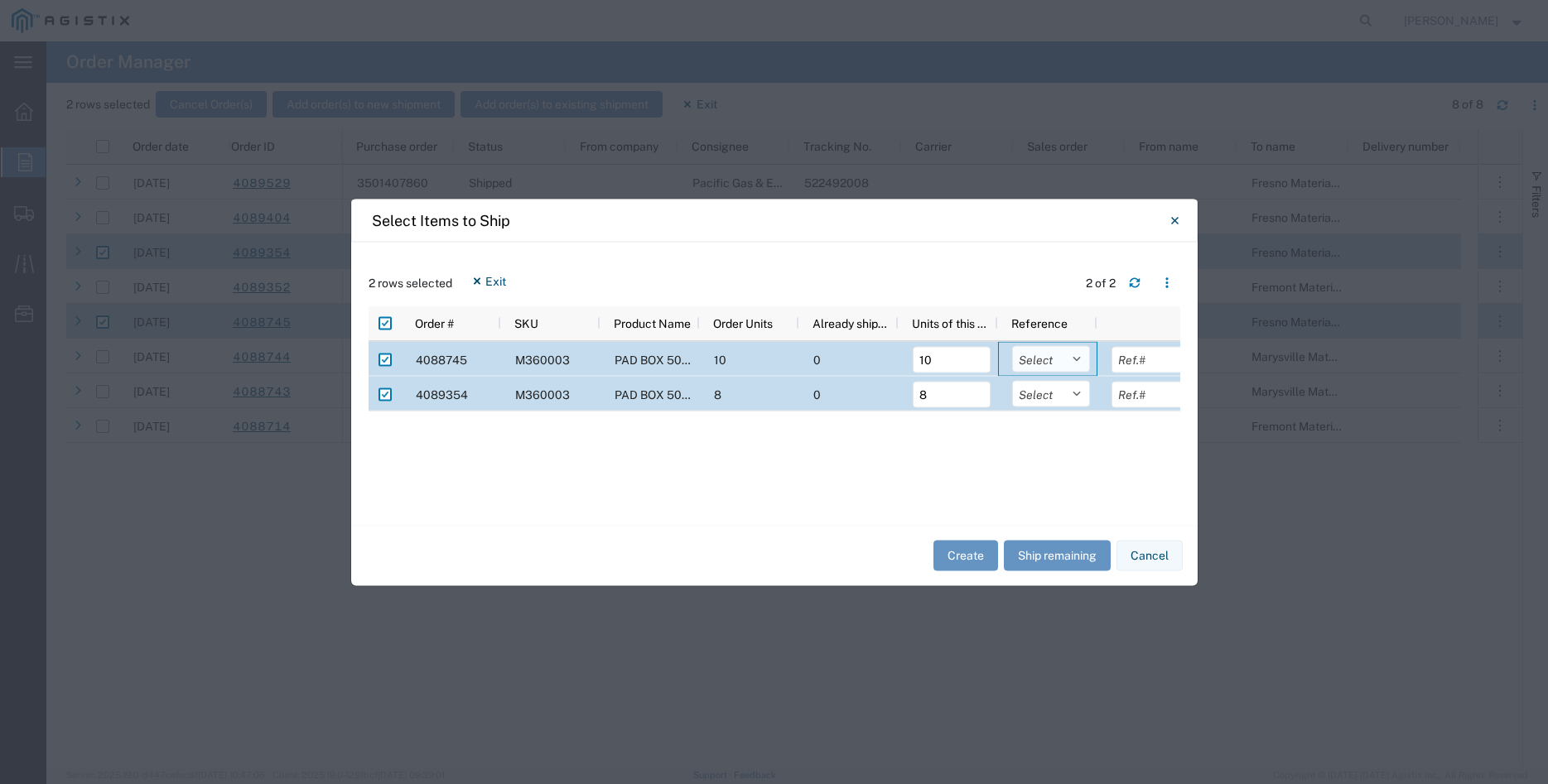
select select "PURCHORD"
click option "Purchase Order" at bounding box center [0, 0] width 0 height 0
click at [1012, 380] on select "Select Purchase Order Delivery Number" at bounding box center [1051, 393] width 78 height 27
select select "PURCHORD"
click option "Purchase Order" at bounding box center [0, 0] width 0 height 0
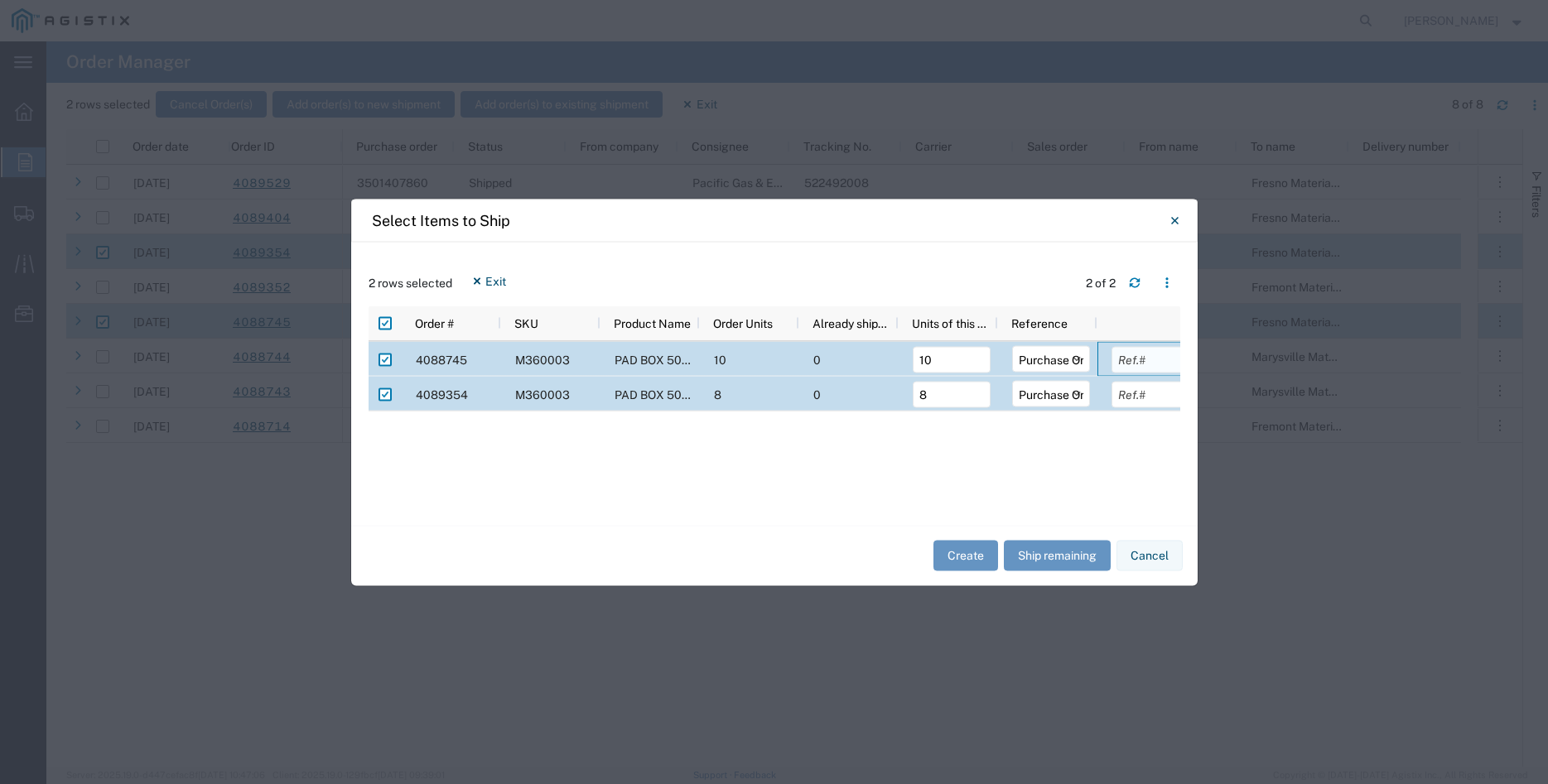
click at [1137, 361] on input "text" at bounding box center [1150, 360] width 78 height 27
type input "7183.60"
click at [1158, 393] on input "text" at bounding box center [1150, 394] width 78 height 27
click at [111, 576] on div "Select Items to Ship 2 rows selected Exit 2 of 2 Press SPACE to deselect this r…" at bounding box center [774, 392] width 1548 height 784
click at [1162, 395] on input "text" at bounding box center [1150, 394] width 78 height 27
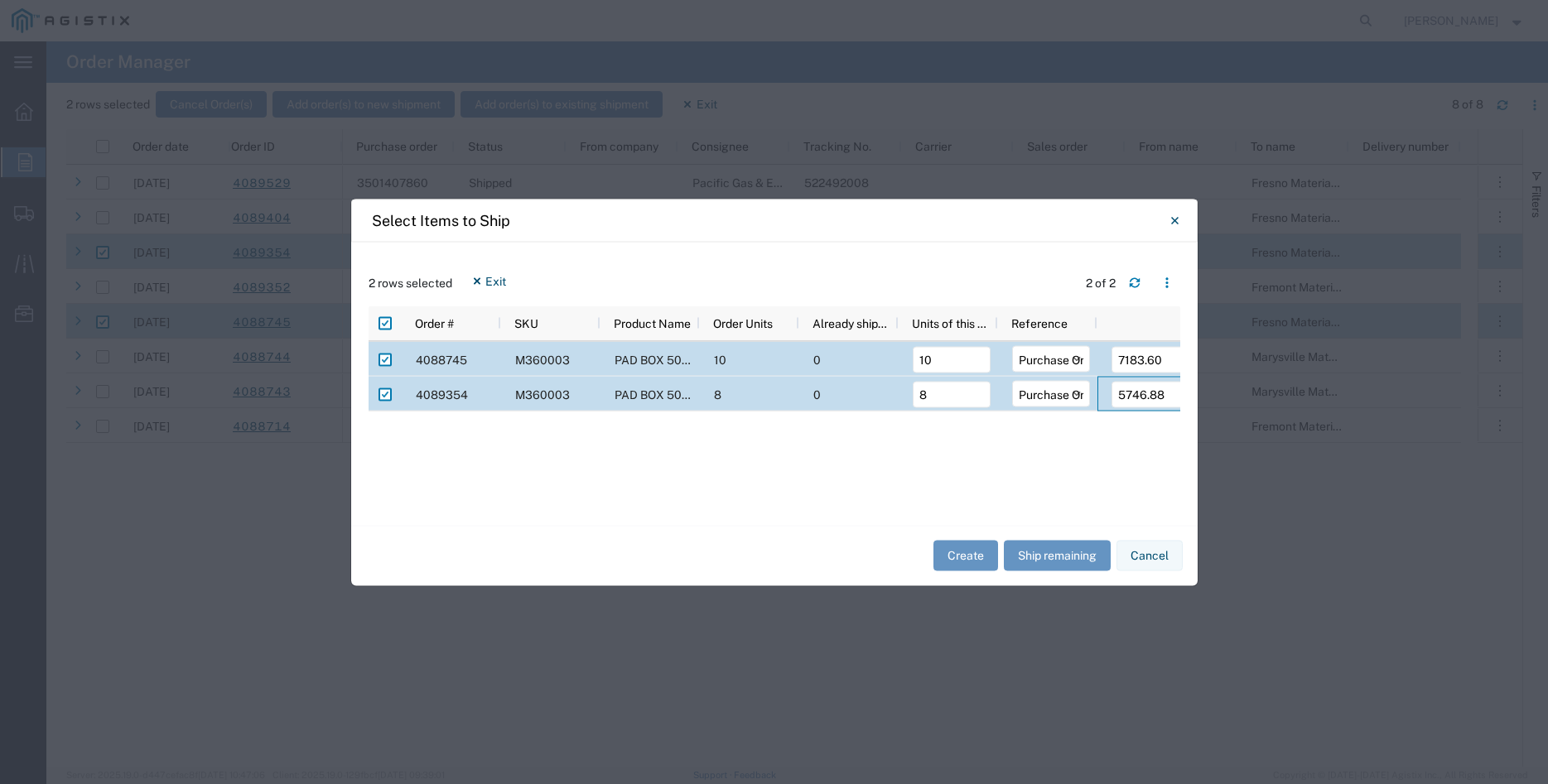
type input "5746.88"
click at [1025, 437] on div "4088745 M360003 PAD BOX 50" X 52" X 18" 3-WIRE XFMR 10 0 10 Select Purchase Ord…" at bounding box center [774, 424] width 811 height 166
click at [955, 556] on button "Create" at bounding box center [965, 556] width 64 height 31
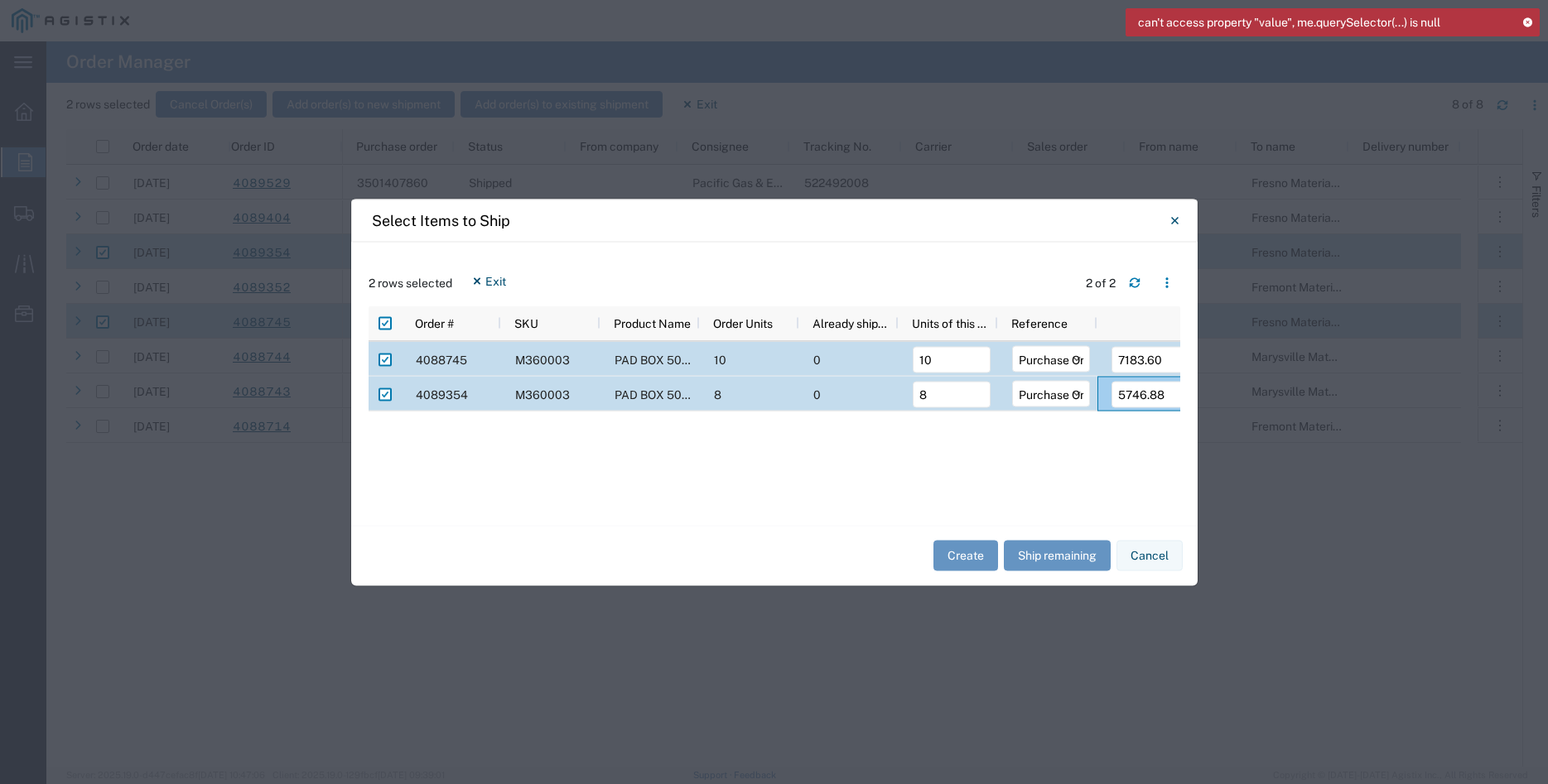
click at [1527, 23] on icon at bounding box center [1527, 21] width 12 height 9
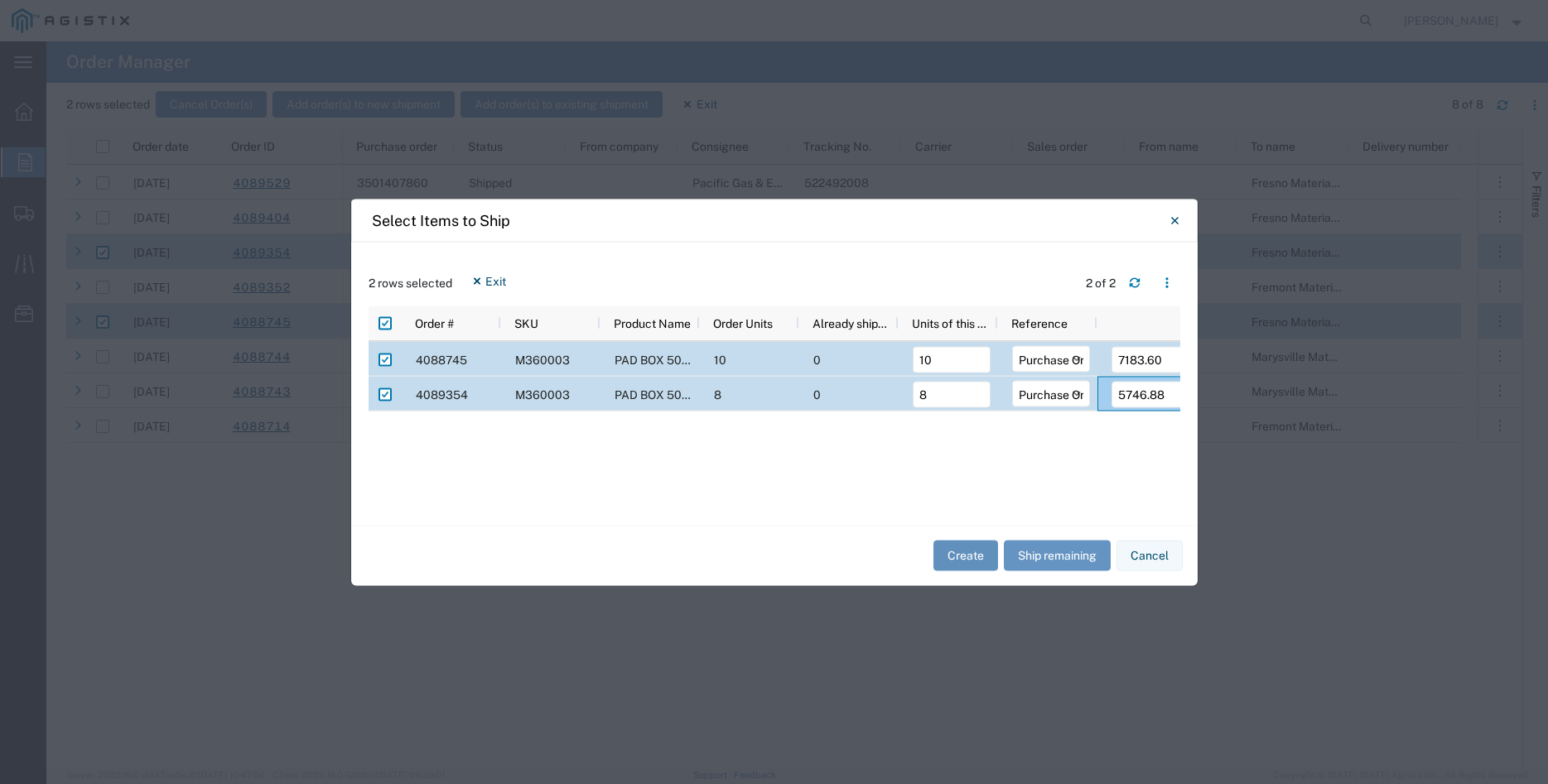
click at [955, 562] on button "Create" at bounding box center [965, 556] width 64 height 31
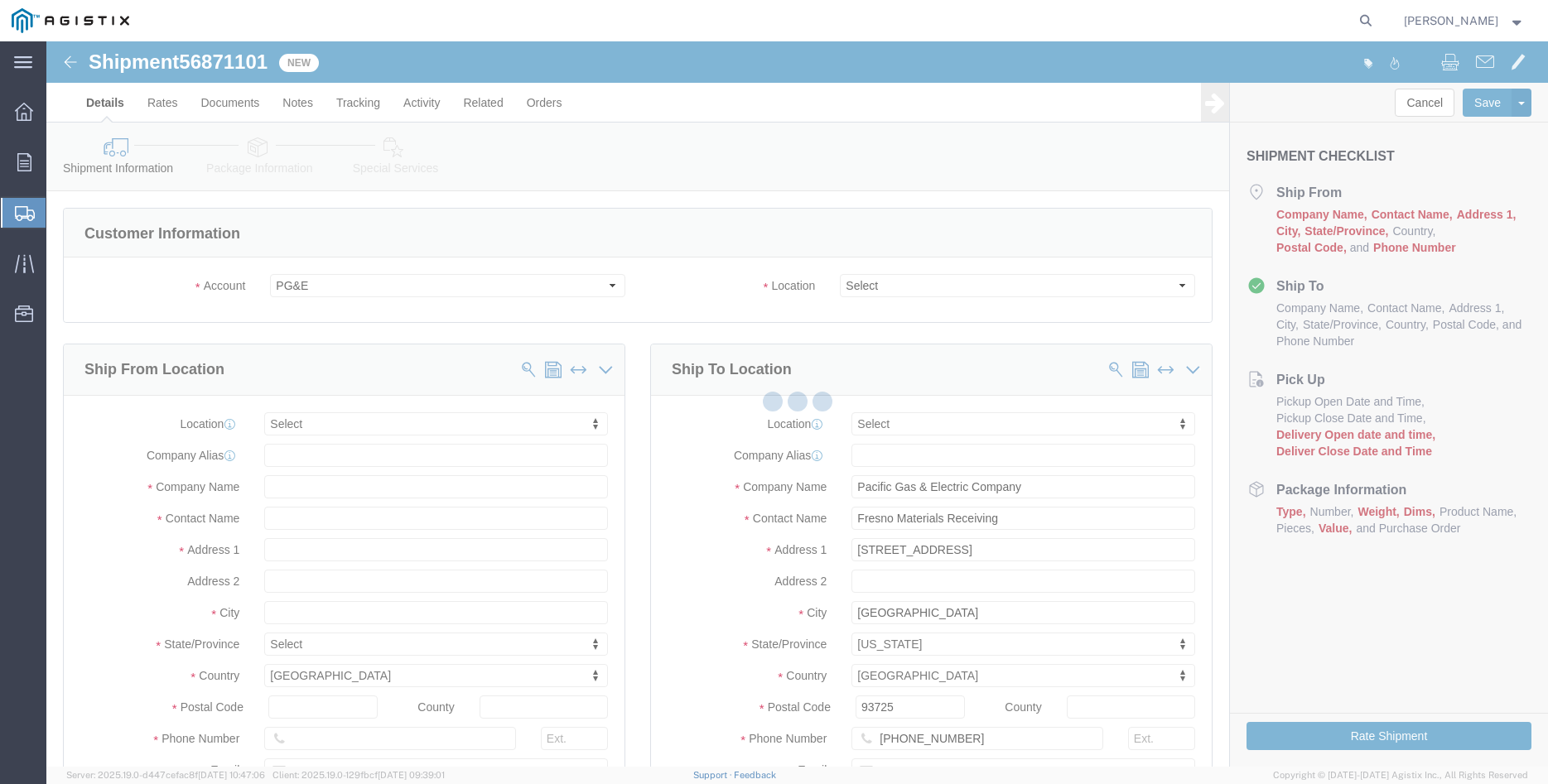
select select
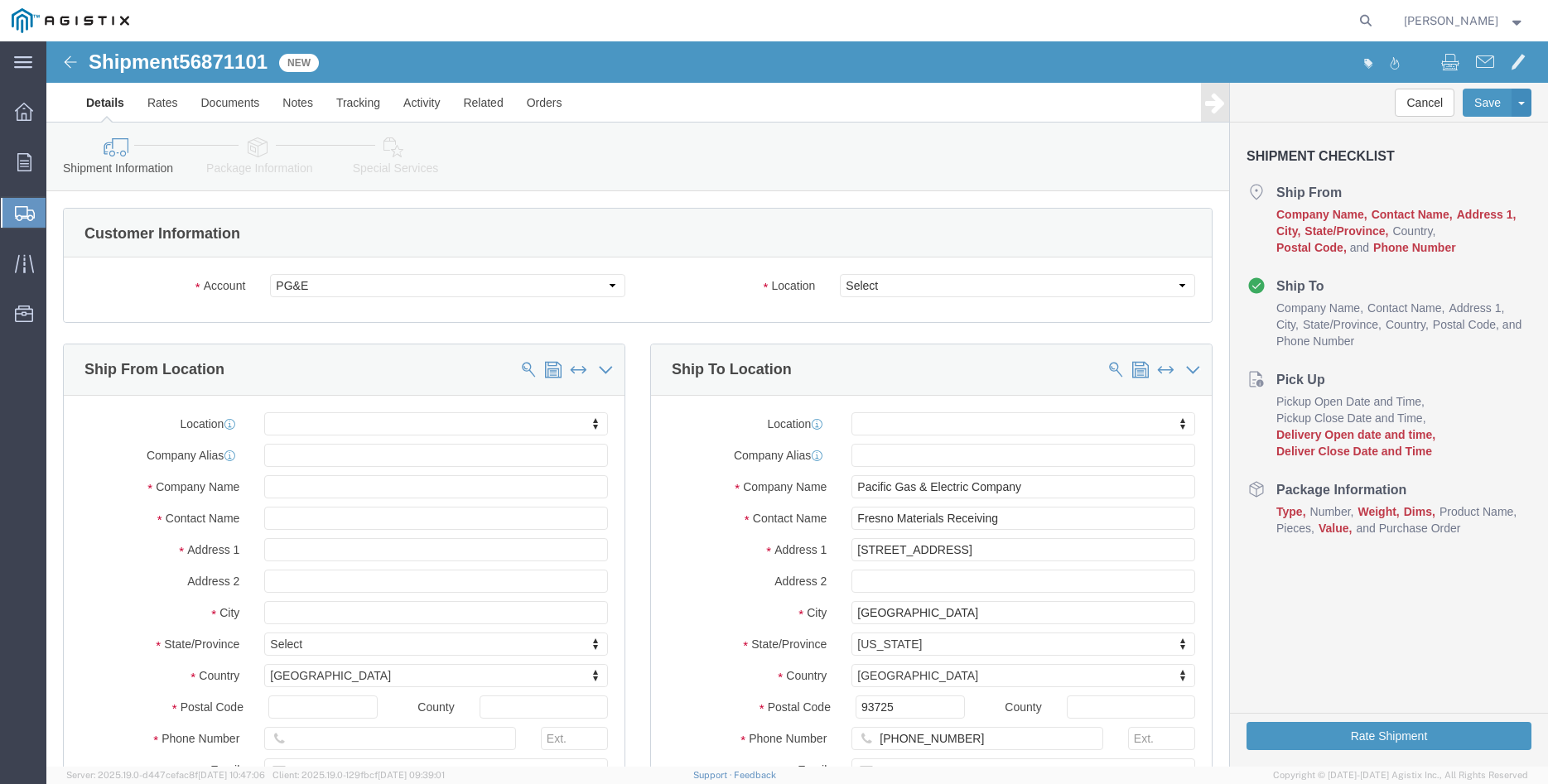
click select "Select All Others Fremont DC Fresno DC Wheatland DC"
select select "19745"
click option "Fresno DC"
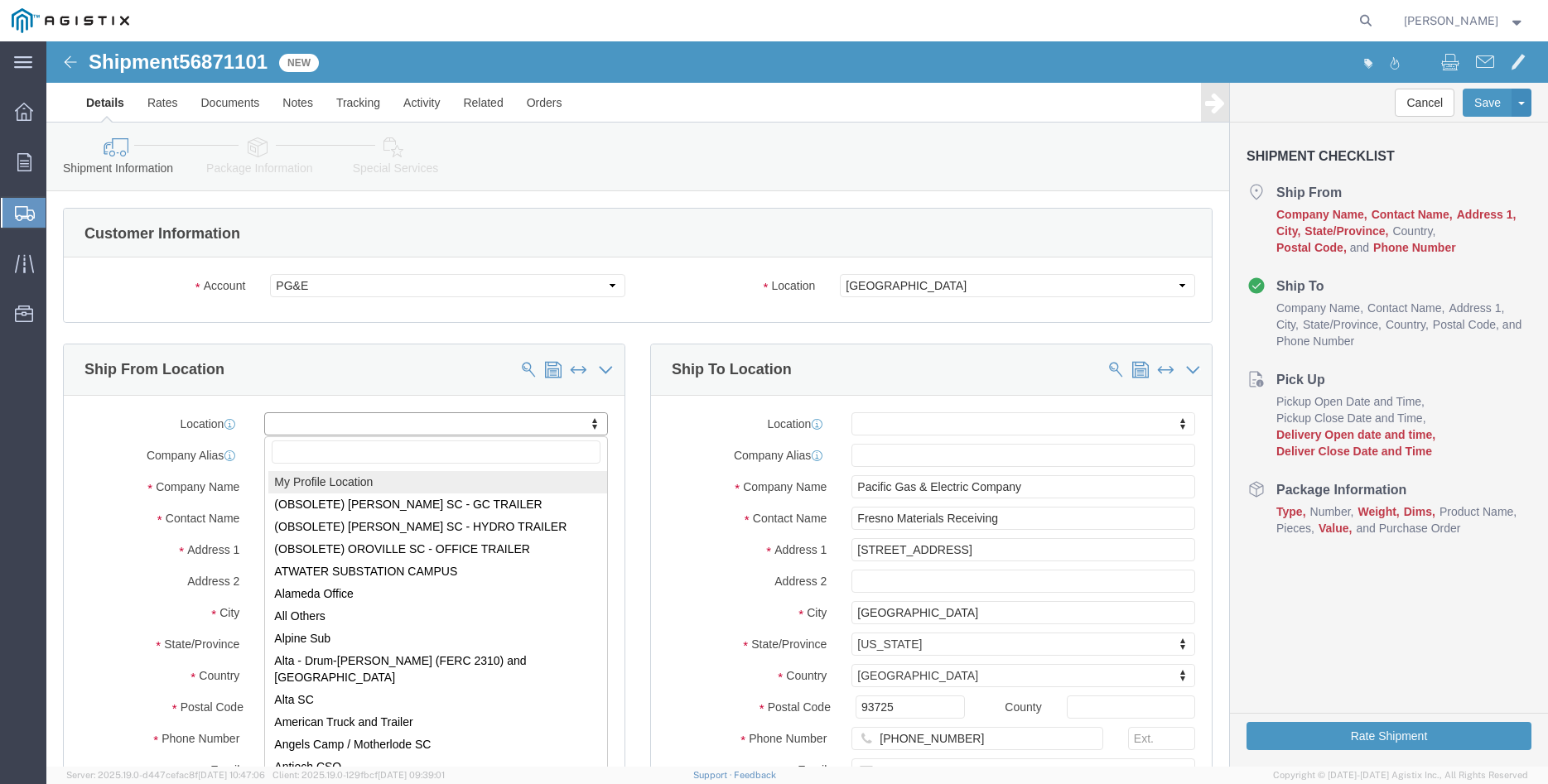
click body "Shipment 56871101 New Details Rates Documents Notes Tracking Activity Related O…"
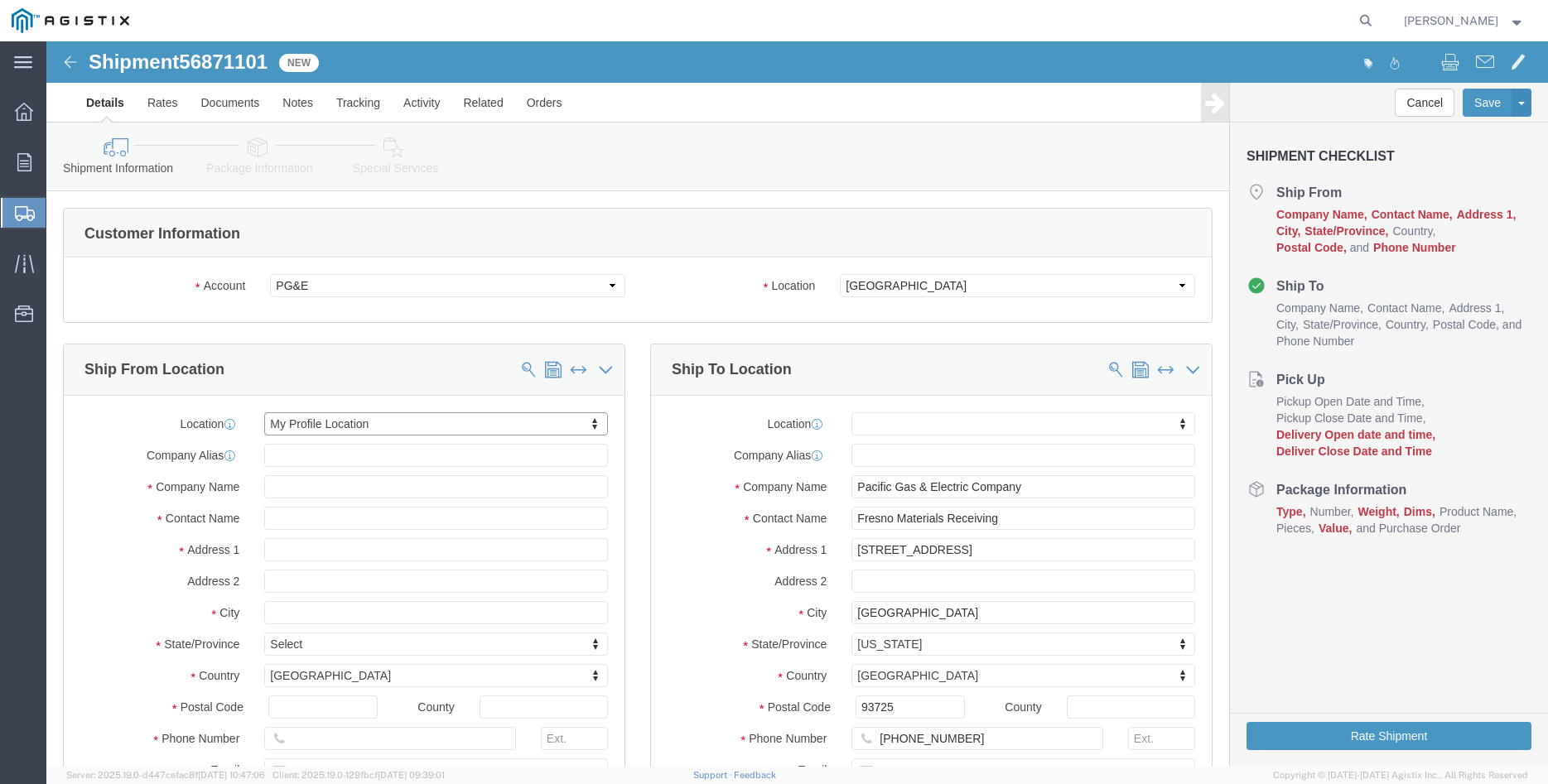
select select "MYPROFILE"
type input "305 GANDY DANCER DR"
type input "95377"
type input "209-832-7003"
type input "betty@madrugaironworks.com"
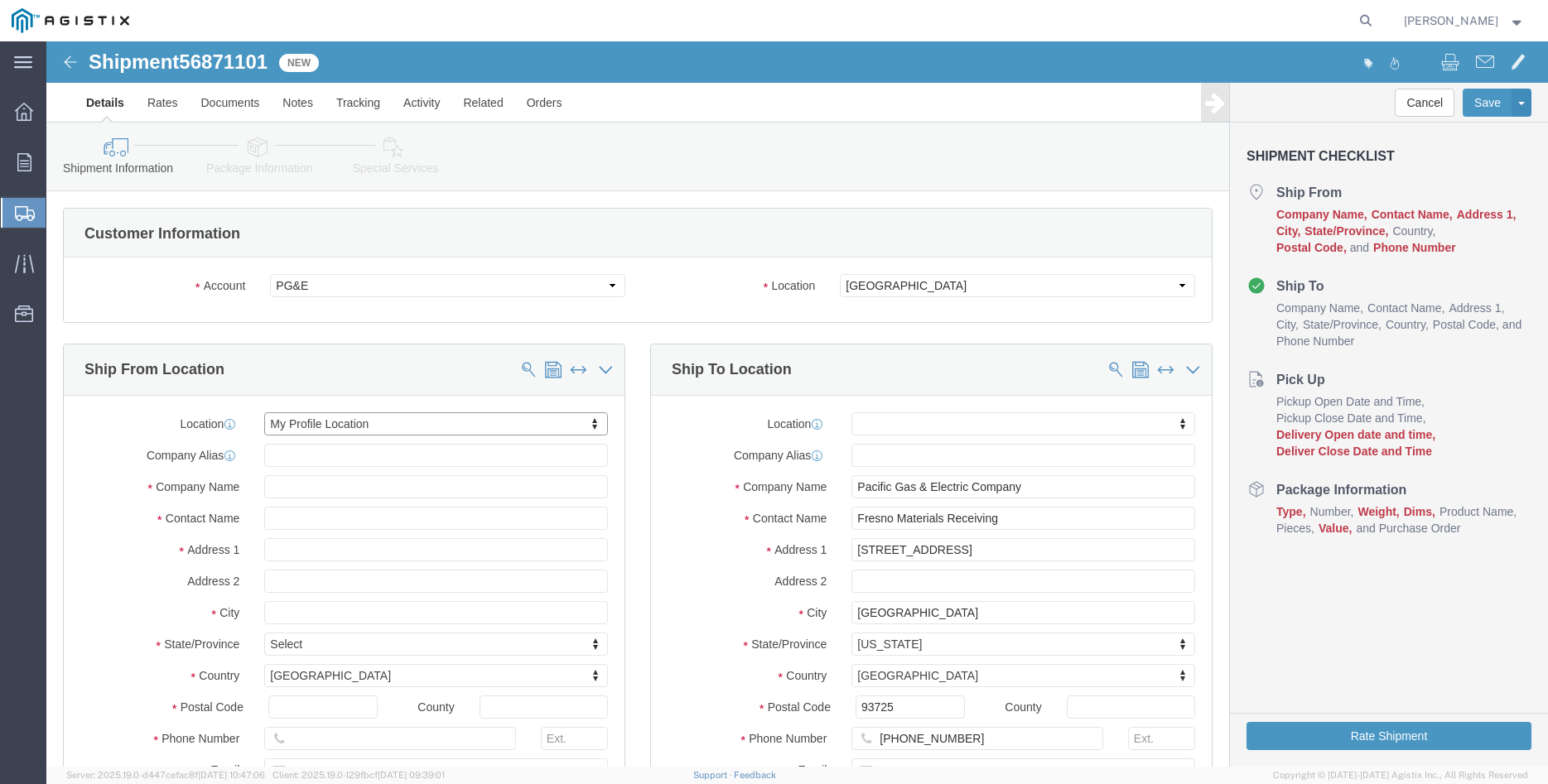
checkbox input "true"
type input "Madruga Iron Works Inc"
type input "Betty Ortiz"
type input "TRACY"
select select "CA"
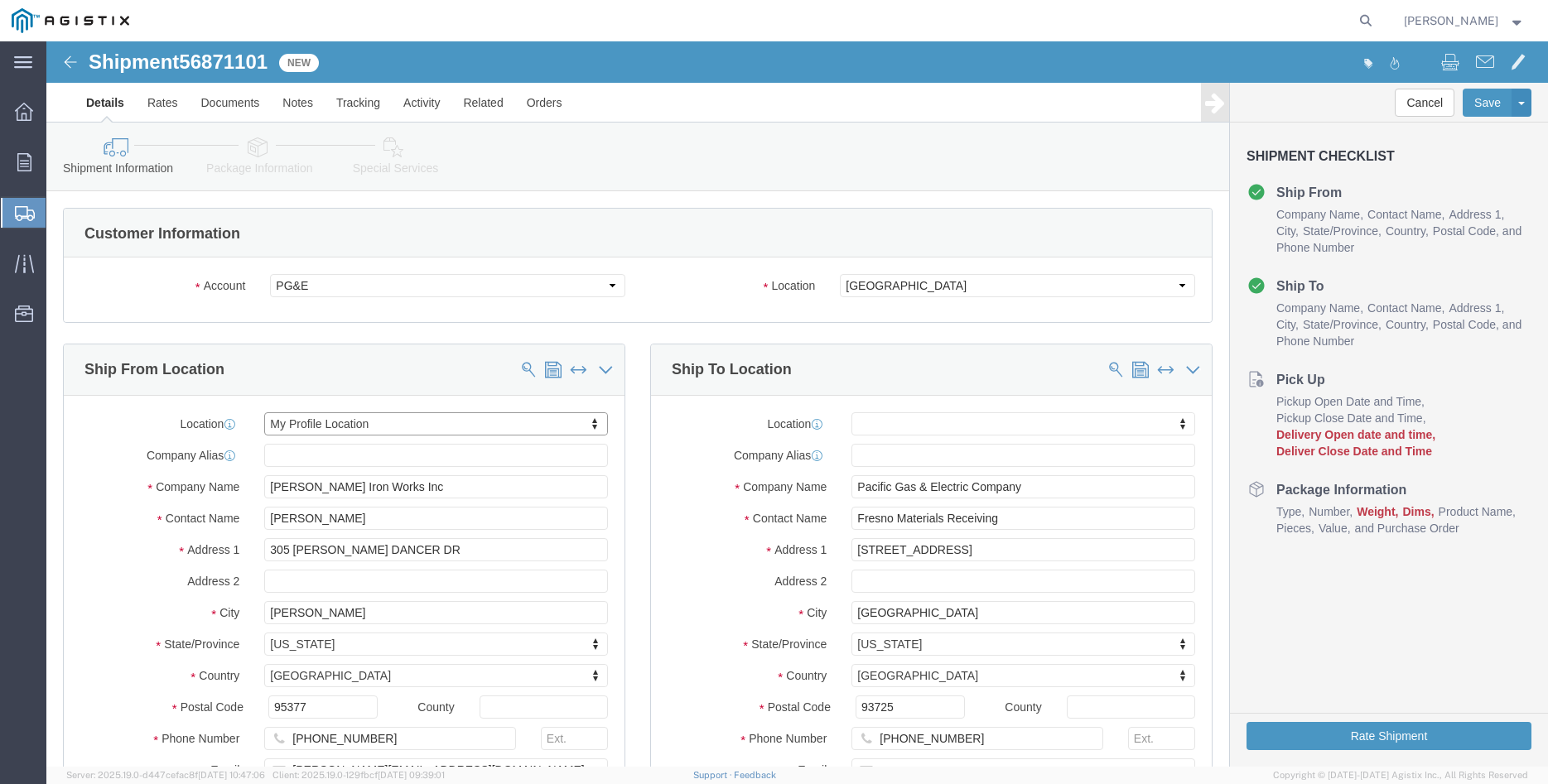
click div "Ship From Location Location My Profile Location My Profile Location (OBSOLETE) …"
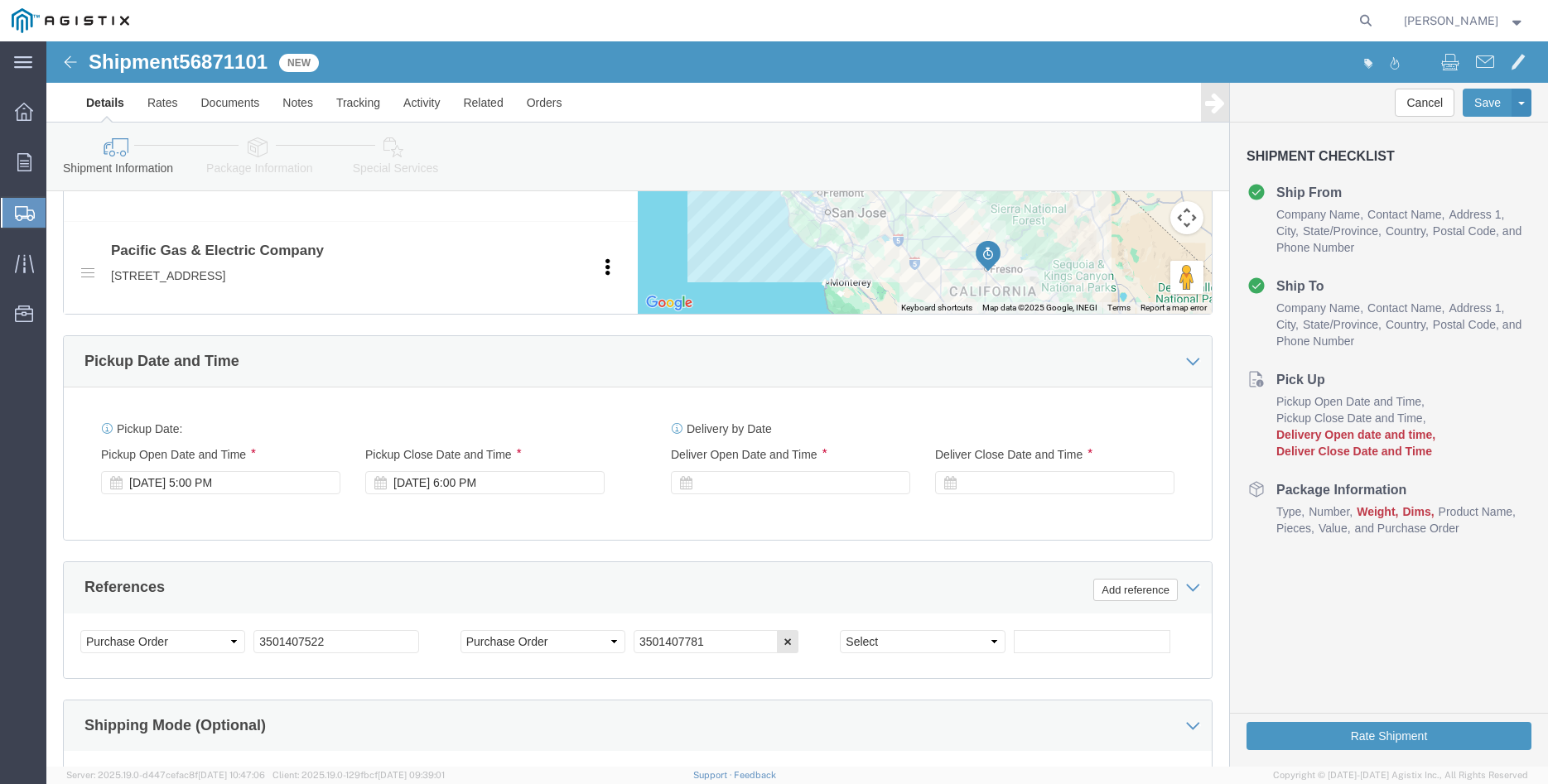
scroll to position [845, 0]
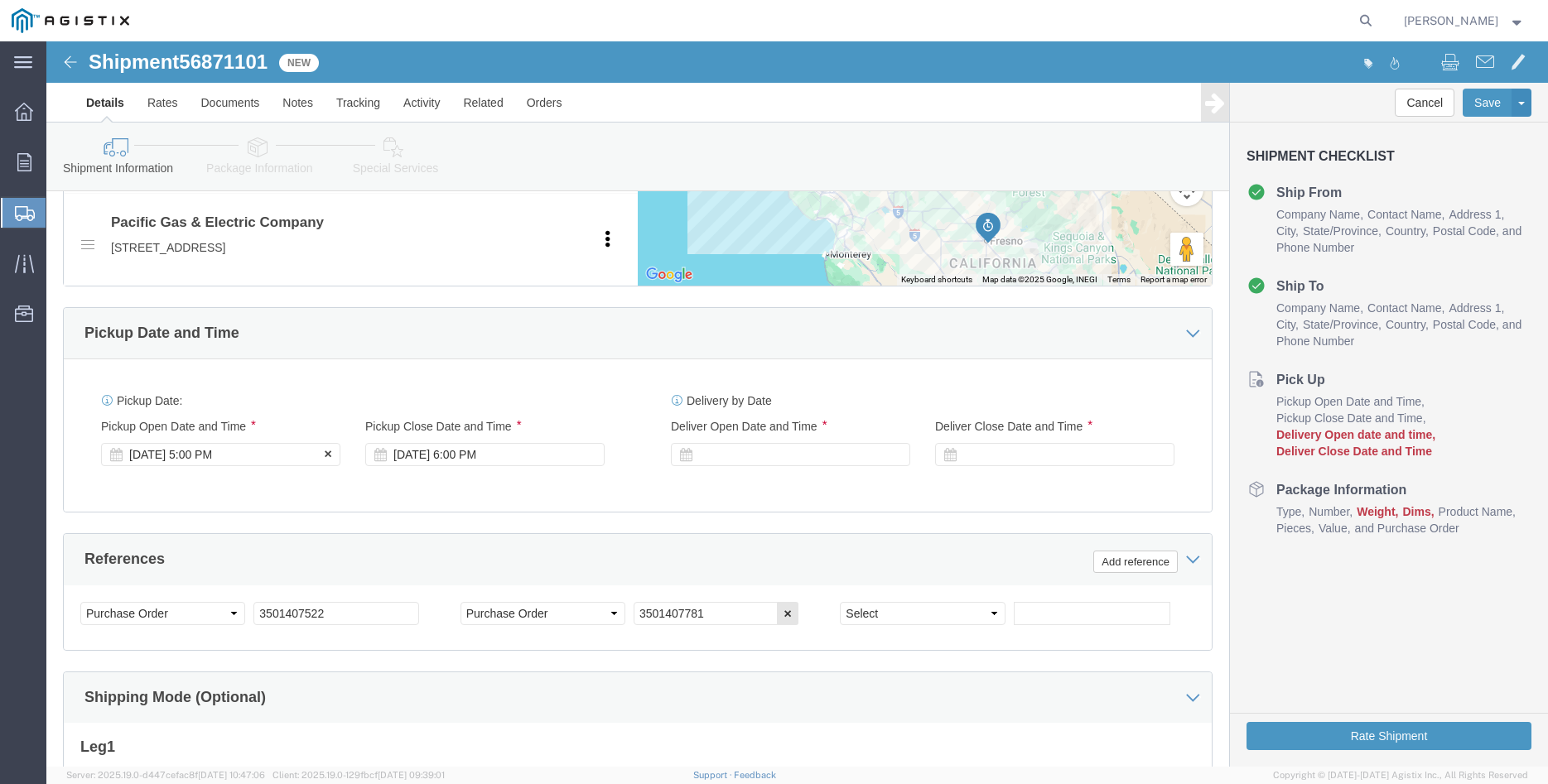
click div "Sep 18 2025 5:00 PM"
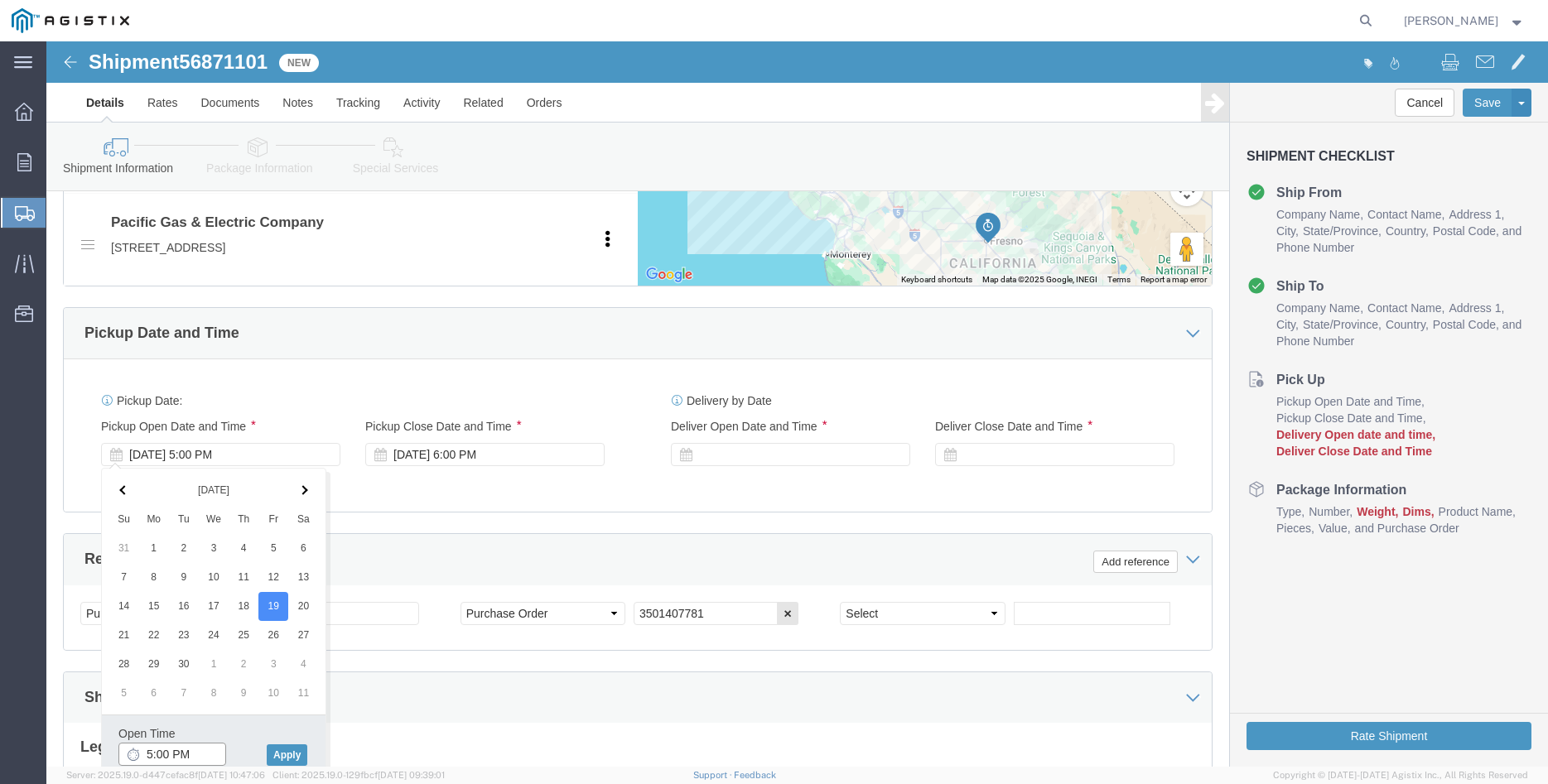
click input "5:00 PM"
type input "8:00 AM"
click button "Apply"
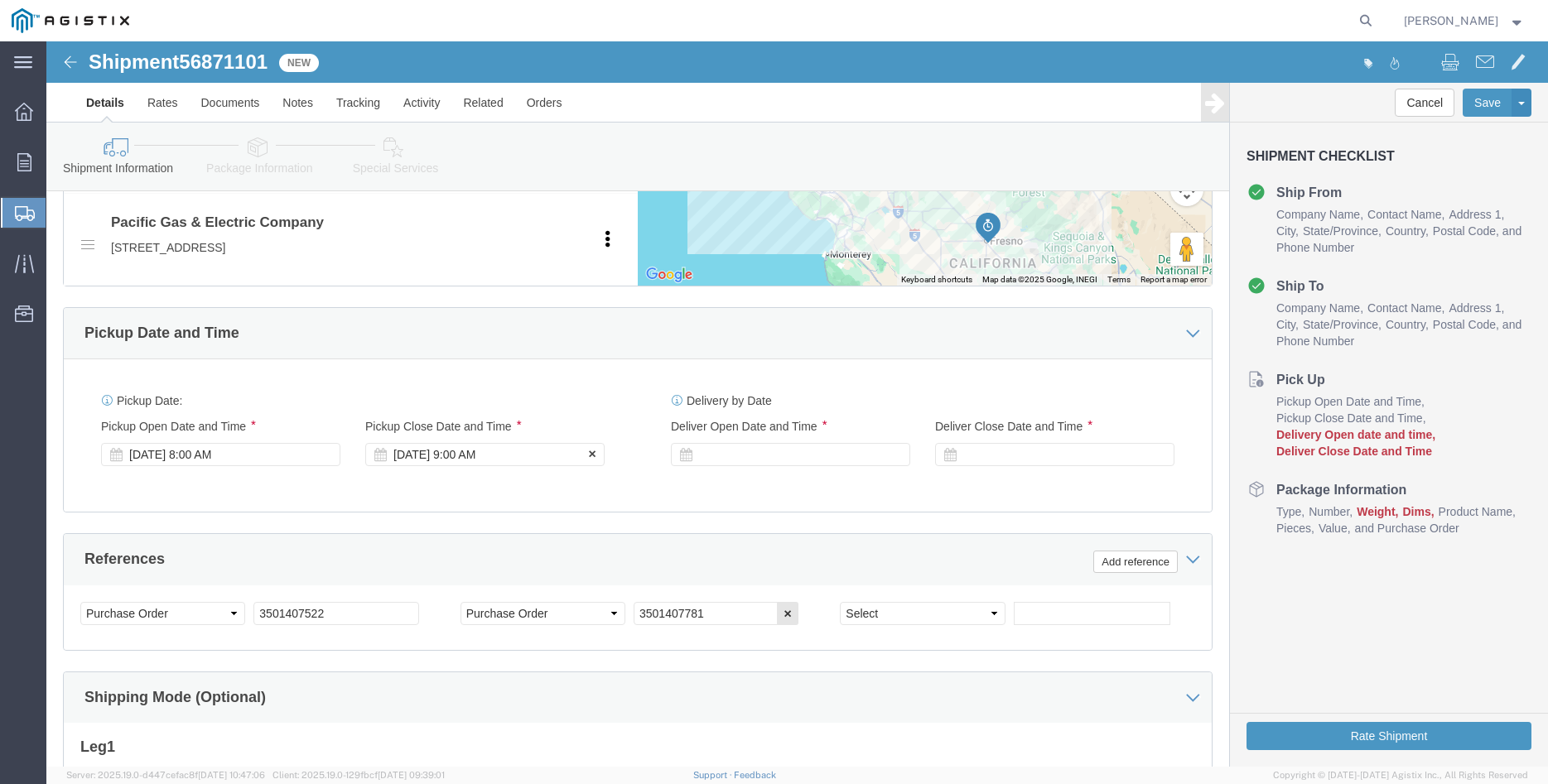
scroll to position [929, 0]
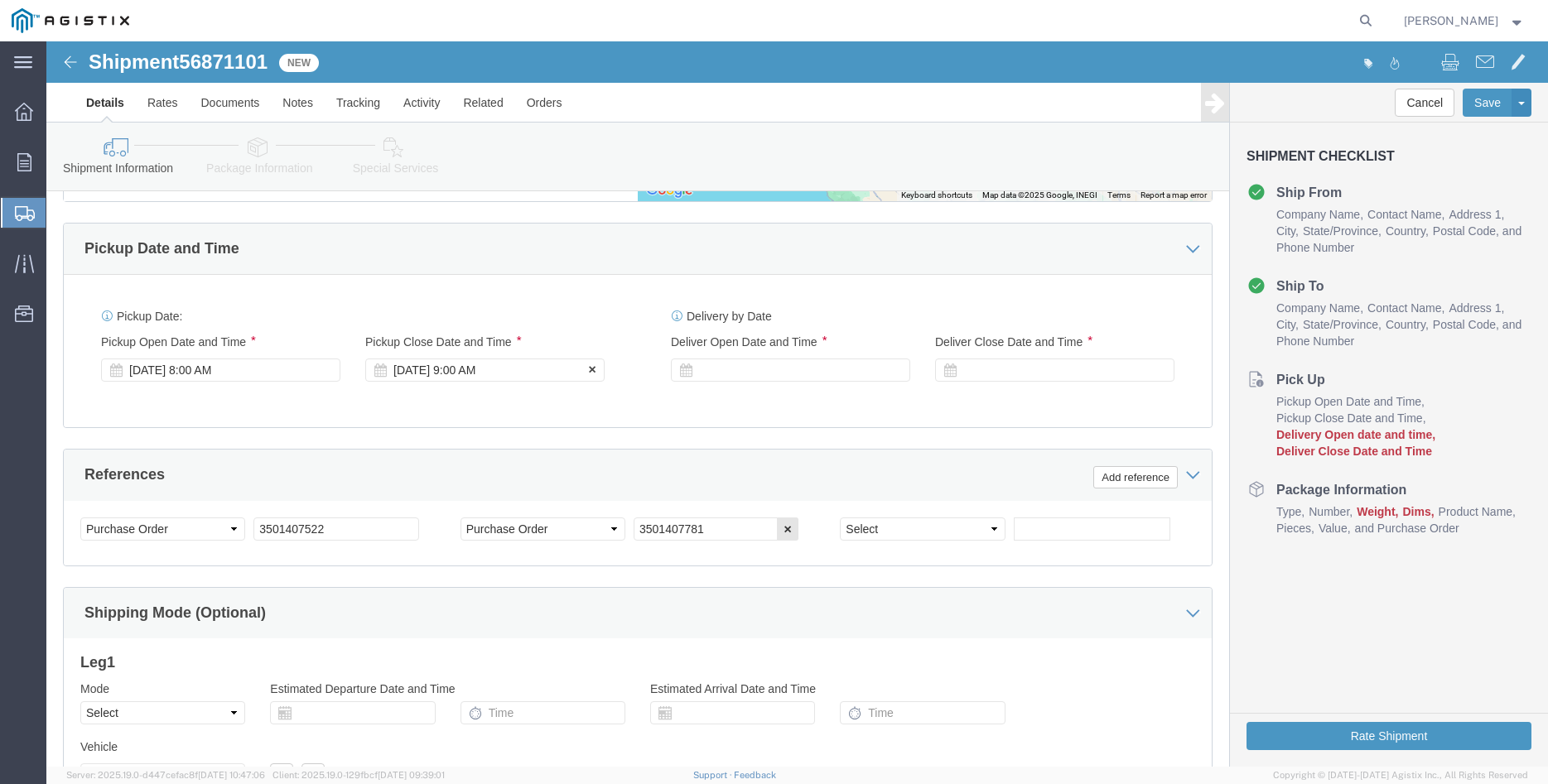
click div "Sep 19 2025 9:00 AM"
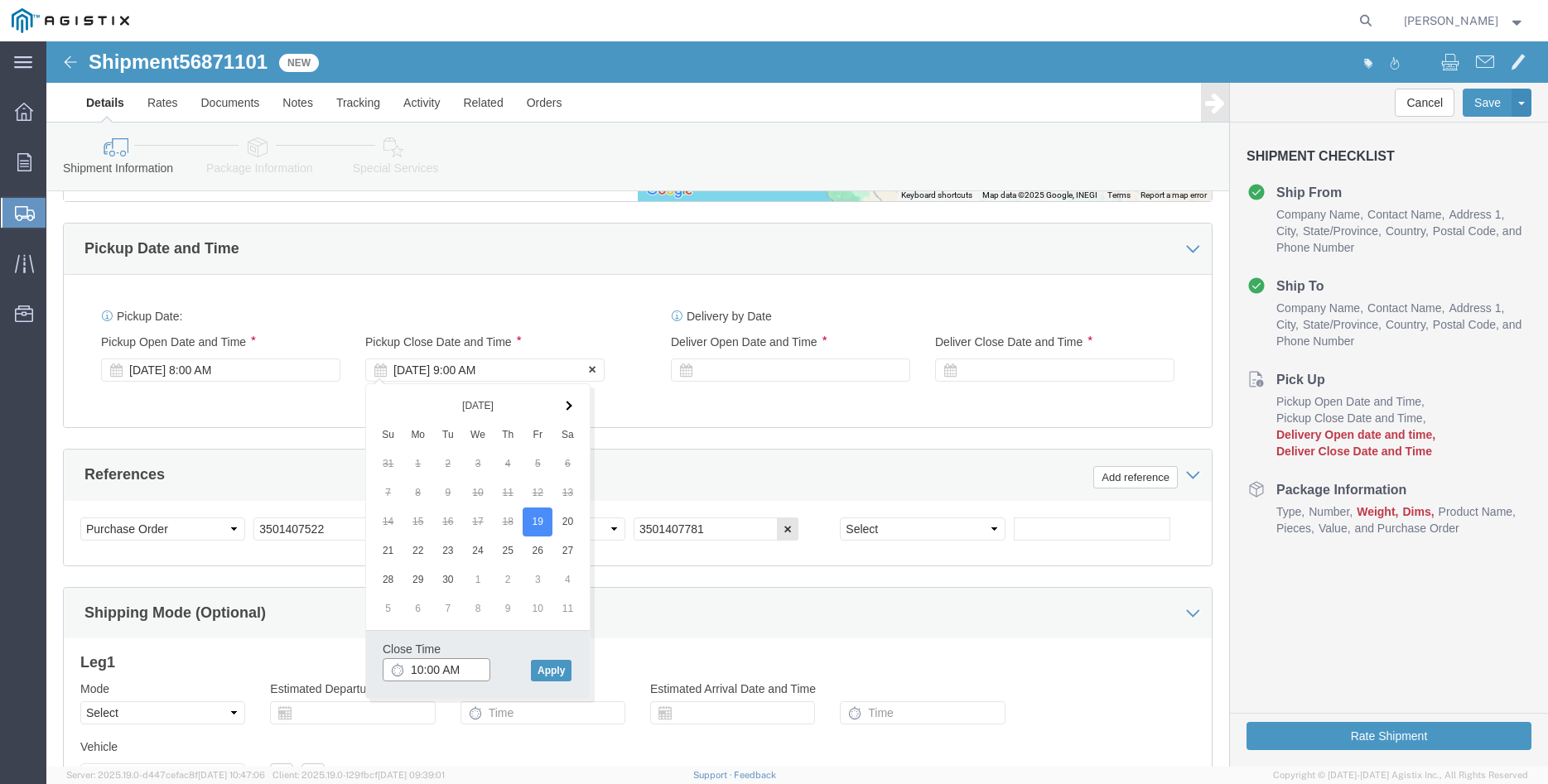
type input "10:00 AM"
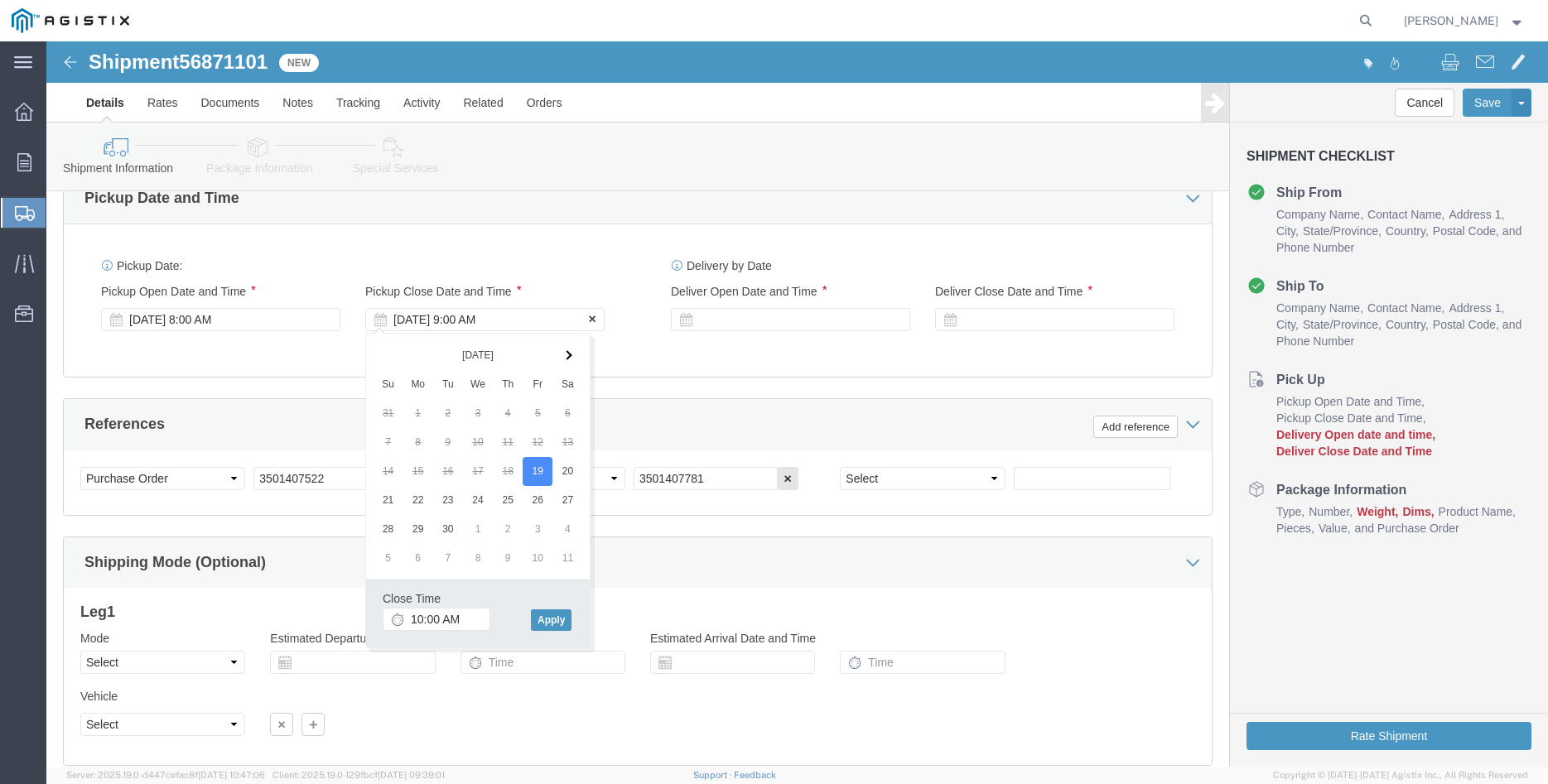
scroll to position [1013, 0]
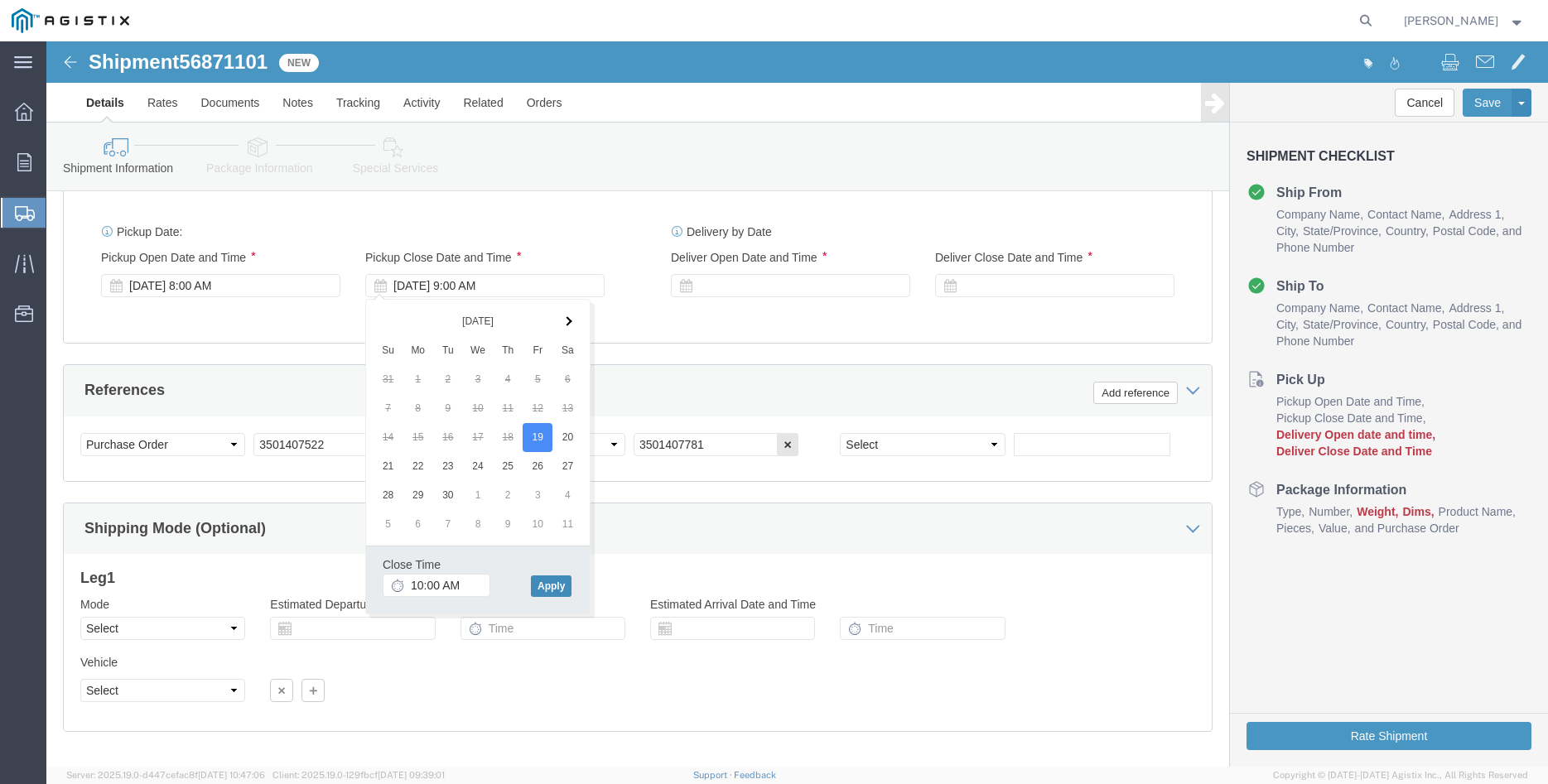
click button "Apply"
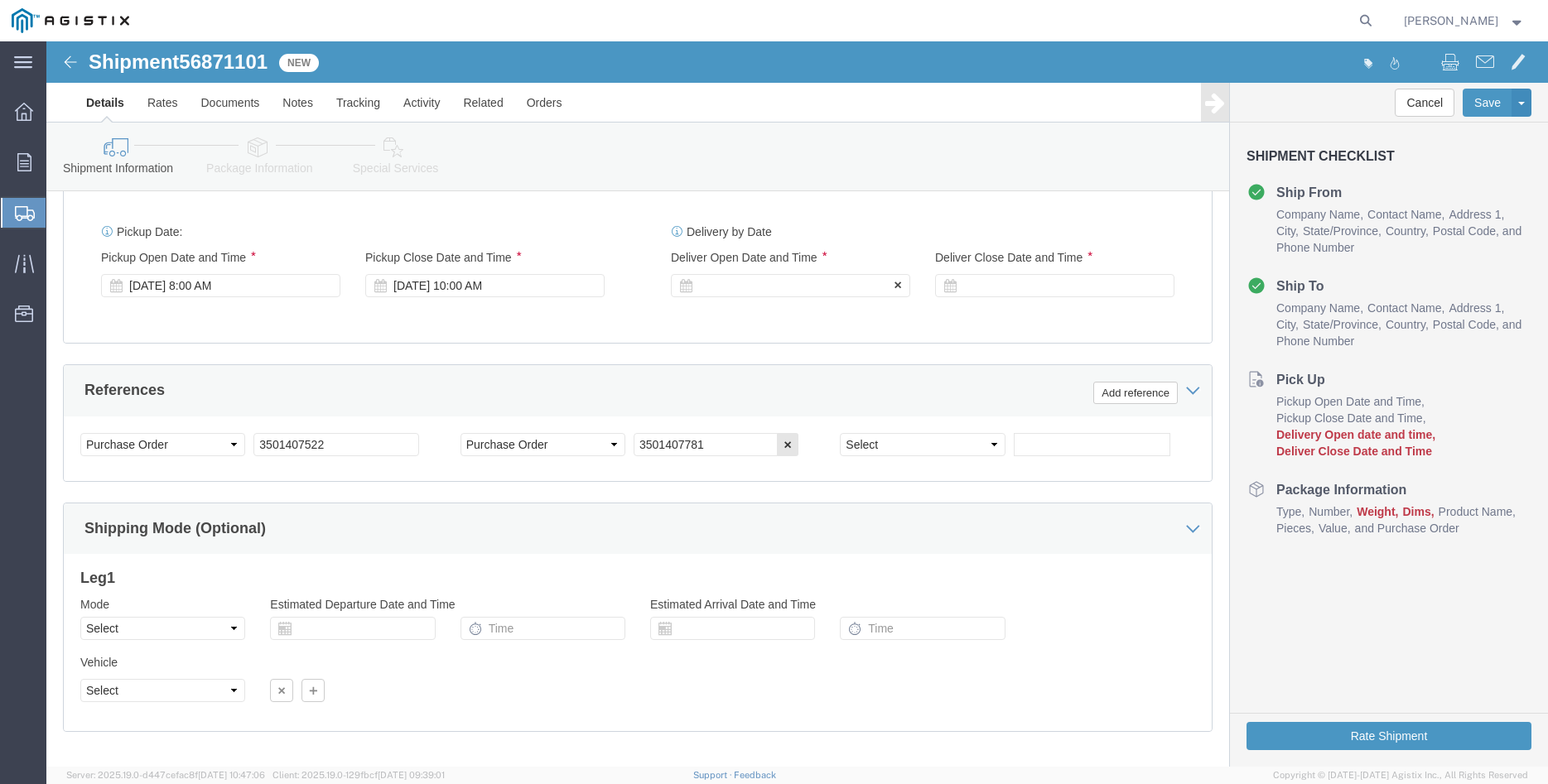
click div
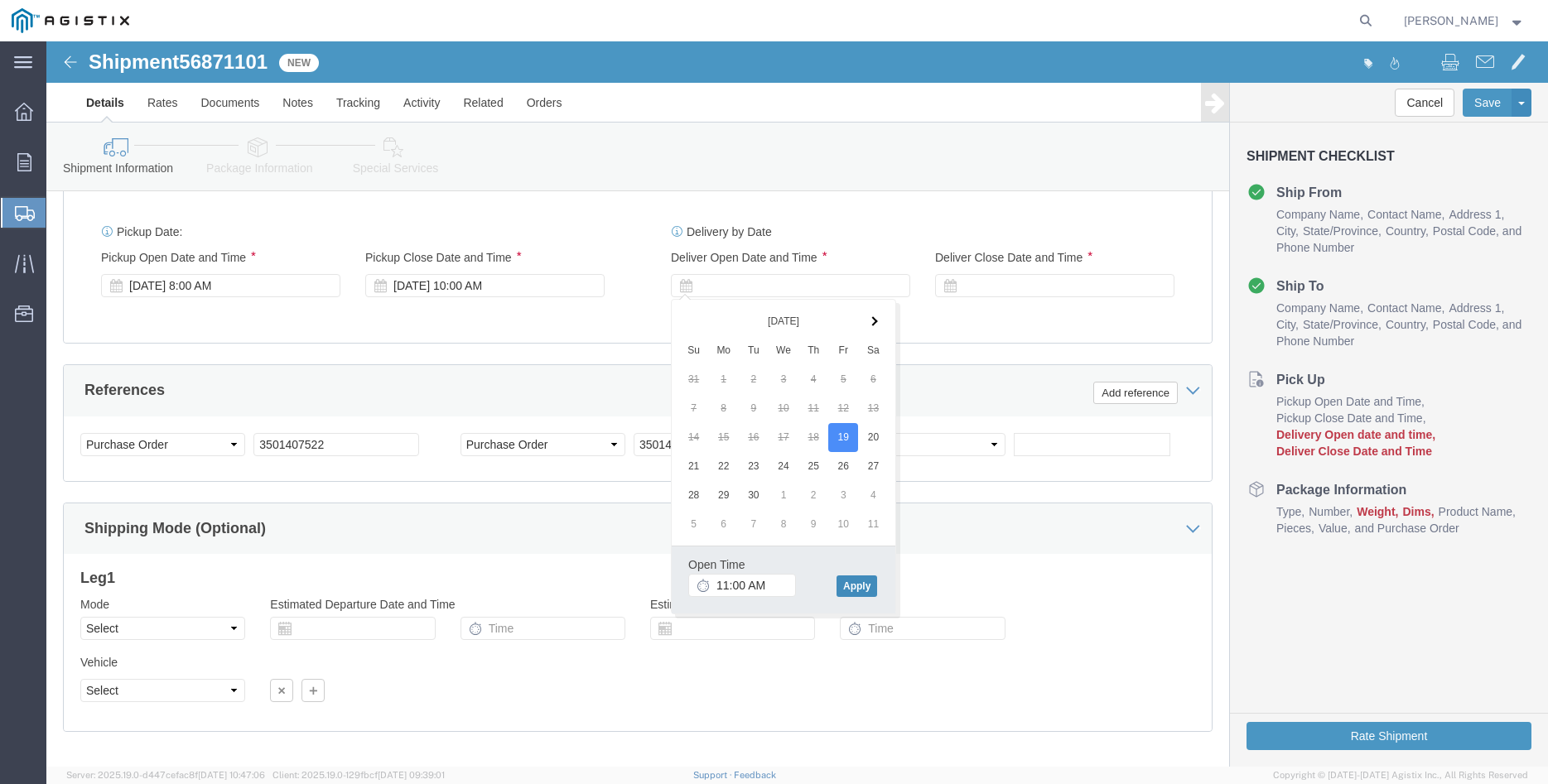
click button "Apply"
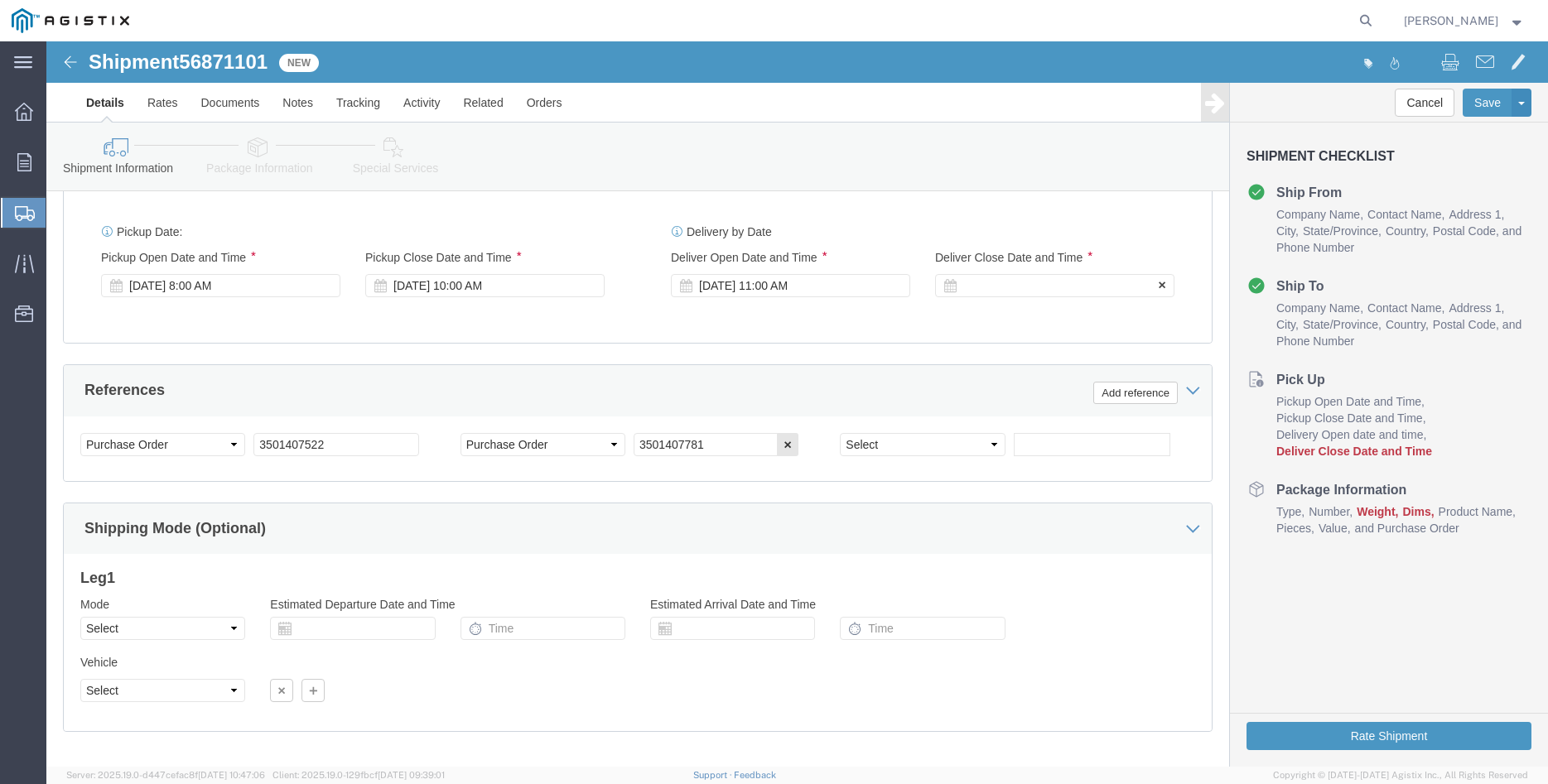
click div
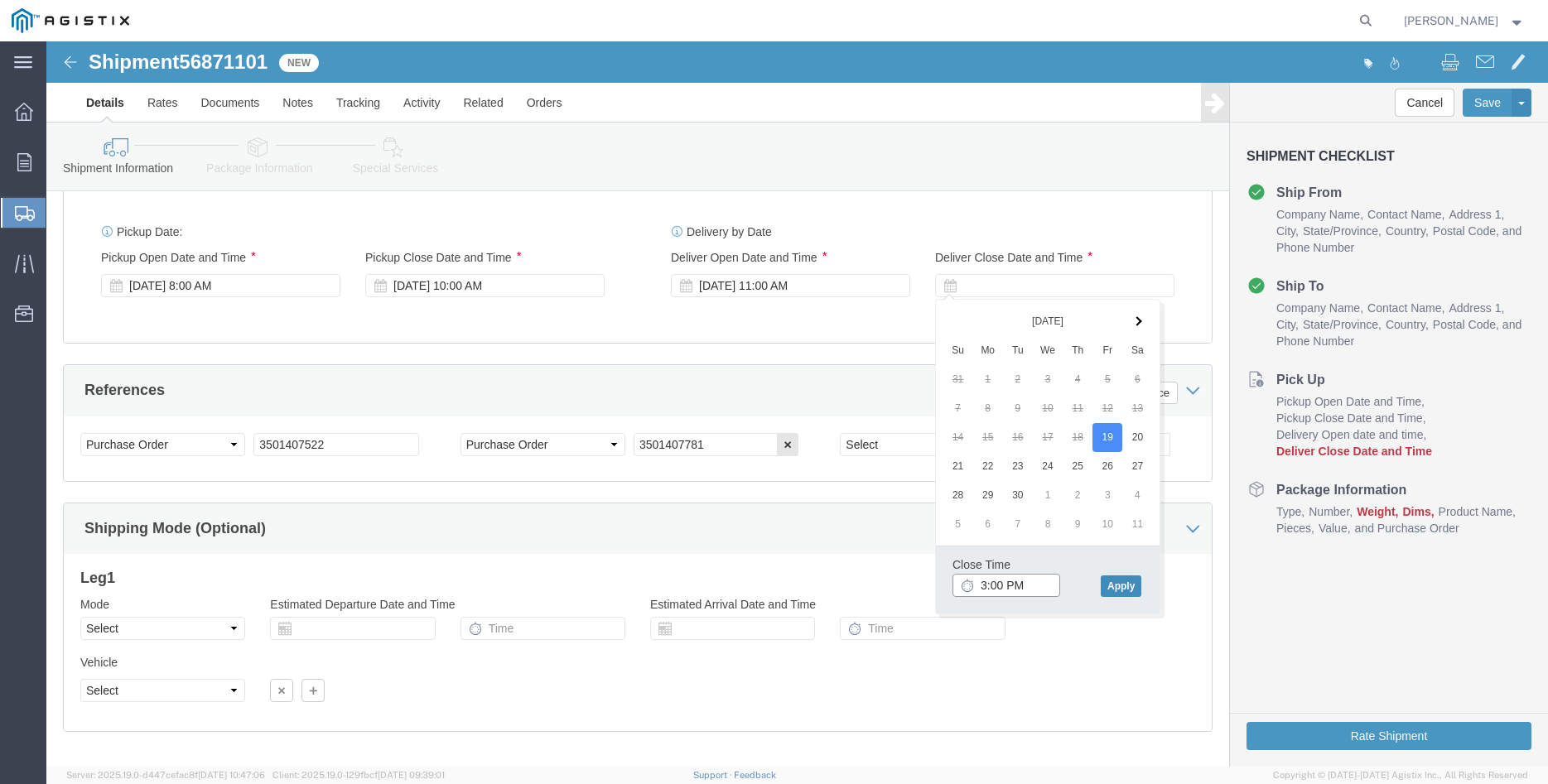
type input "3:00 PM"
click button "Apply"
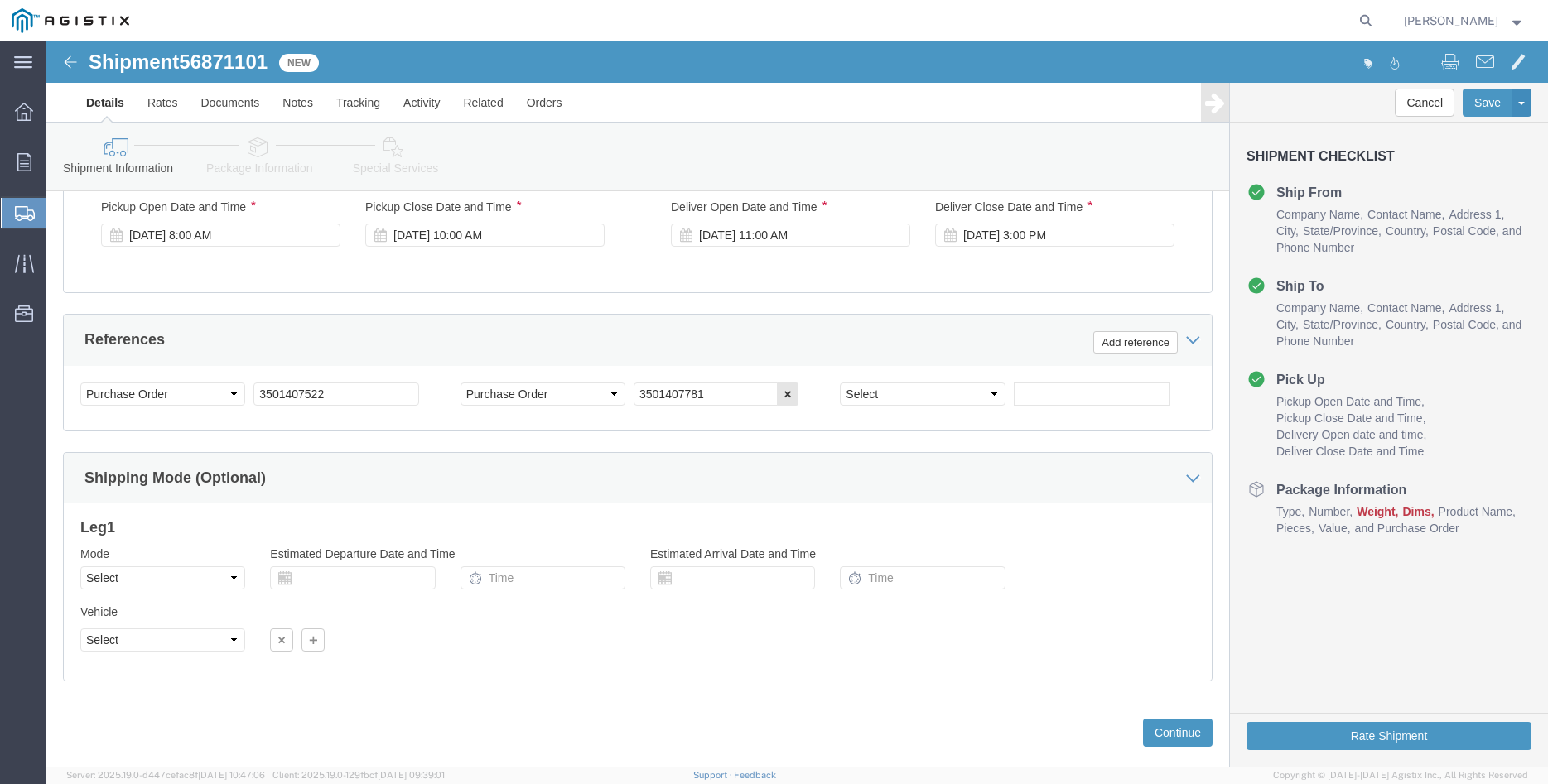
scroll to position [1094, 0]
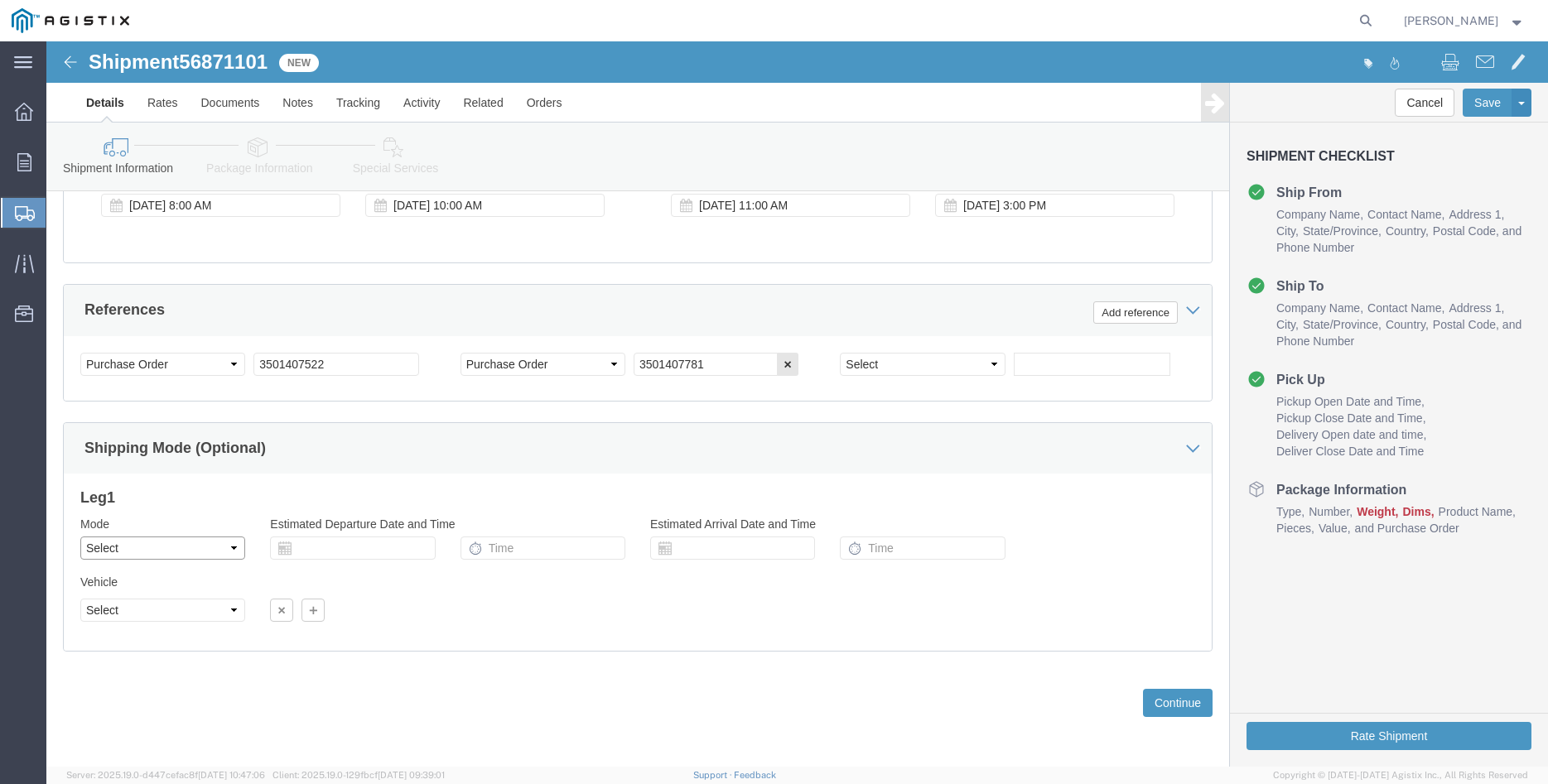
click select "Select Air Less than Truckload Multi-Leg Ocean Freight Rail Small Parcel Truckl…"
select select "TL"
click option "Truckload"
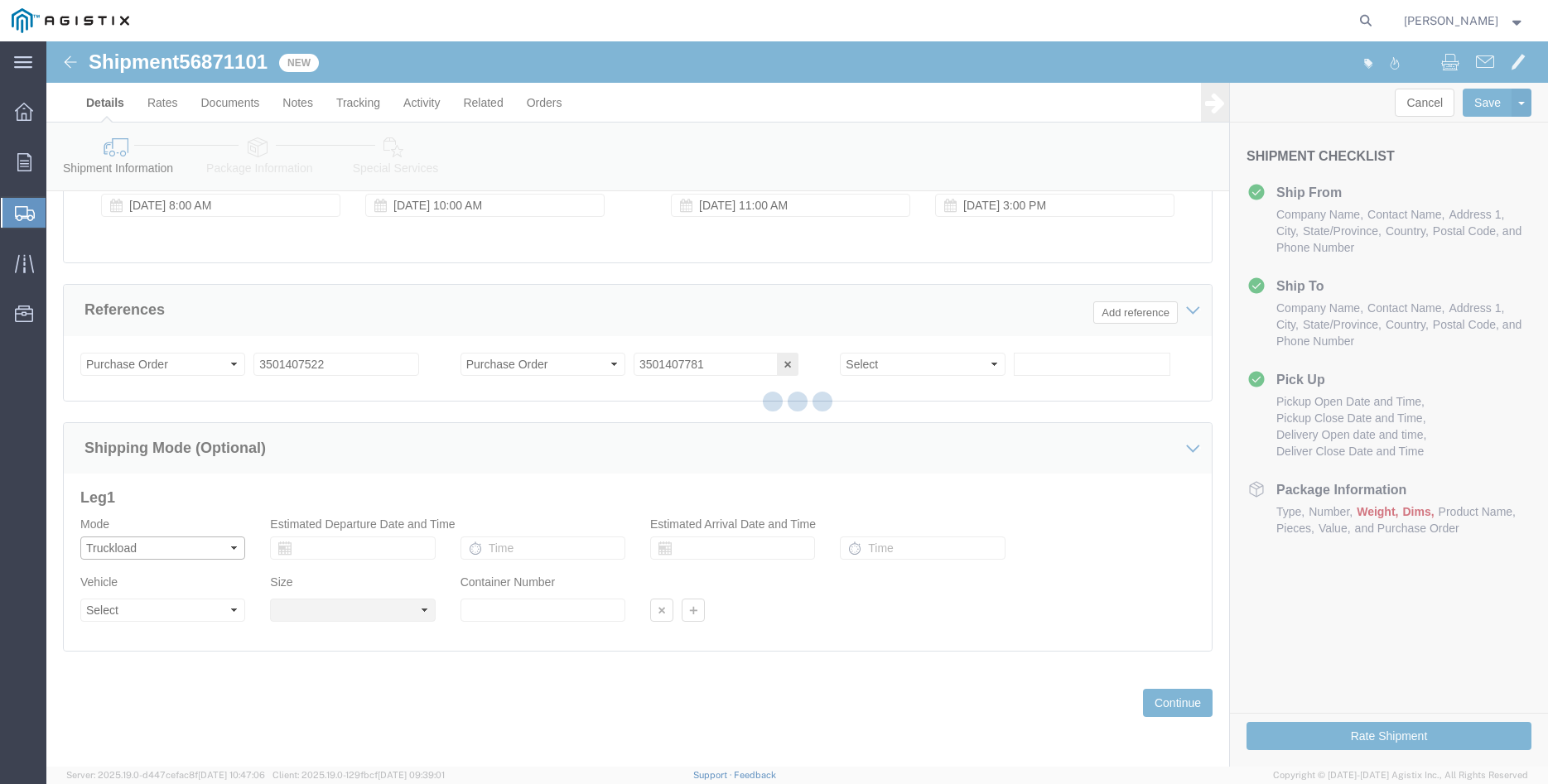
select select
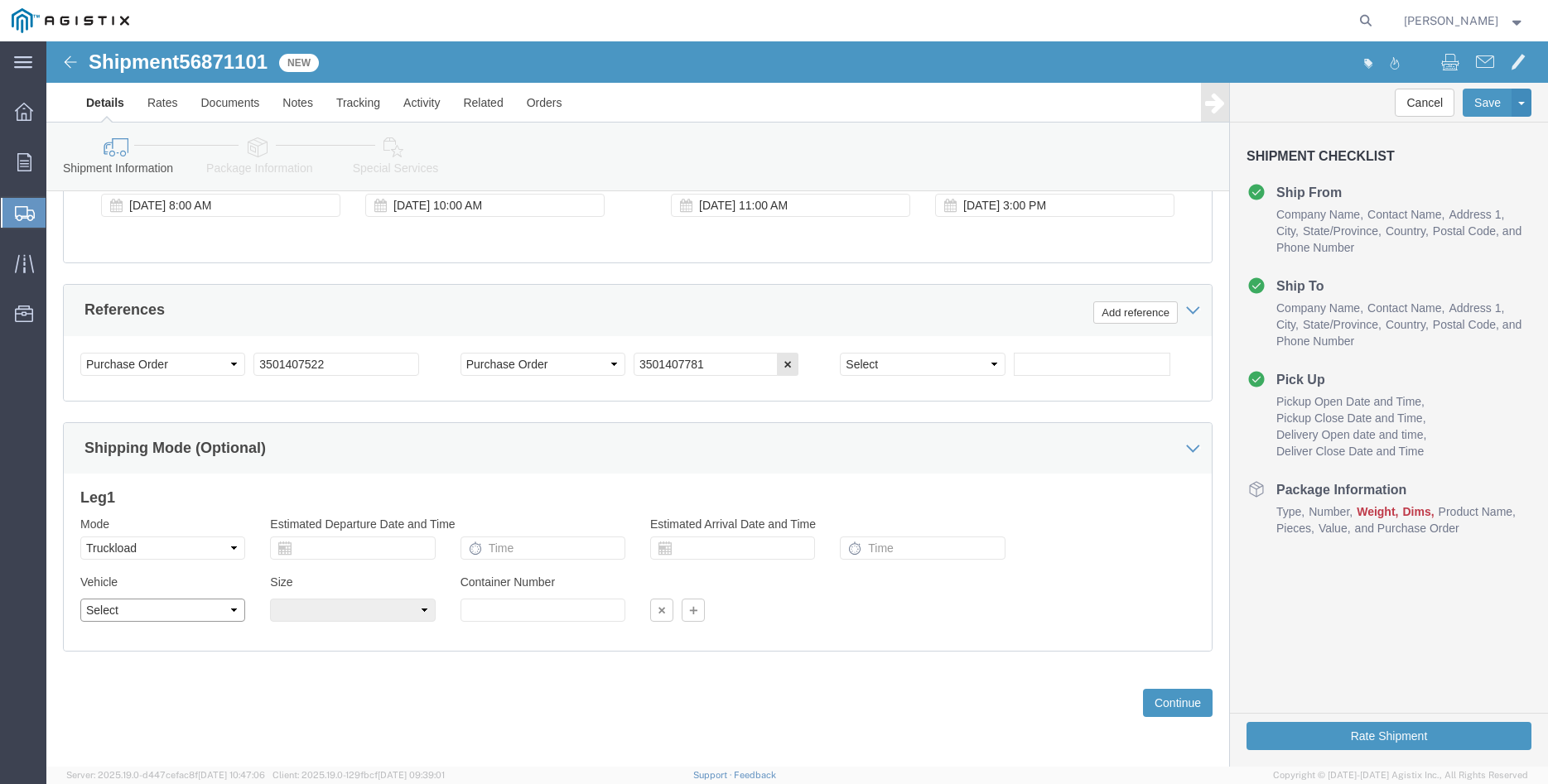
click select "Select 1-Ton (PSS) 10 Wheel 10 Yard Dump Truck 20 Yard Dump Truck Bobtail Botto…"
select select "FLBD"
click option "Flat Bed"
click select "Select 35 Feet 20 Feet 28 Feet 53 Feet 40 Feet 48 Feet"
select select "40FT"
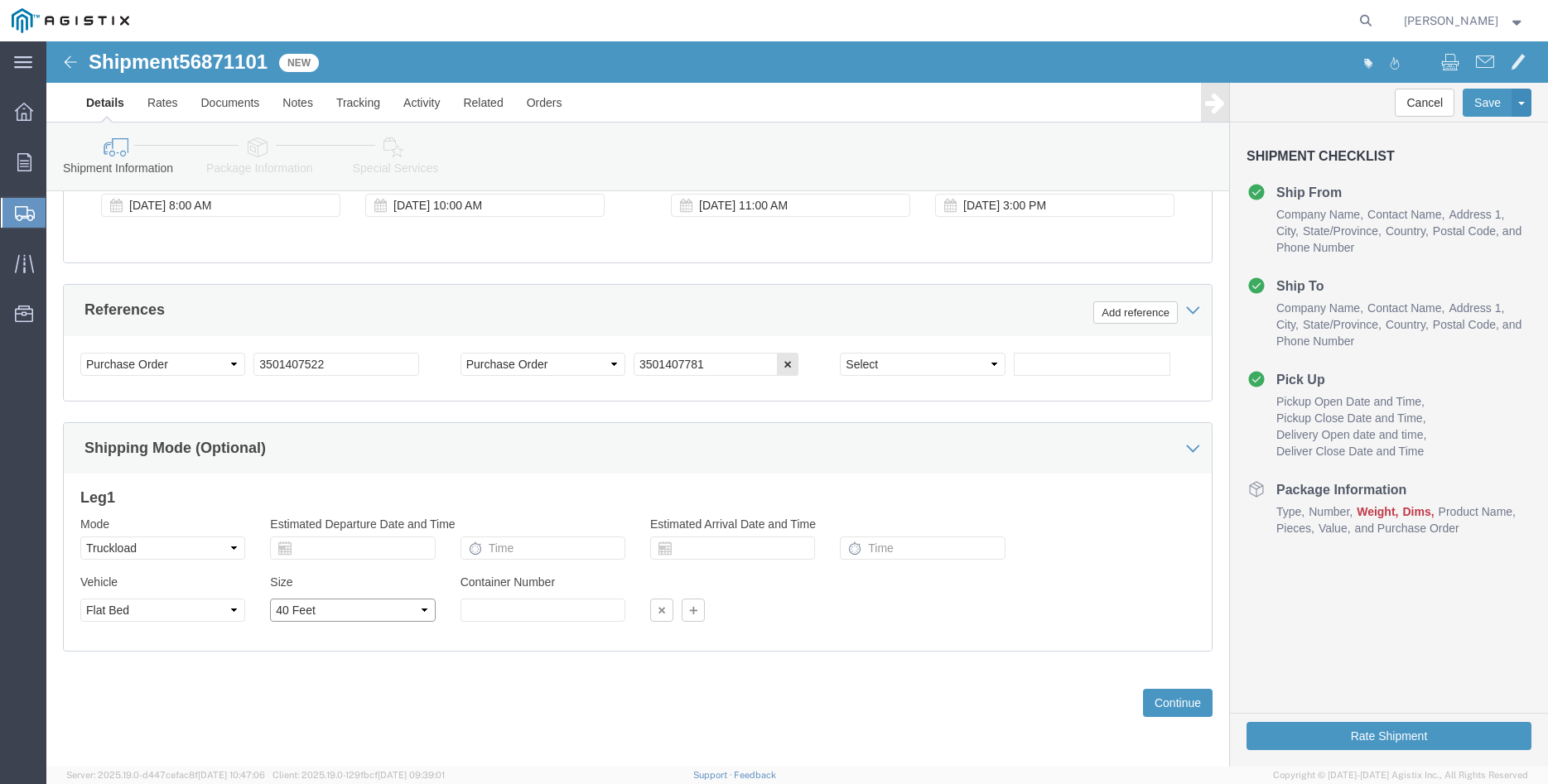
click option "40 Feet"
click div "Previous Continue"
click button "Continue"
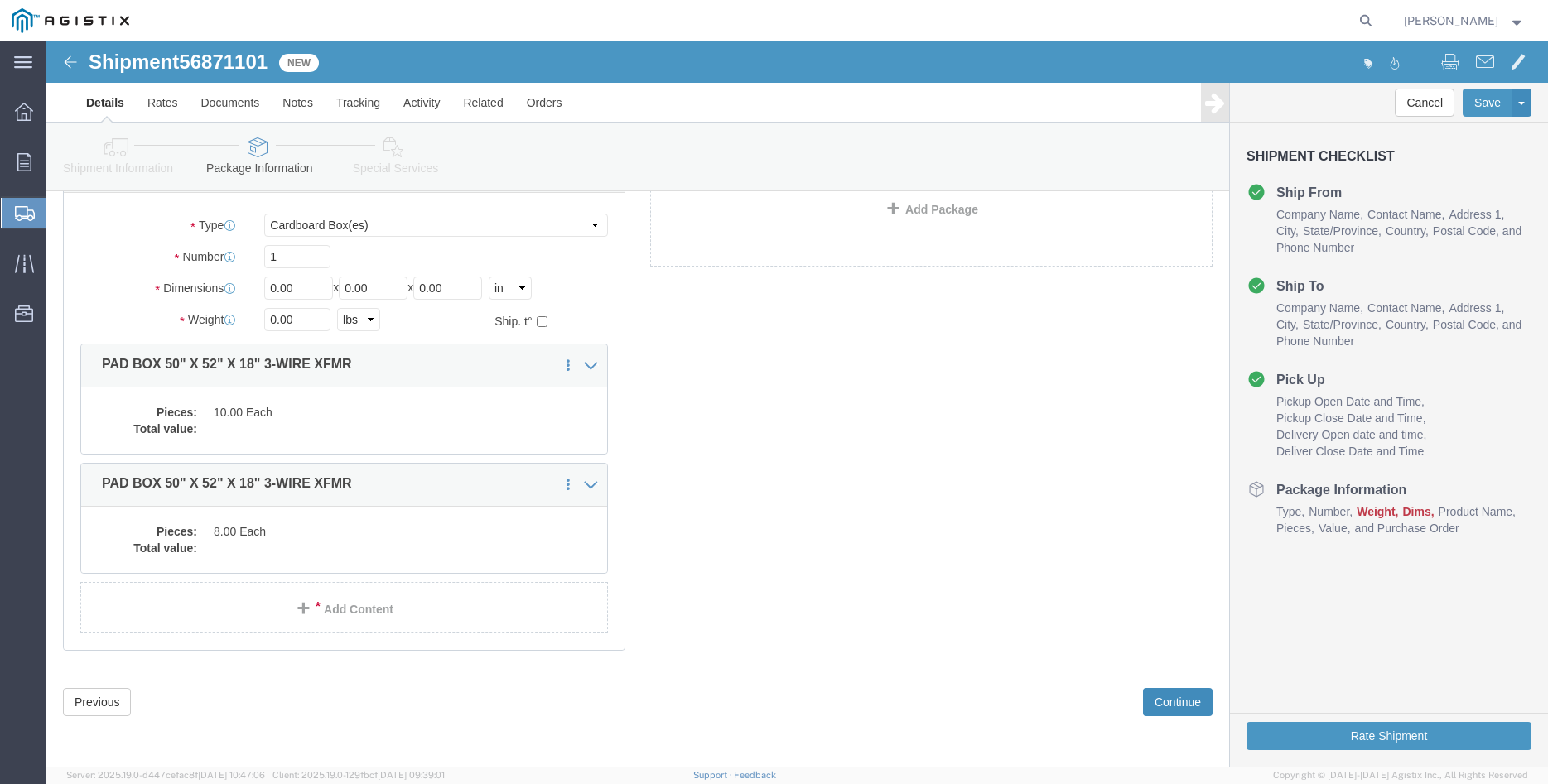
scroll to position [10, 0]
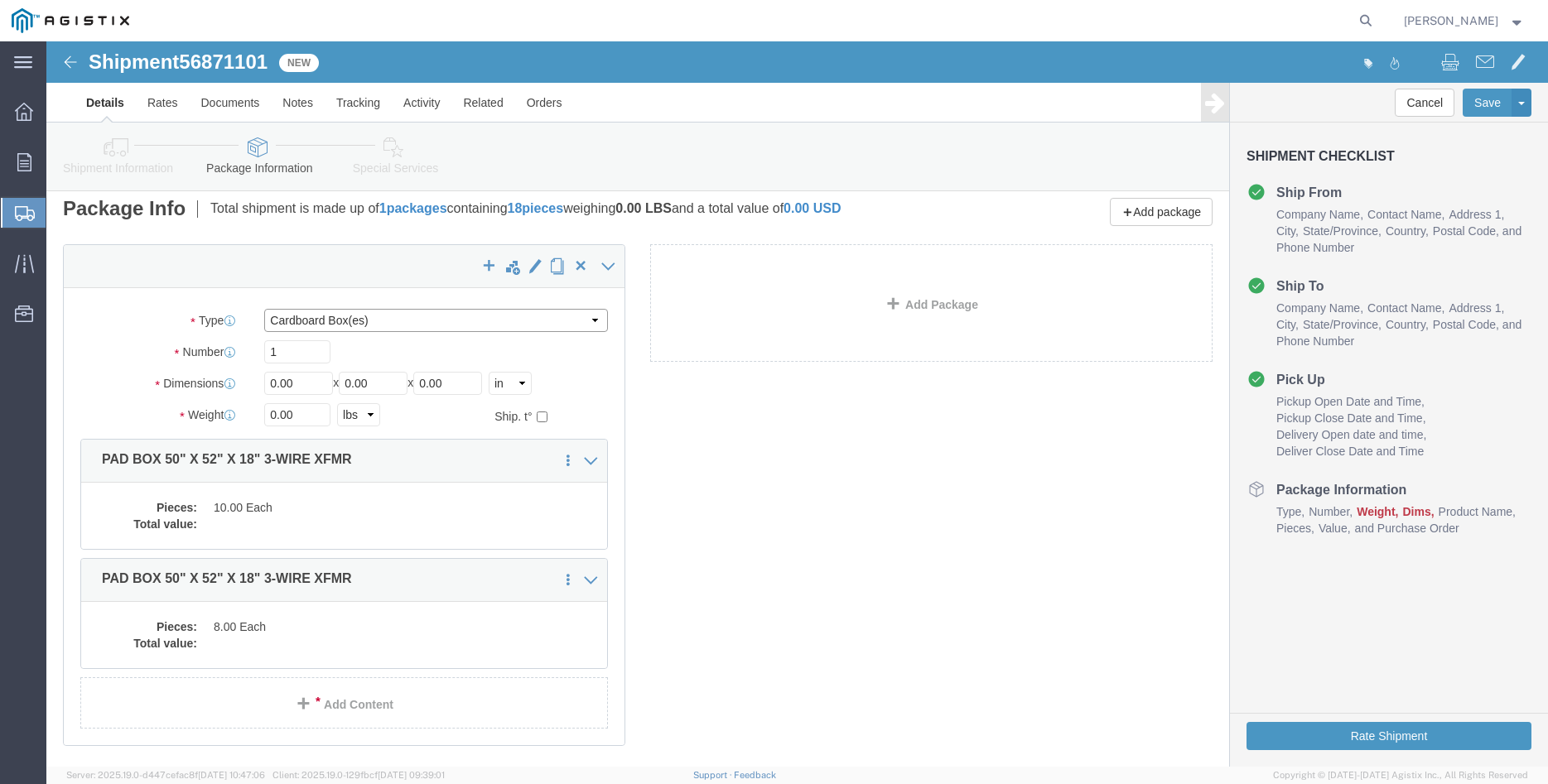
click select "Select Bulk Bundle(s) Cardboard Box(es) Carton(s) Crate(s) Drum(s) (Fiberboard)…"
select select "PONS"
click option "Pallet(s) Oversized (Not Stackable)"
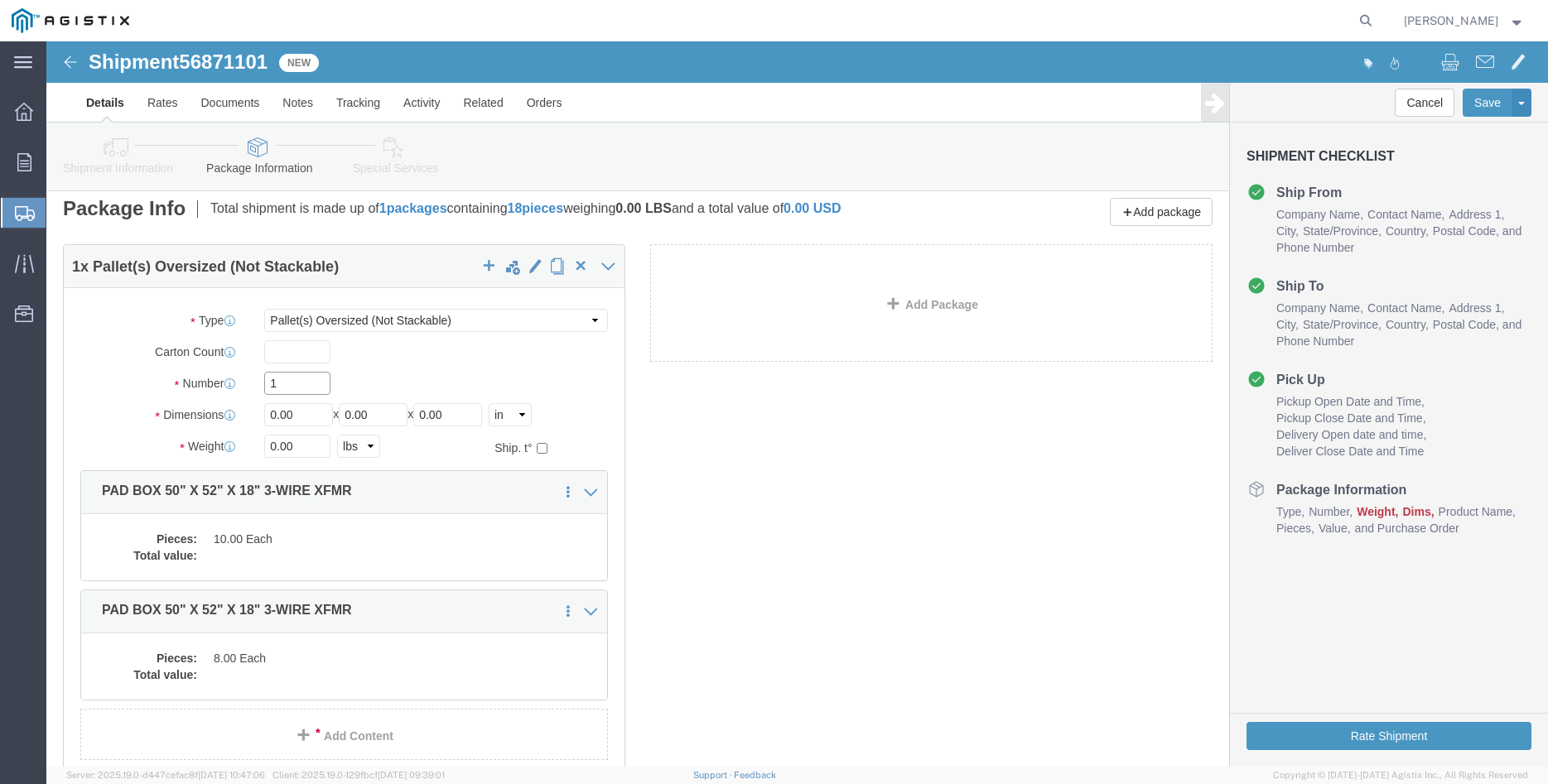
click input "1"
type input "6"
type input "64"
type input "66"
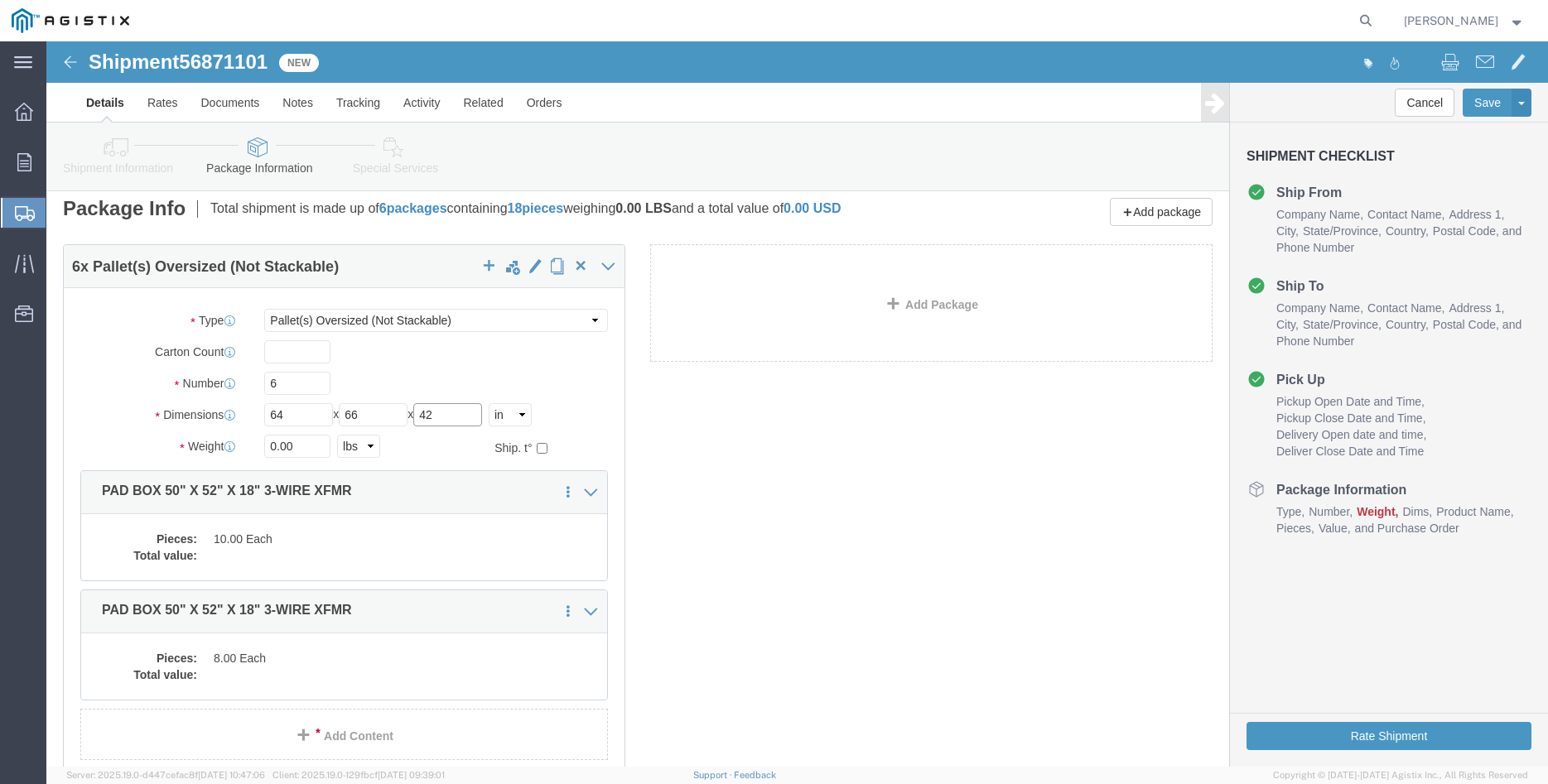
type input "42"
click input "0.00"
type input "10200"
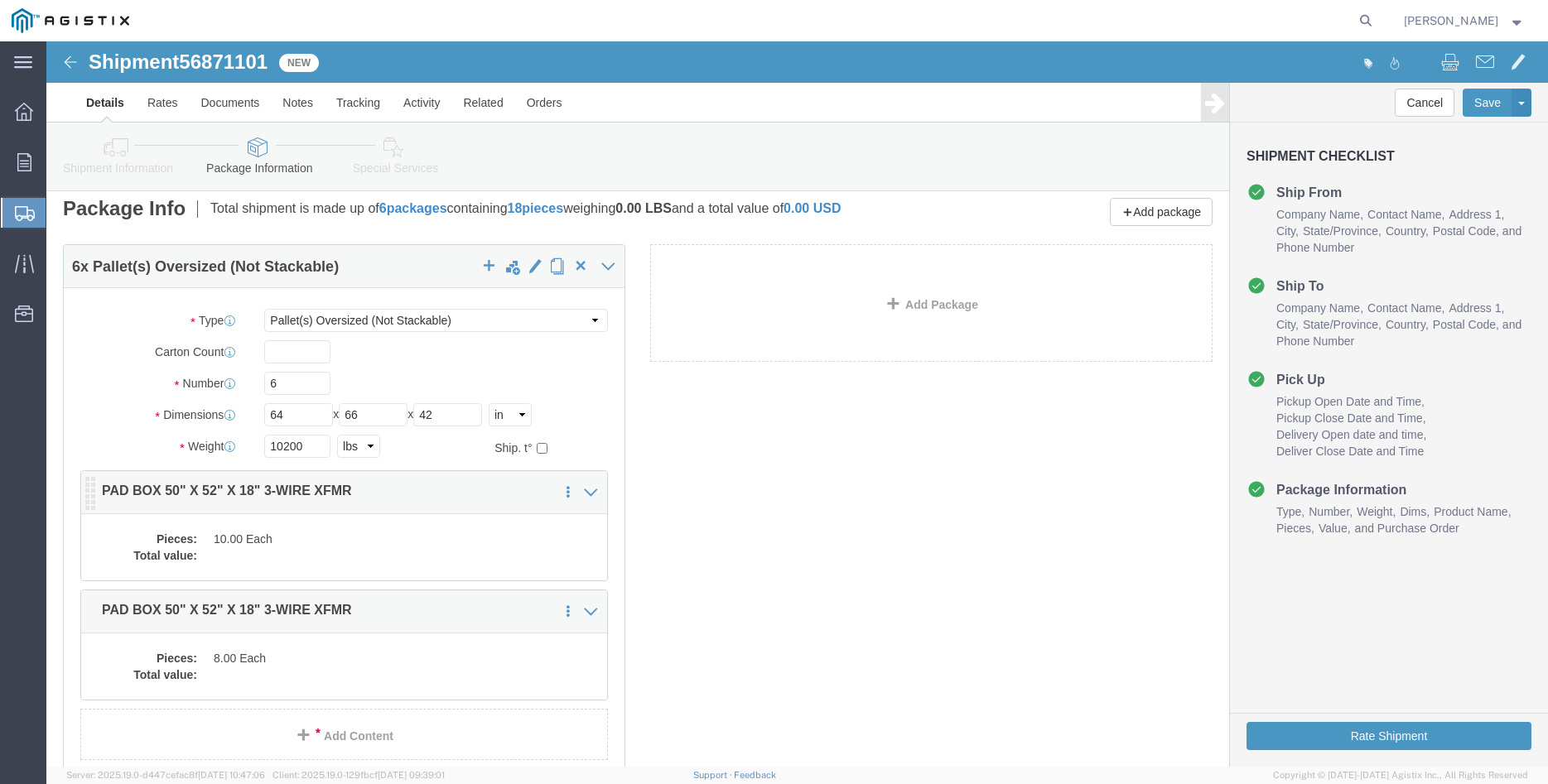
click dd "10.00 Each"
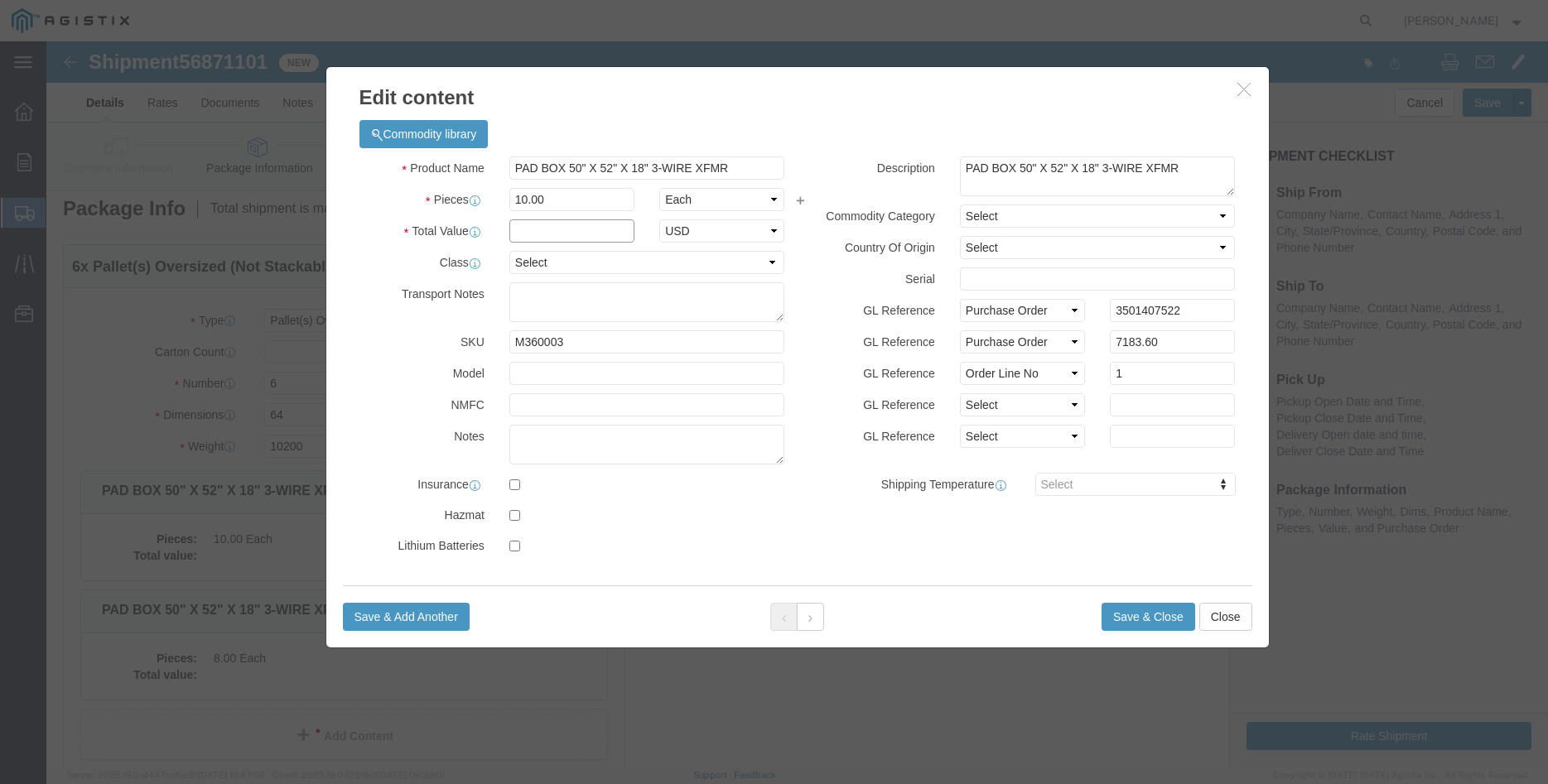
click input "text"
type input "7183.60"
click select "Select 50 55 60 65 70 85 92.5 100 125 175 250 300 400"
select select "100"
click option "100"
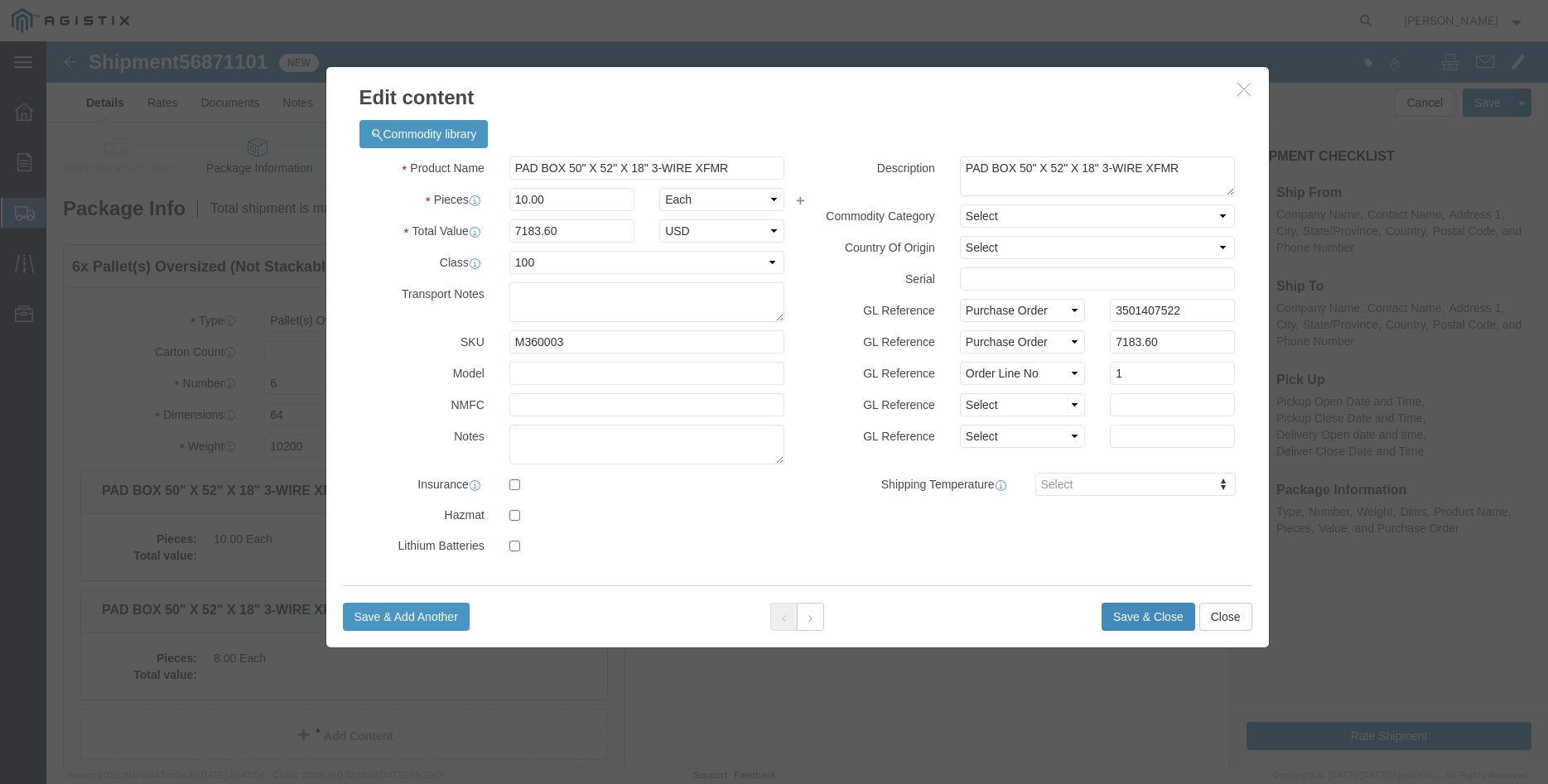
click button "Save & Close"
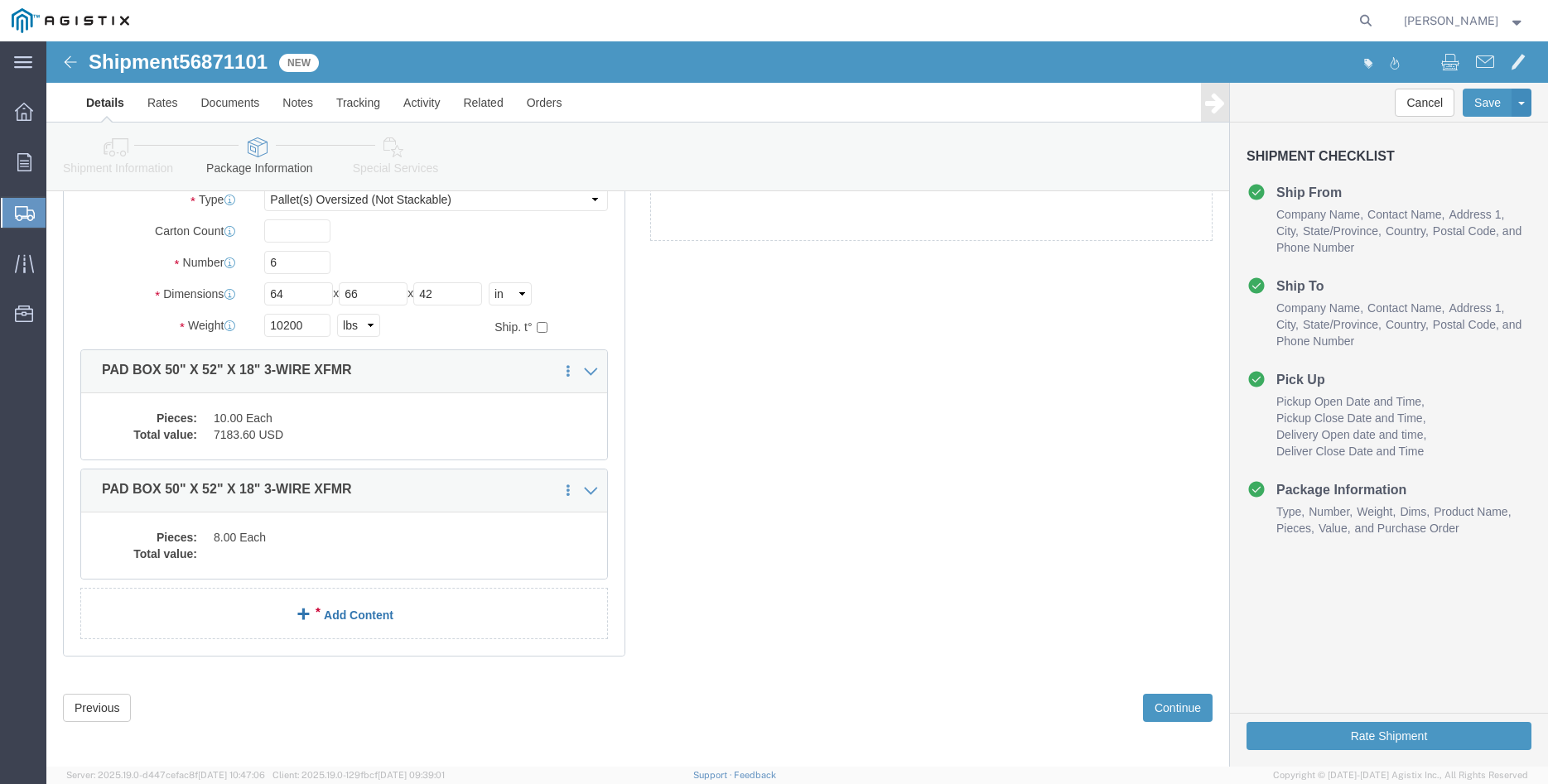
scroll to position [148, 0]
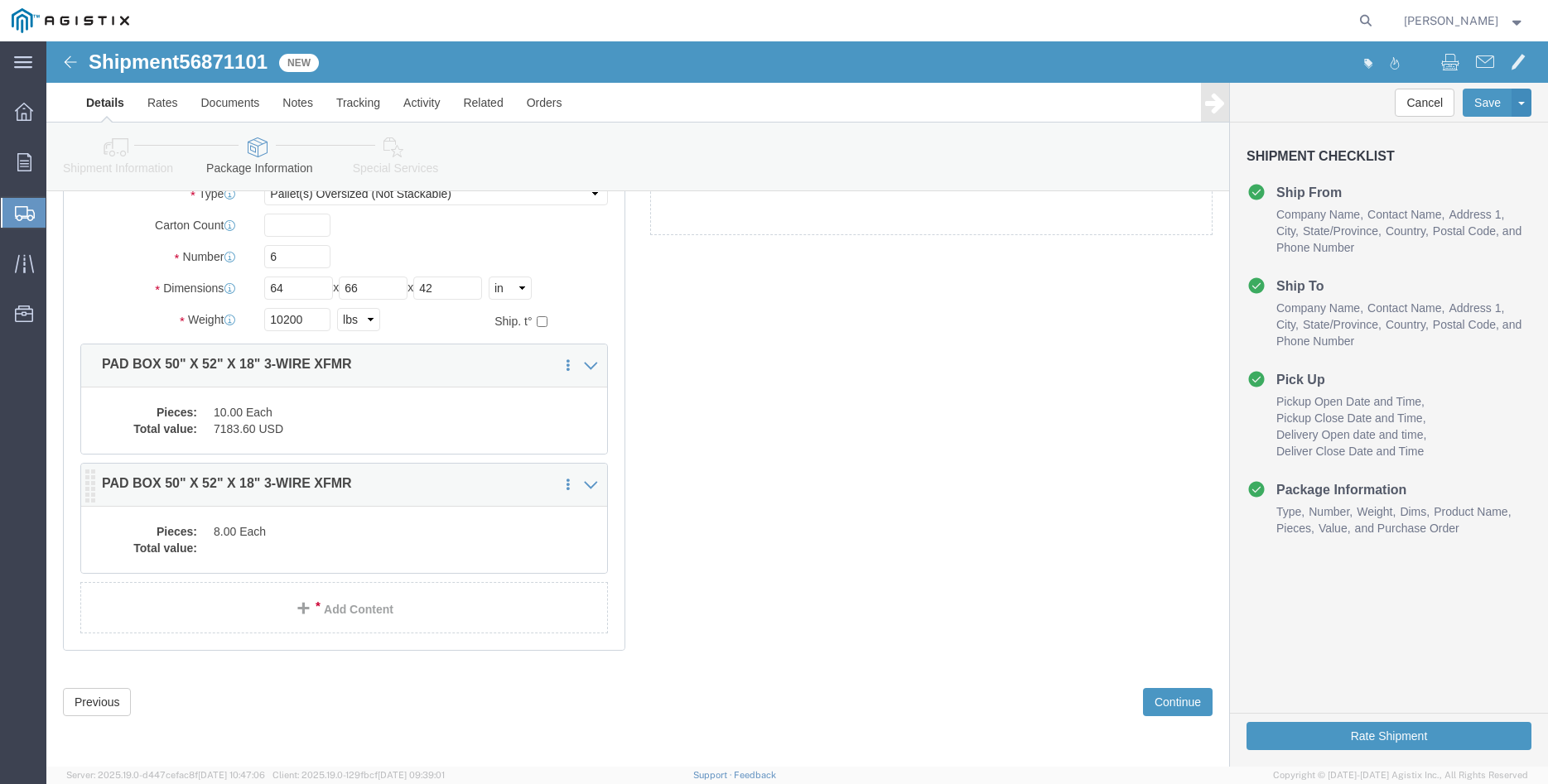
click dd "8.00 Each"
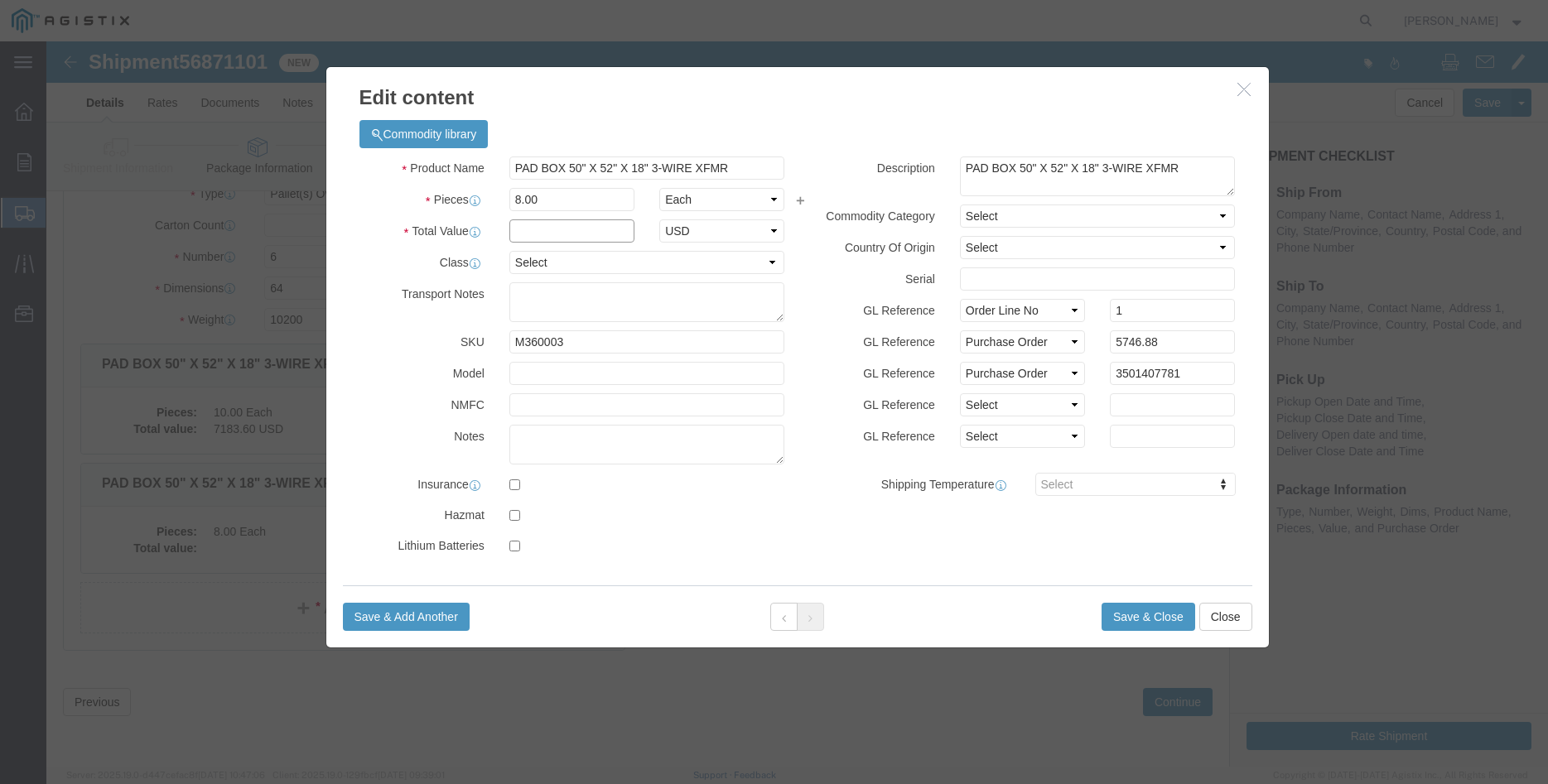
click input "text"
type input "5746.88"
click select "Select 50 55 60 65 70 85 92.5 100 125 175 250 300 400"
select select "100"
click option "100"
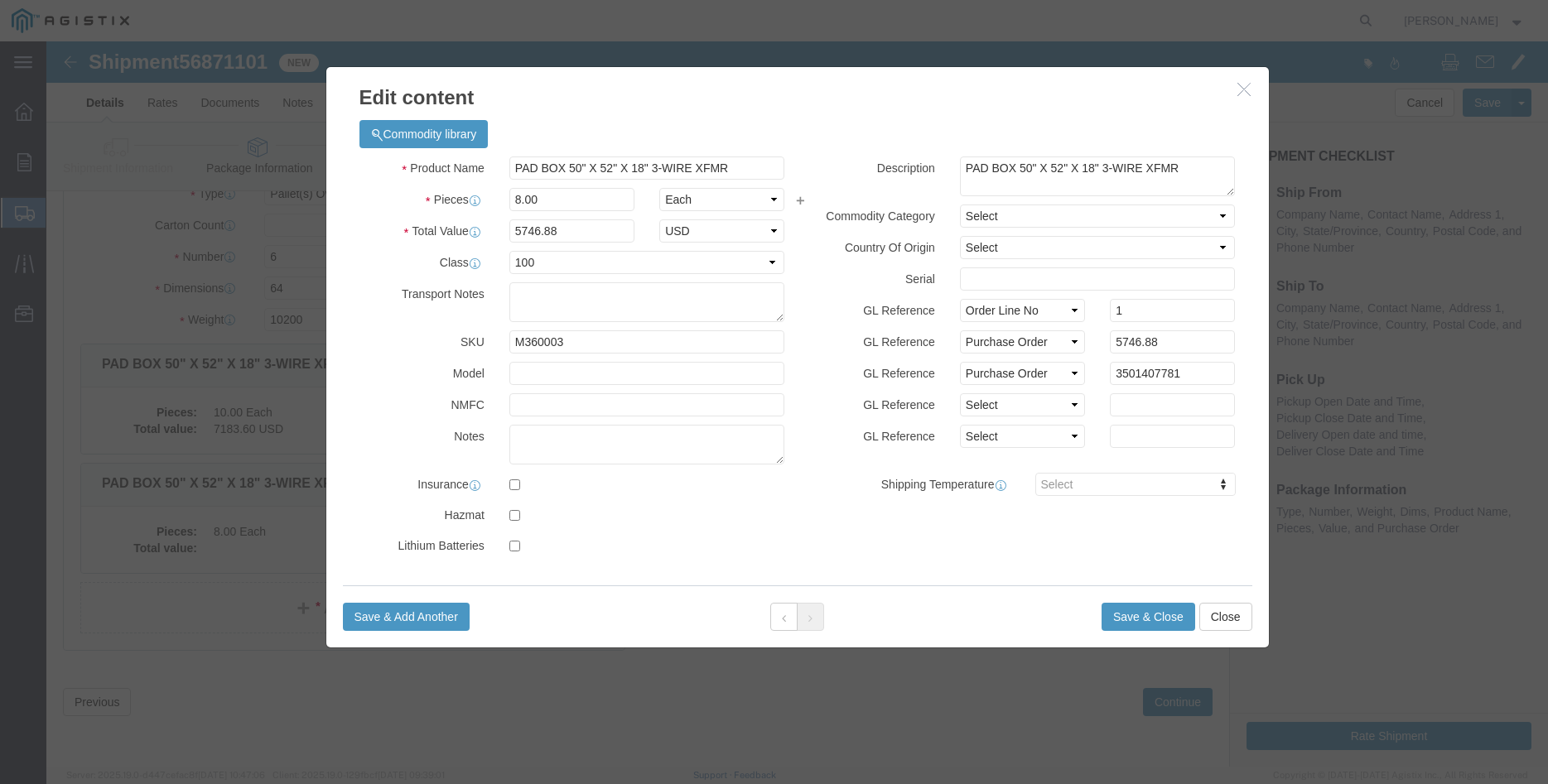
click label "GL Reference"
click button "Save & Close"
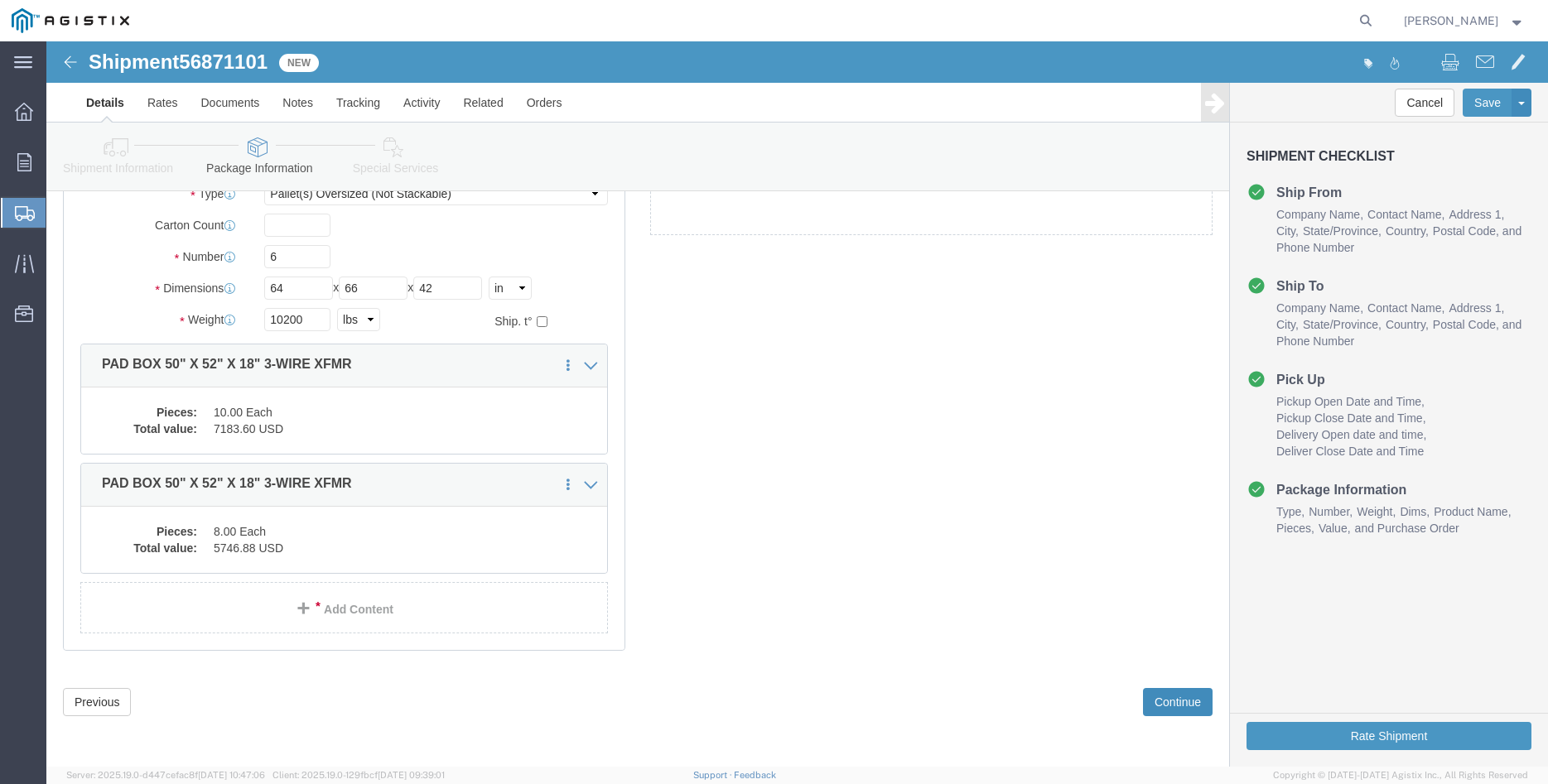
click button "Continue"
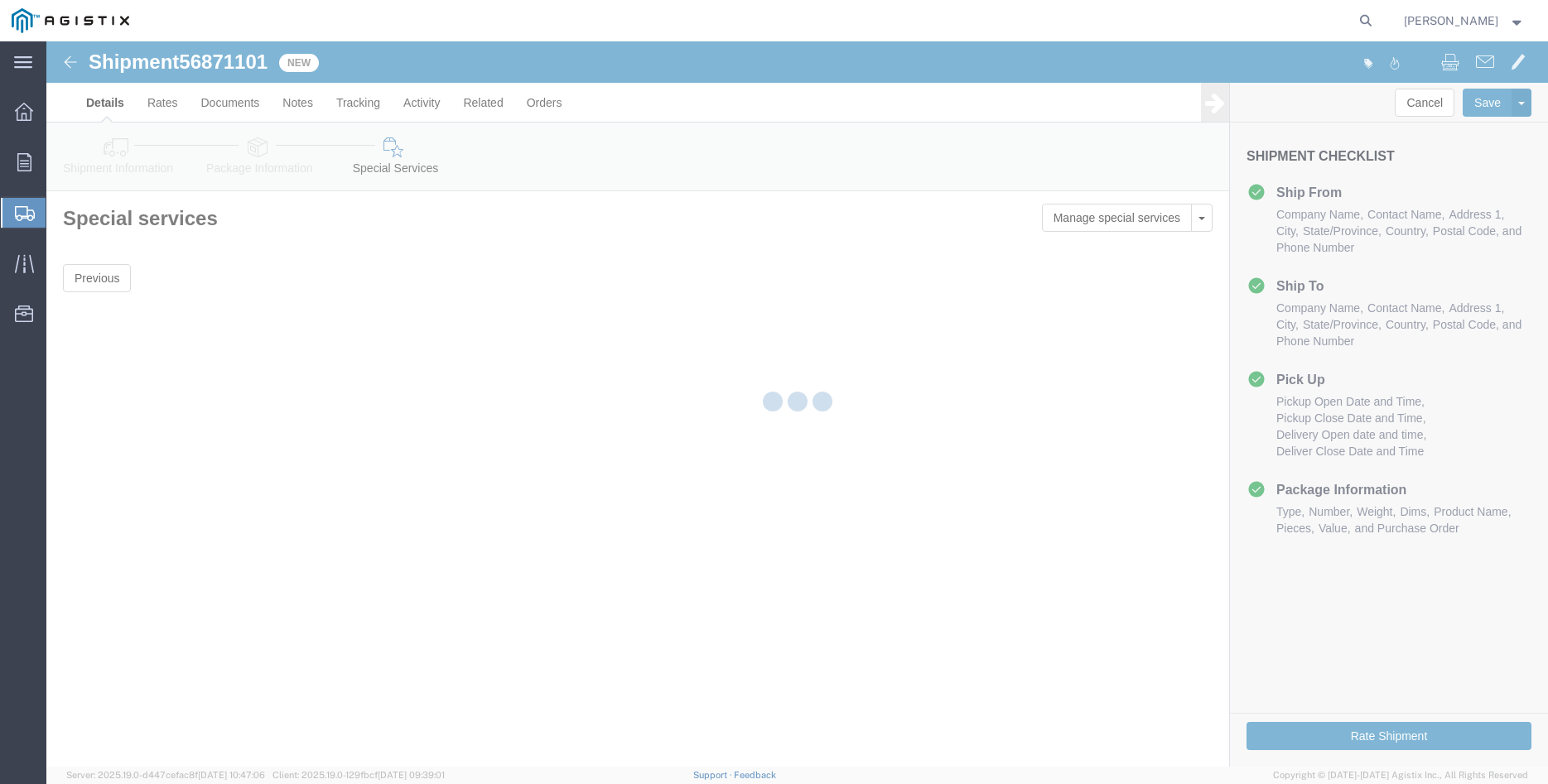
scroll to position [0, 0]
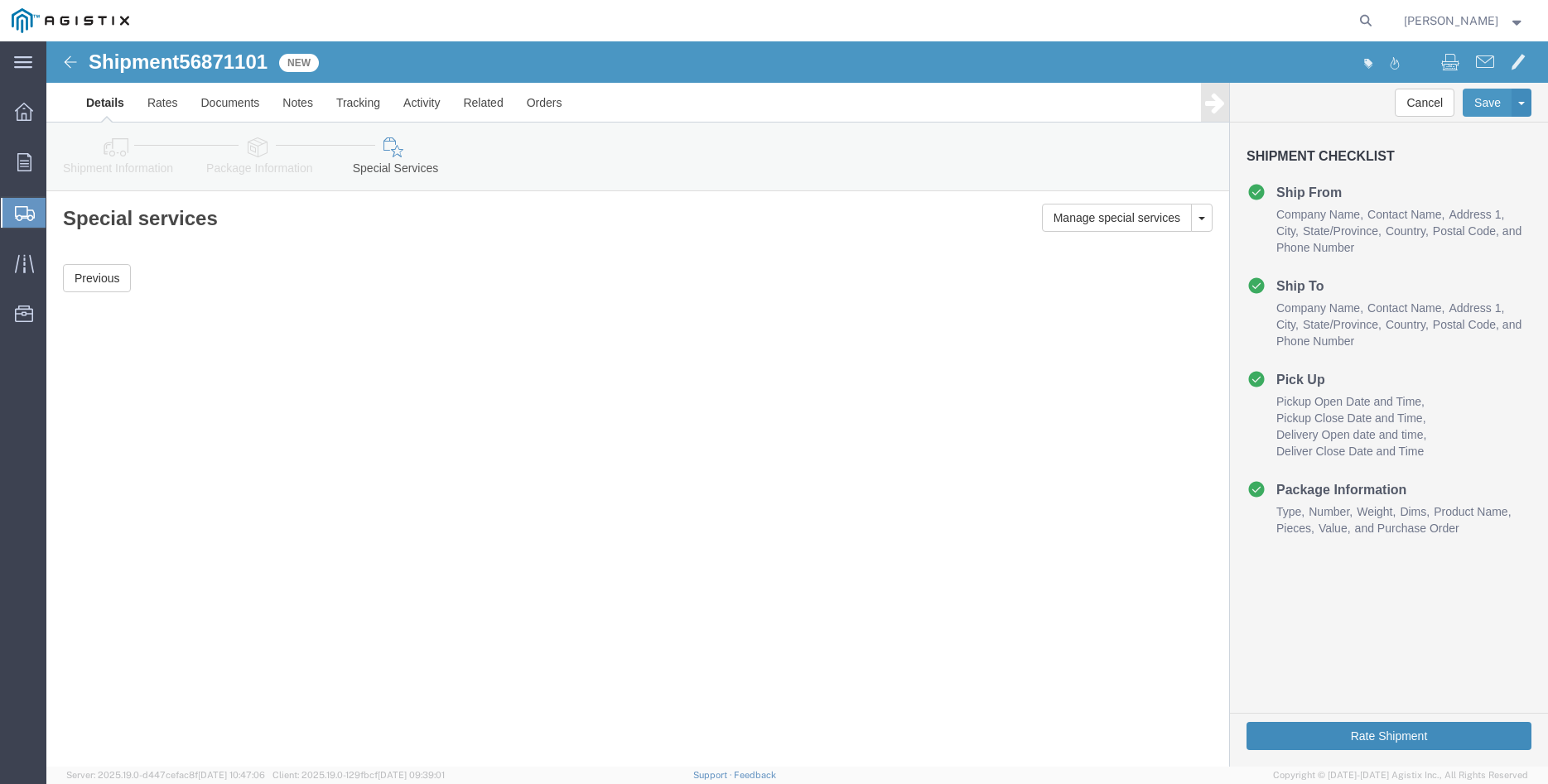
click button "Rate Shipment"
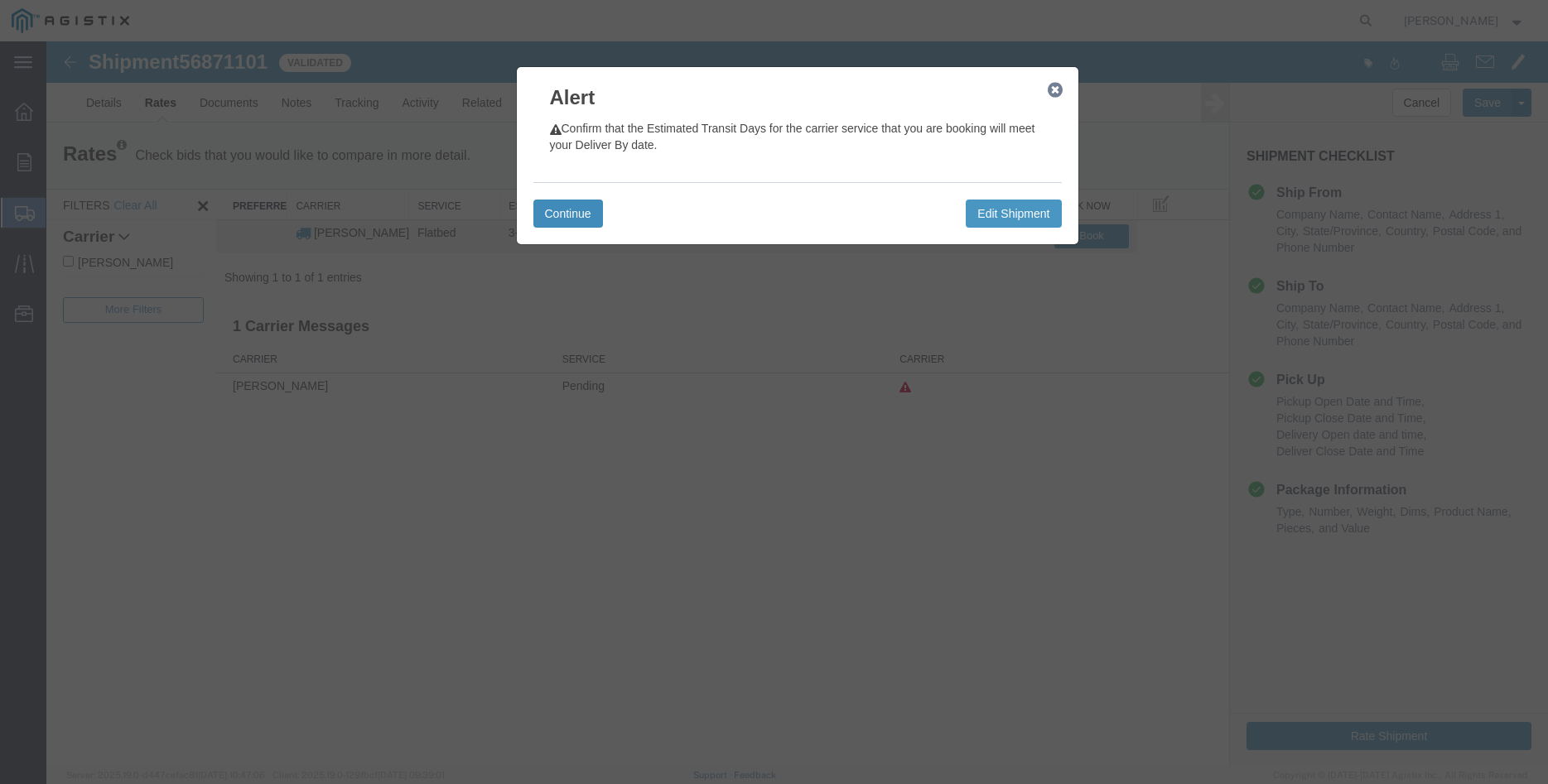
click at [576, 212] on button "Continue" at bounding box center [568, 213] width 69 height 28
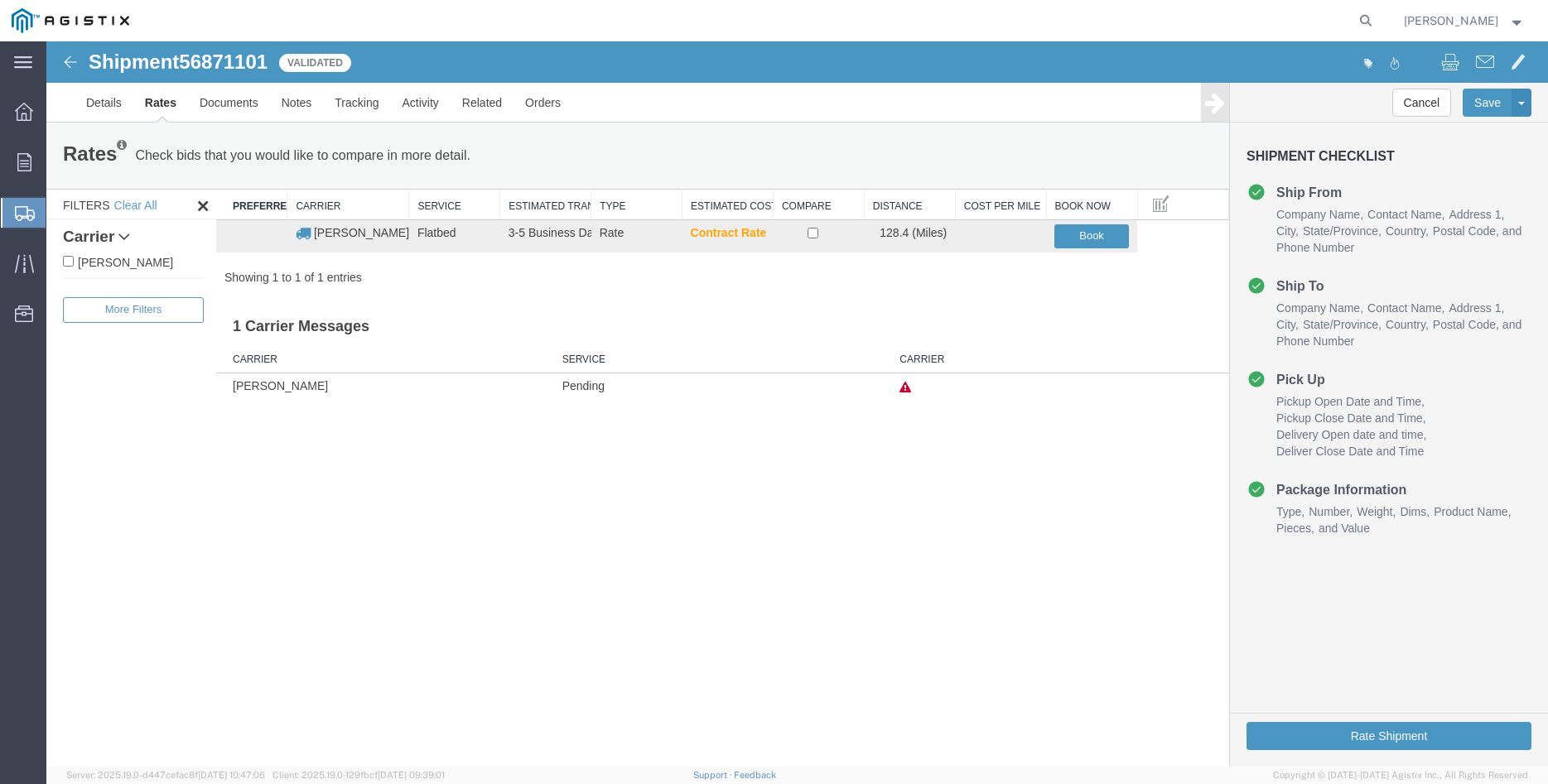
click at [138, 270] on label "C.H. Robinson" at bounding box center [133, 262] width 140 height 18
click at [74, 266] on input "C.H. Robinson" at bounding box center [67, 261] width 11 height 11
checkbox input "true"
click at [811, 233] on input "checkbox" at bounding box center [812, 233] width 11 height 11
checkbox input "true"
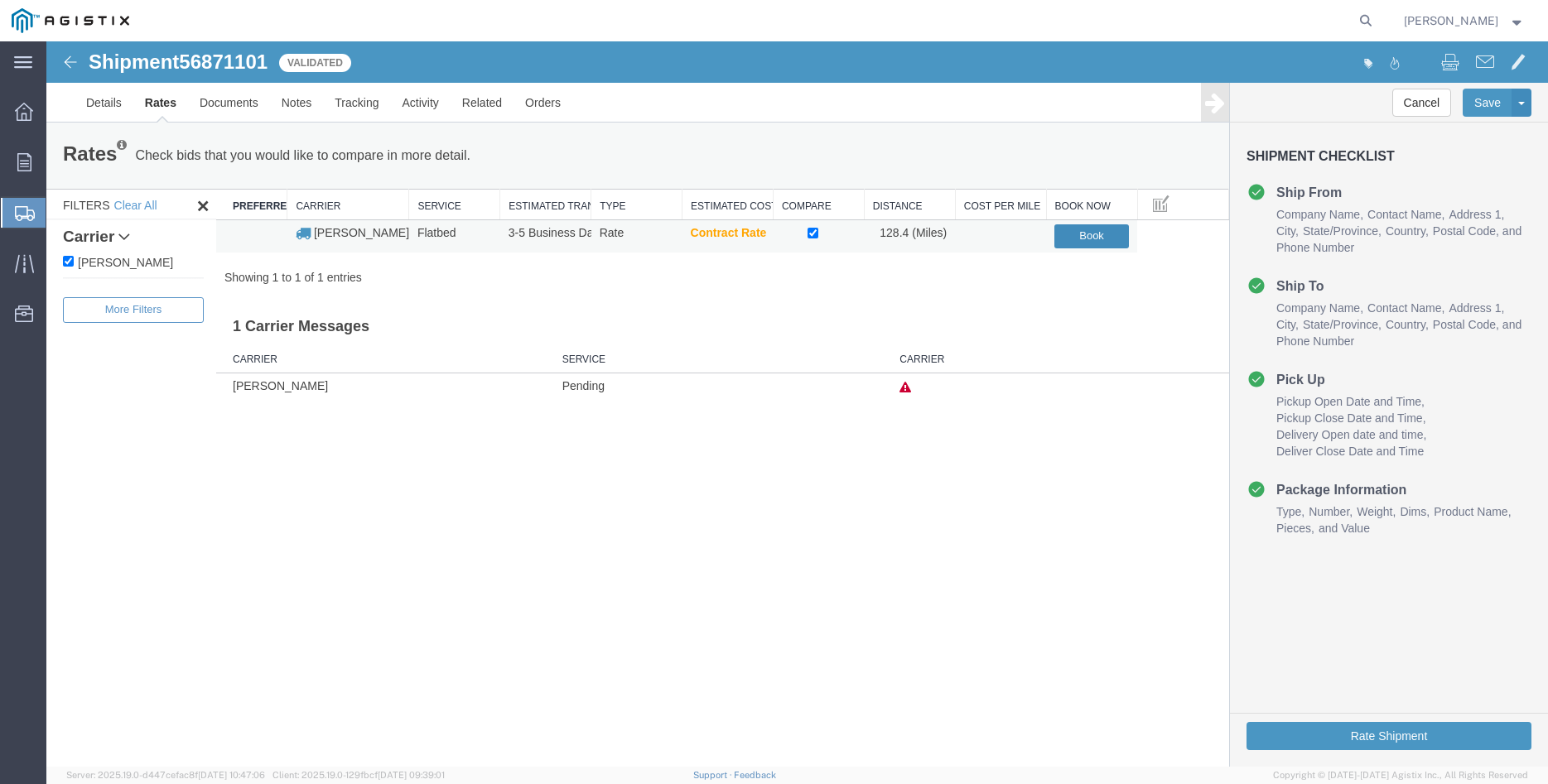
click at [1084, 230] on button "Book" at bounding box center [1091, 236] width 74 height 24
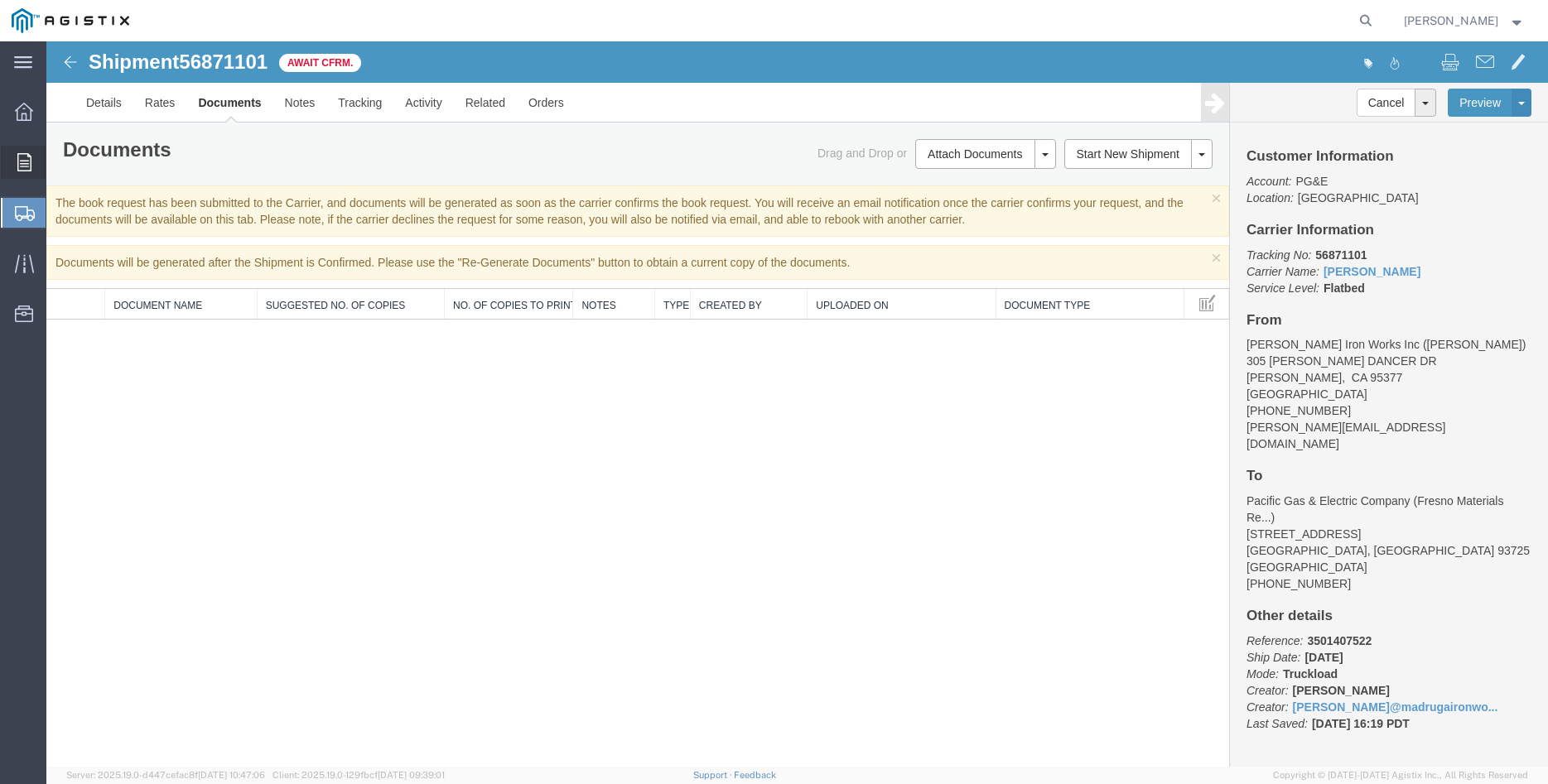
click at [15, 166] on div at bounding box center [24, 162] width 46 height 33
